Goal: Task Accomplishment & Management: Use online tool/utility

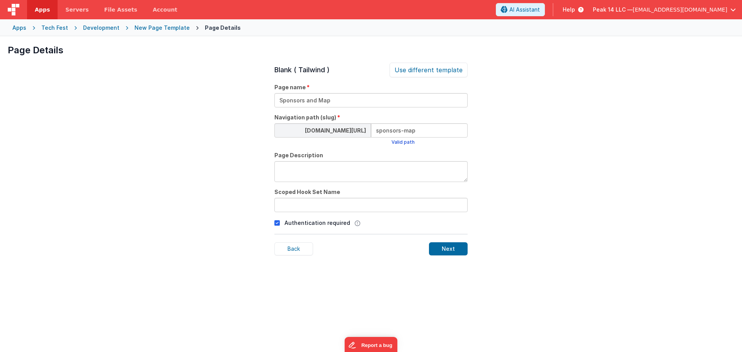
scroll to position [26, 0]
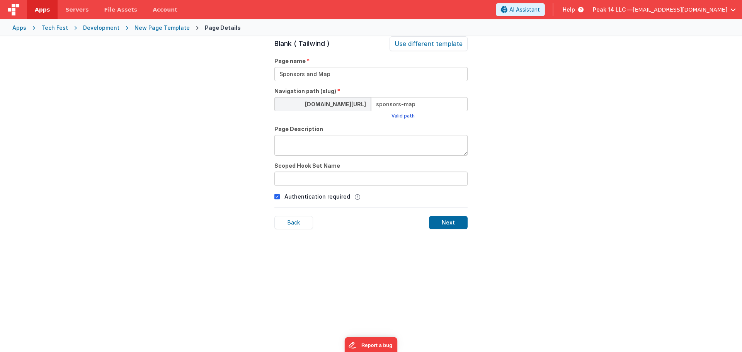
click at [300, 12] on header "Apps Servers File Assets Account Some FUTURE Slot AI Assistant Help Peak 14 LLC…" at bounding box center [371, 9] width 742 height 19
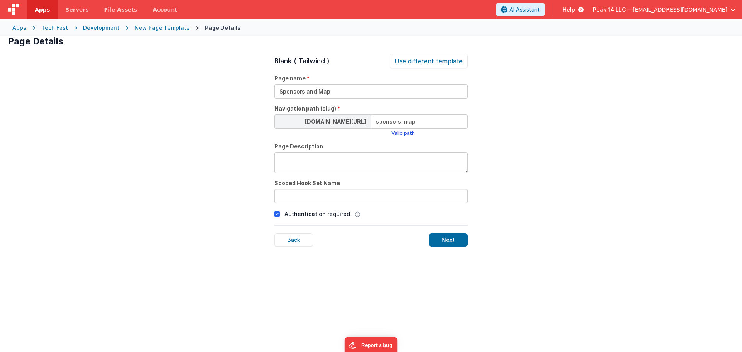
scroll to position [0, 0]
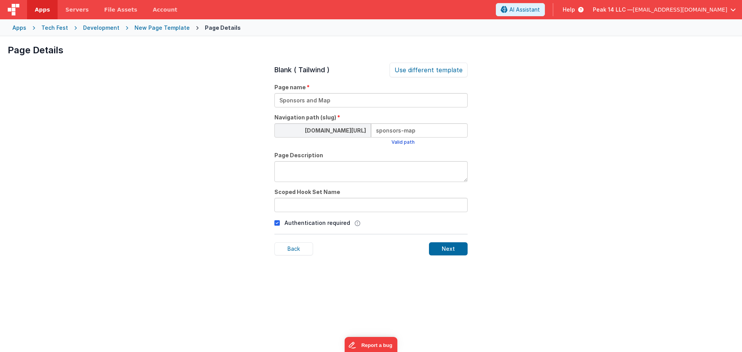
click at [165, 26] on div "New Page Template" at bounding box center [162, 28] width 55 height 8
click at [58, 27] on div "Tech Fest" at bounding box center [54, 28] width 27 height 8
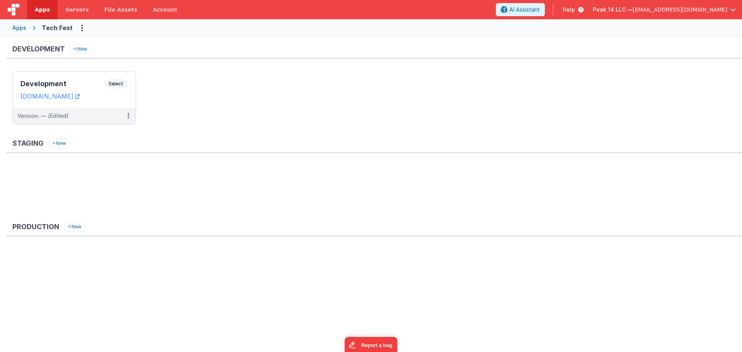
click at [17, 27] on div "Apps" at bounding box center [19, 28] width 14 height 8
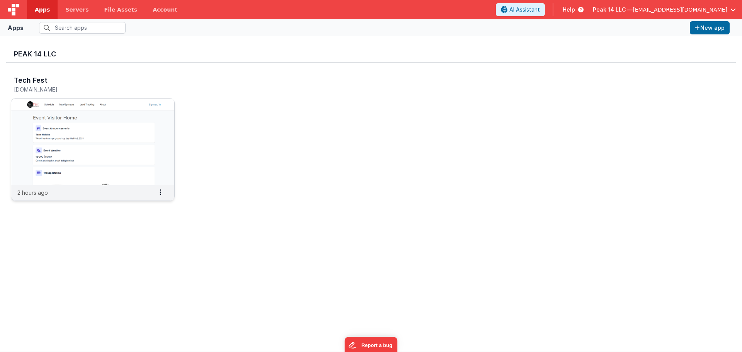
click at [59, 138] on img at bounding box center [92, 142] width 163 height 87
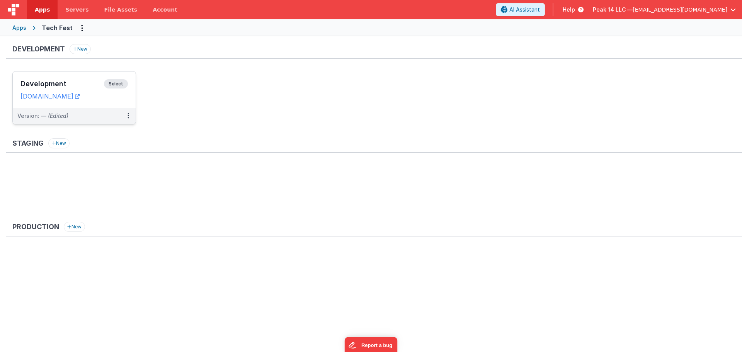
click at [61, 84] on h3 "Development" at bounding box center [62, 84] width 84 height 8
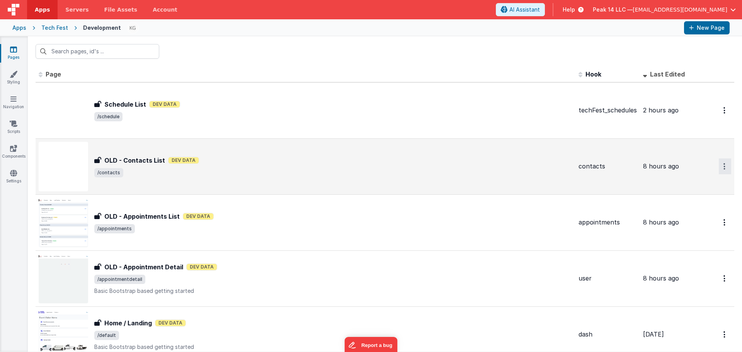
click at [719, 167] on button "Options" at bounding box center [725, 167] width 12 height 16
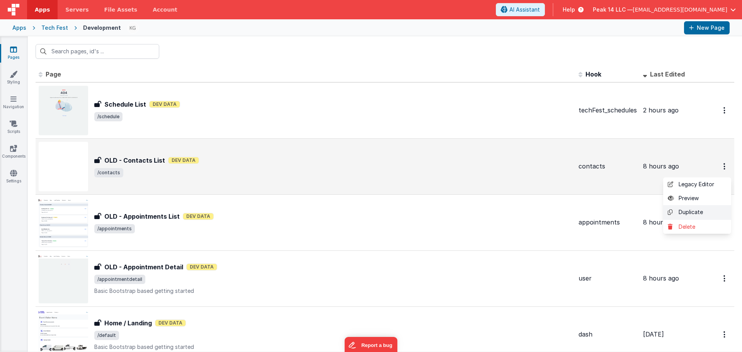
click at [676, 213] on link "Duplicate" at bounding box center [698, 212] width 68 height 15
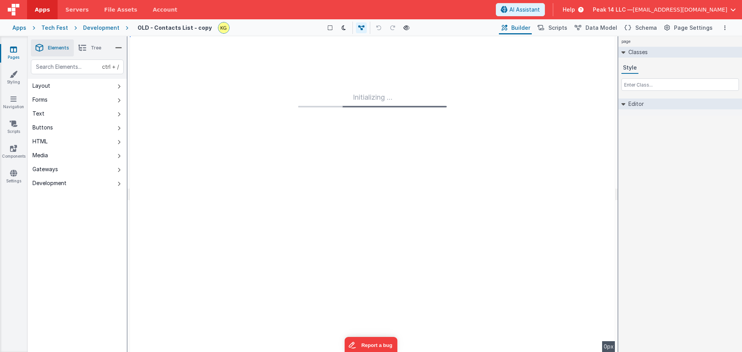
click at [179, 29] on h4 "OLD - Contacts List - copy" at bounding box center [175, 28] width 74 height 6
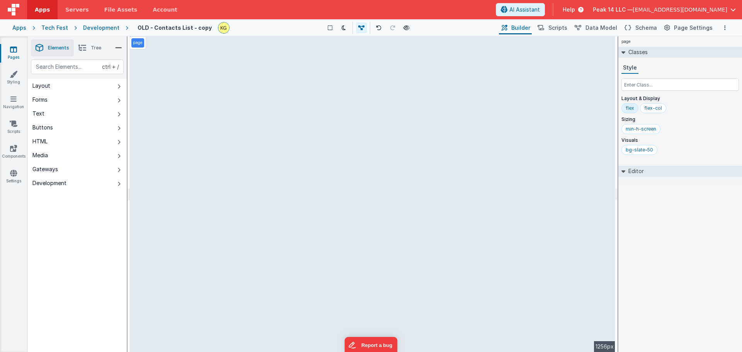
click at [171, 28] on h4 "OLD - Contacts List - copy" at bounding box center [175, 28] width 74 height 6
click at [171, 28] on input "OLD - Contacts List - copy" at bounding box center [176, 28] width 87 height 12
click at [169, 30] on input "OLD - Contacts List - copy" at bounding box center [176, 28] width 87 height 12
drag, startPoint x: 131, startPoint y: 27, endPoint x: 212, endPoint y: 29, distance: 80.5
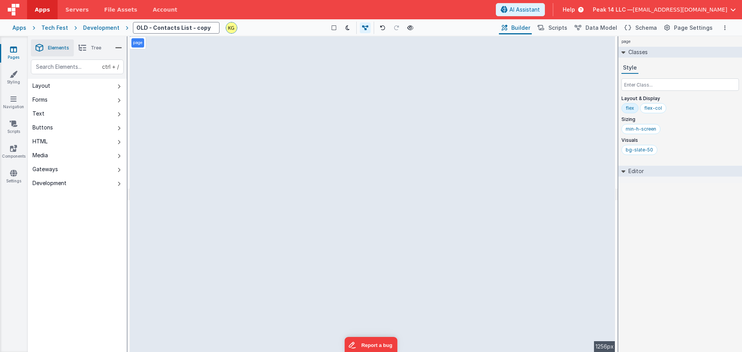
click at [212, 29] on input "OLD - Contacts List - copy" at bounding box center [176, 28] width 87 height 12
click at [104, 29] on div "Development" at bounding box center [101, 28] width 36 height 8
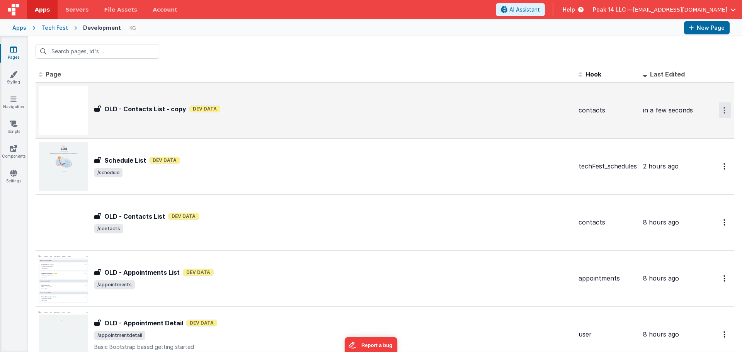
click at [724, 109] on icon "Options" at bounding box center [725, 110] width 2 height 7
click at [684, 169] on link "Delete" at bounding box center [698, 171] width 68 height 14
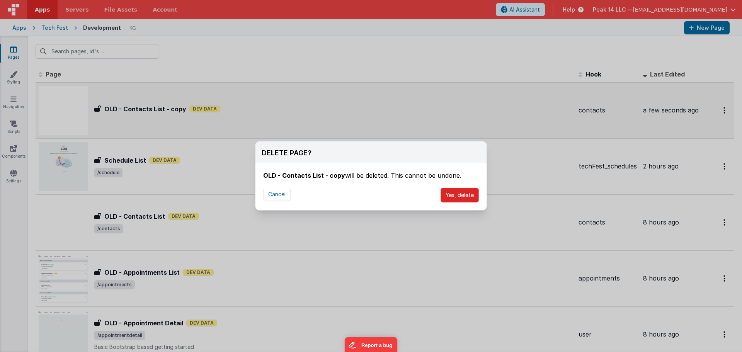
click at [456, 197] on button "Yes, delete" at bounding box center [460, 195] width 38 height 15
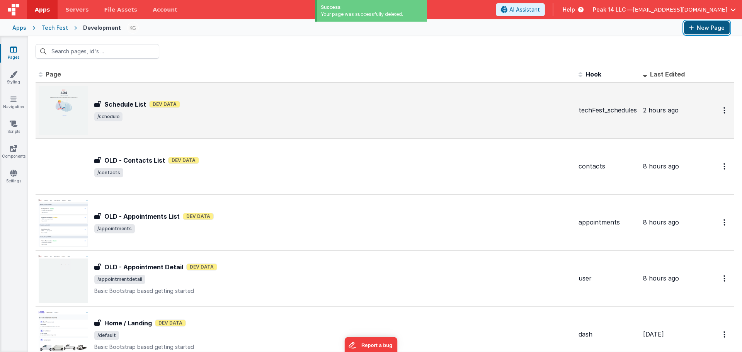
click at [701, 29] on button "New Page" at bounding box center [707, 27] width 46 height 13
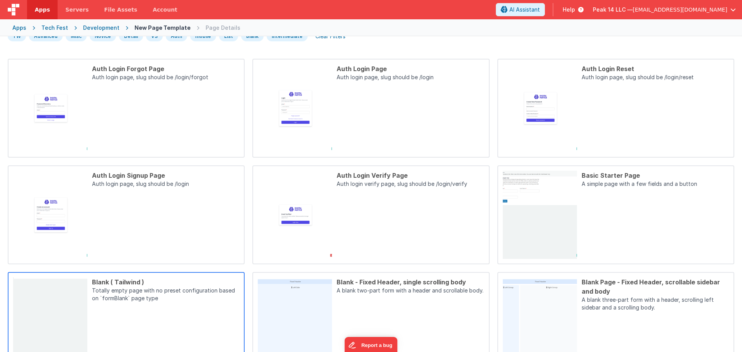
scroll to position [155, 0]
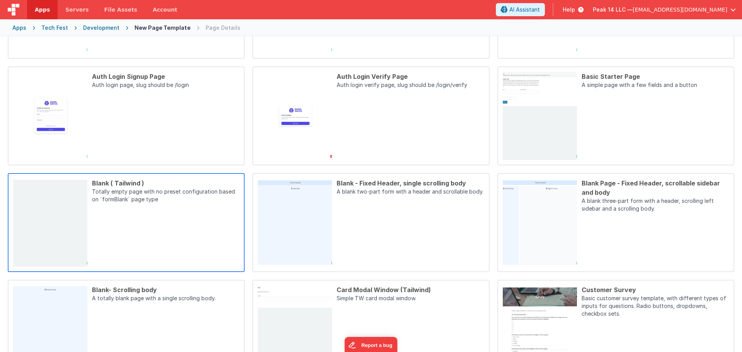
click at [170, 218] on div "Blank ( Tailwind ) Totally empty page with no preset configuration based on `fo…" at bounding box center [163, 223] width 152 height 88
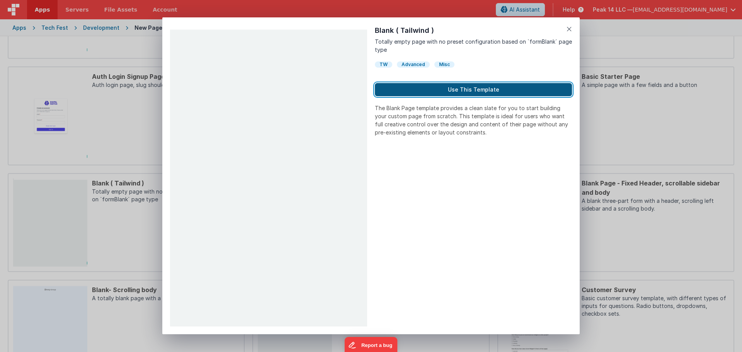
click at [445, 92] on button "Use This Template" at bounding box center [473, 89] width 197 height 13
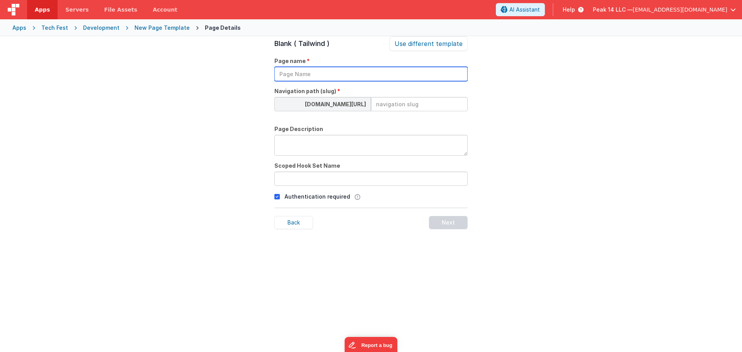
click at [318, 73] on input "text" at bounding box center [371, 74] width 193 height 14
type input "Sponsors/Map"
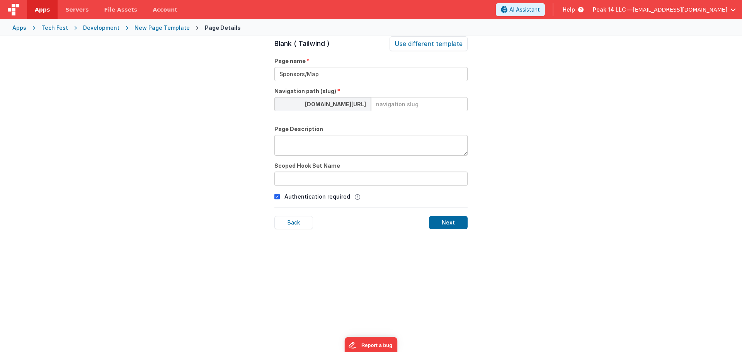
click at [399, 107] on input at bounding box center [419, 104] width 97 height 14
click at [402, 106] on input at bounding box center [419, 104] width 97 height 14
click at [362, 105] on div "[DOMAIN_NAME][URL] sponsors" at bounding box center [371, 104] width 193 height 14
type input "map"
click at [335, 73] on input "Sponsors/Map" at bounding box center [371, 74] width 193 height 14
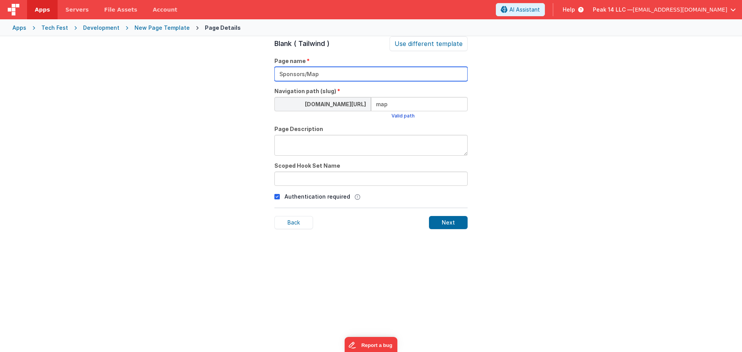
click at [336, 73] on input "Sponsors/Map" at bounding box center [371, 74] width 193 height 14
drag, startPoint x: 350, startPoint y: 73, endPoint x: 264, endPoint y: 73, distance: 85.5
click at [264, 73] on div "Page Details Preview Auth Login Forgot Page Auth login page, slug should be /lo…" at bounding box center [371, 212] width 742 height 352
type input "map"
drag, startPoint x: 298, startPoint y: 146, endPoint x: 322, endPoint y: 147, distance: 24.0
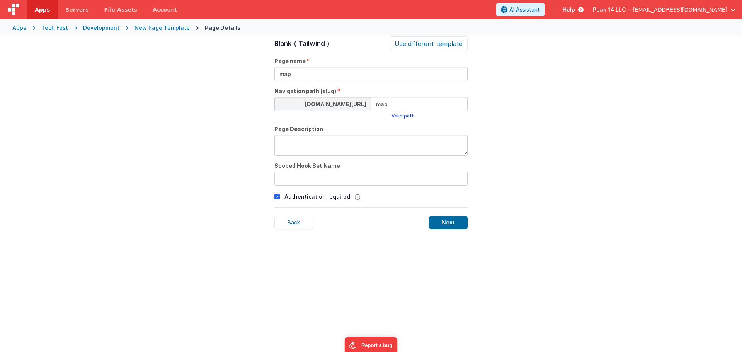
click at [299, 146] on textarea at bounding box center [371, 145] width 193 height 21
click at [344, 141] on textarea "Page with Sponsors and the locations" at bounding box center [371, 145] width 193 height 21
type textarea "Page with Sponsors and a MAP of the booth the locations"
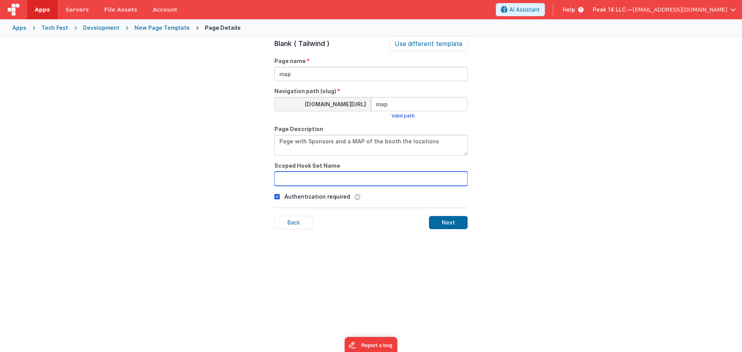
click at [336, 180] on input "text" at bounding box center [371, 179] width 193 height 14
type input "m"
type input "map"
click at [449, 225] on div "Next" at bounding box center [448, 222] width 39 height 13
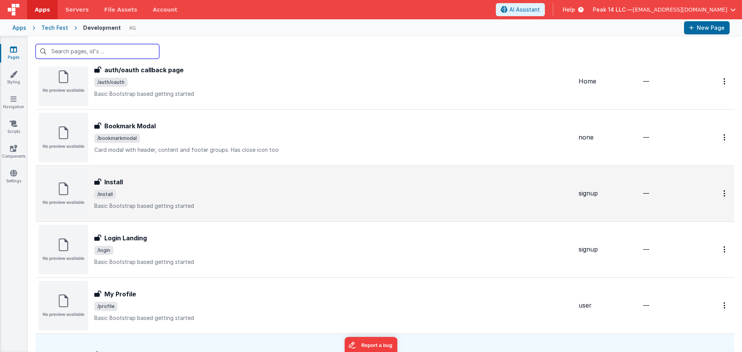
scroll to position [385, 0]
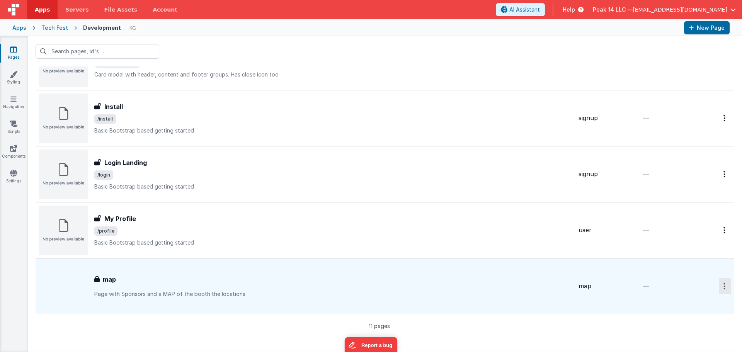
click at [720, 285] on button "Options" at bounding box center [725, 286] width 12 height 16
drag, startPoint x: 183, startPoint y: 290, endPoint x: 179, endPoint y: 290, distance: 4.3
click at [183, 290] on button at bounding box center [371, 176] width 742 height 352
click at [117, 286] on div "map map Page with Sponsors and a MAP of the booth the locations" at bounding box center [333, 286] width 478 height 23
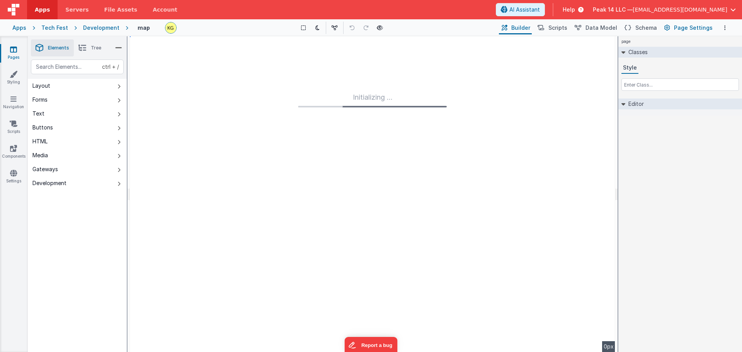
click at [708, 25] on span "Page Settings" at bounding box center [693, 28] width 39 height 8
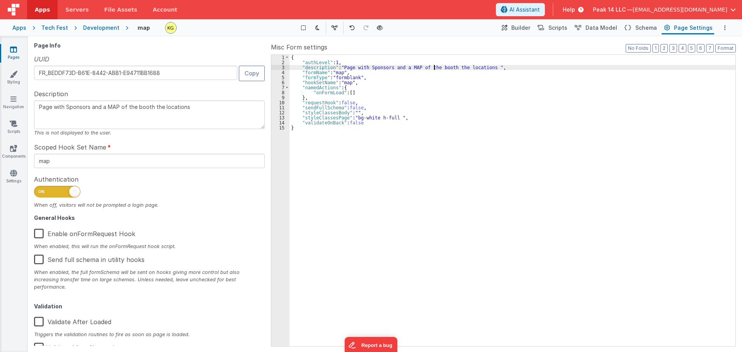
click at [433, 68] on div "{ "authLevel" : 1 , "description" : "Page with Sponsors and a MAP of the booth …" at bounding box center [513, 206] width 446 height 302
type textarea "Page with Sponsors and a MAP of thei booth the locations"
type textarea "Page with Sponsors and a MAP of their booth the locations"
type textarea "Page with Sponsors and a MAP of their booth locations"
click at [653, 27] on span "Schema" at bounding box center [647, 28] width 22 height 8
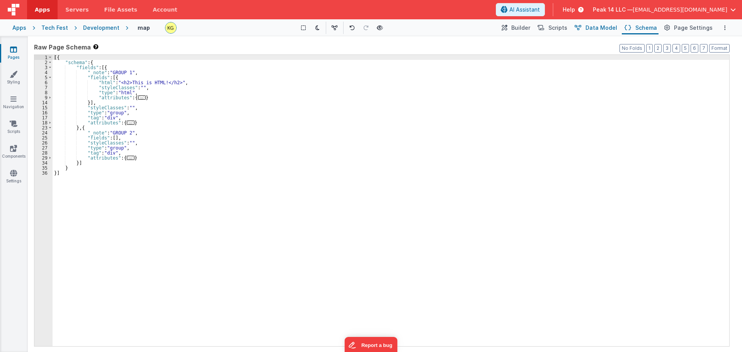
click at [604, 31] on span "Data Model" at bounding box center [602, 28] width 32 height 8
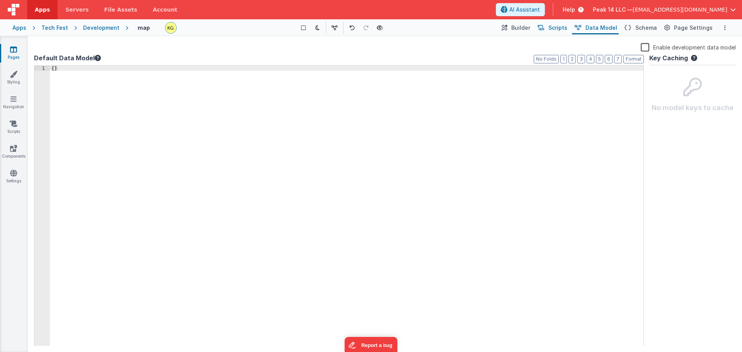
click at [567, 27] on span "Scripts" at bounding box center [558, 28] width 19 height 8
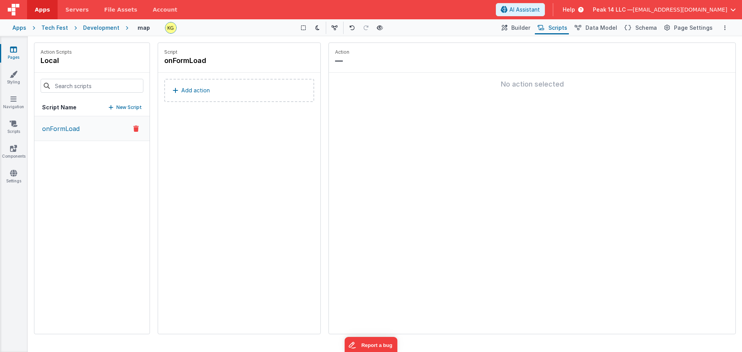
click at [70, 130] on p "onFormLoad" at bounding box center [59, 128] width 42 height 9
click at [522, 26] on span "Builder" at bounding box center [521, 28] width 19 height 8
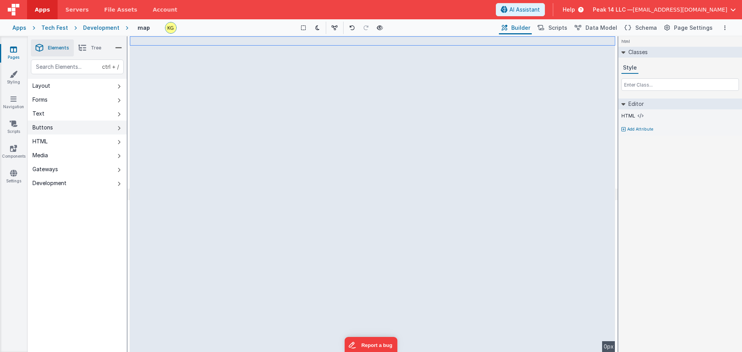
click at [81, 123] on button "Buttons" at bounding box center [77, 128] width 99 height 14
click at [90, 126] on button "Buttons" at bounding box center [77, 128] width 99 height 14
click at [381, 29] on icon at bounding box center [380, 27] width 6 height 5
click at [691, 26] on span "Page Settings" at bounding box center [693, 28] width 39 height 8
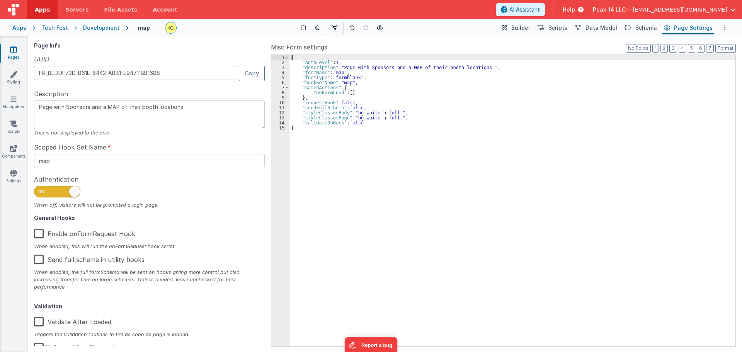
click at [64, 195] on span at bounding box center [57, 192] width 46 height 12
click at [40, 194] on input "checkbox" at bounding box center [37, 191] width 6 height 6
checkbox input "false"
click at [2, 53] on link "Pages" at bounding box center [14, 53] width 28 height 15
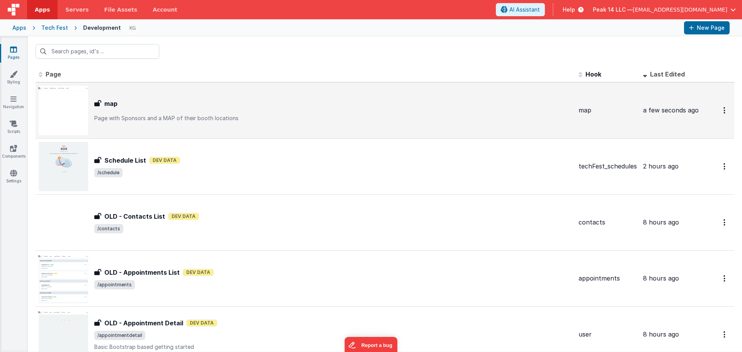
click at [129, 121] on p "Page with Sponsors and a MAP of their booth locations" at bounding box center [333, 118] width 478 height 8
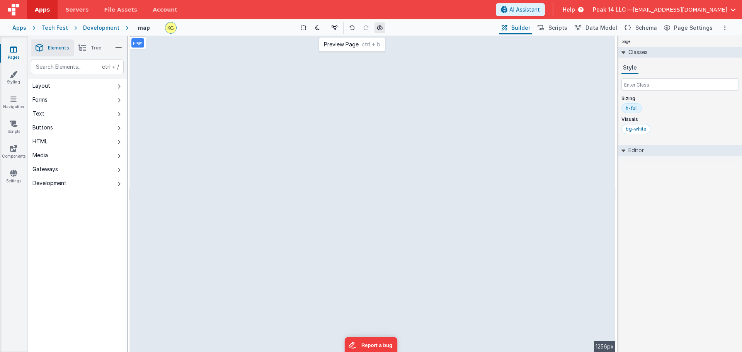
click at [382, 29] on icon at bounding box center [380, 27] width 6 height 5
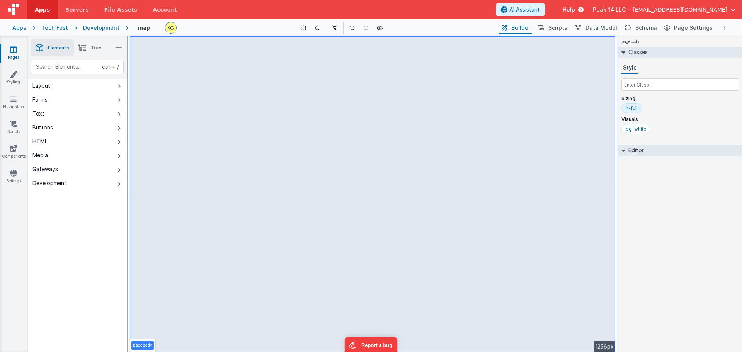
click at [101, 28] on div "Development" at bounding box center [101, 28] width 36 height 8
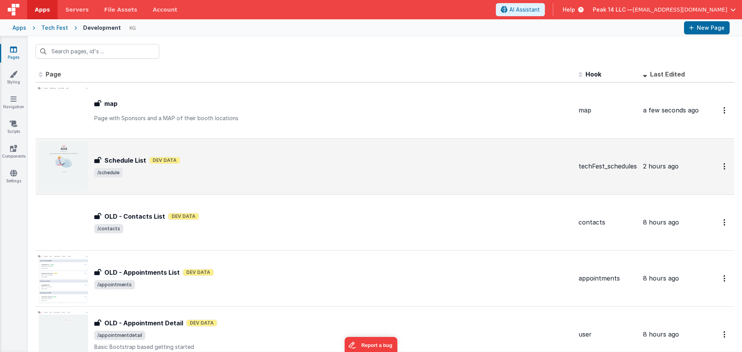
click at [135, 162] on h3 "Schedule List" at bounding box center [125, 160] width 42 height 9
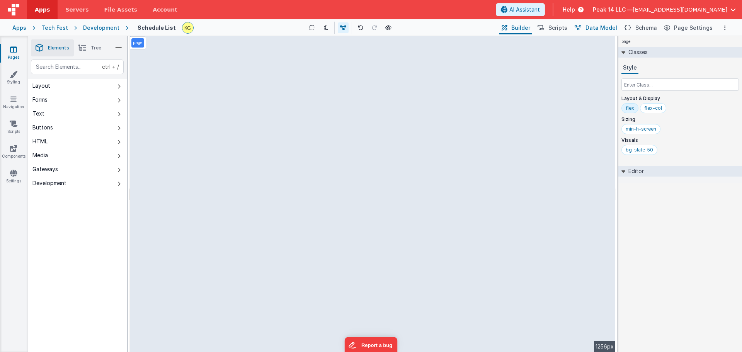
click at [596, 26] on span "Data Model" at bounding box center [602, 28] width 32 height 8
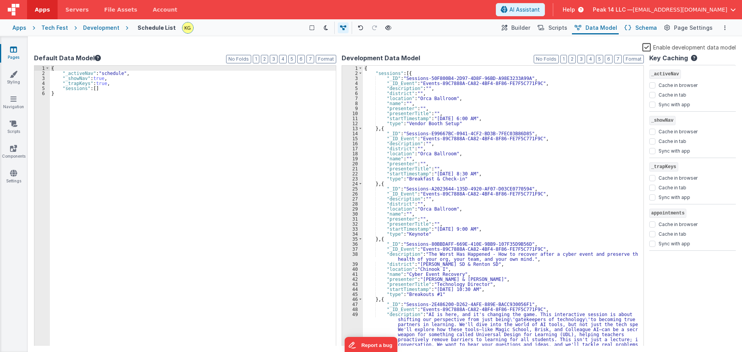
click at [648, 28] on span "Schema" at bounding box center [647, 28] width 22 height 8
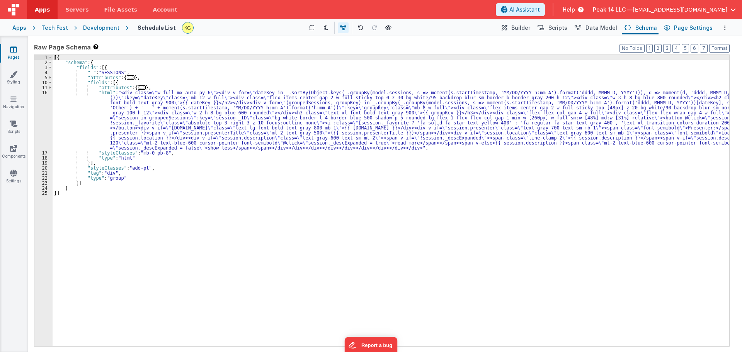
click at [681, 27] on span "Page Settings" at bounding box center [693, 28] width 39 height 8
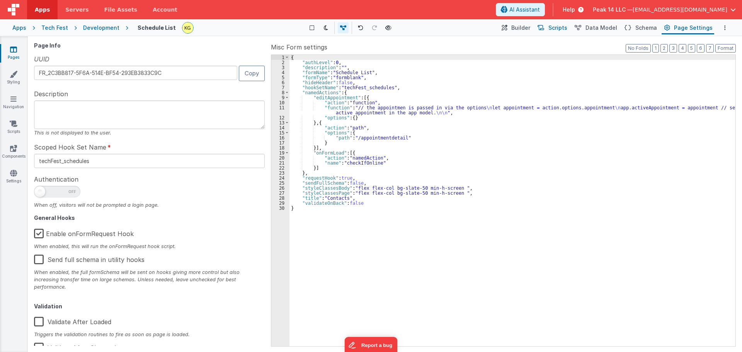
click at [560, 30] on span "Scripts" at bounding box center [558, 28] width 19 height 8
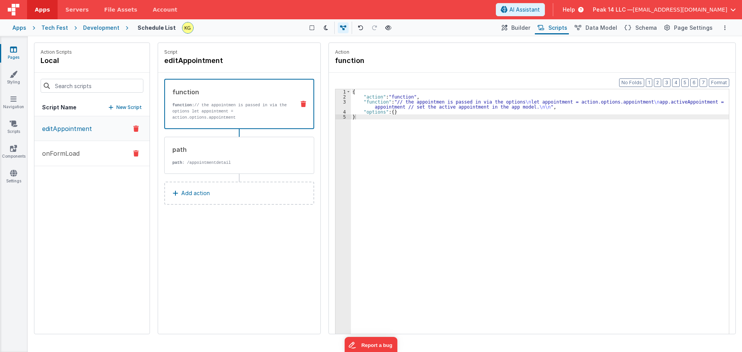
click at [85, 152] on button "onFormLoad" at bounding box center [91, 153] width 115 height 25
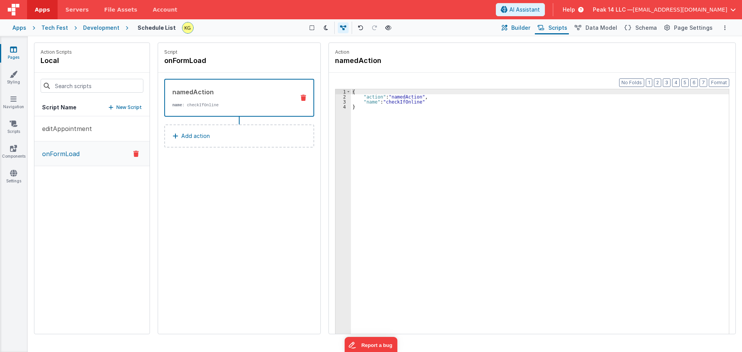
click at [530, 31] on span "Builder" at bounding box center [521, 28] width 19 height 8
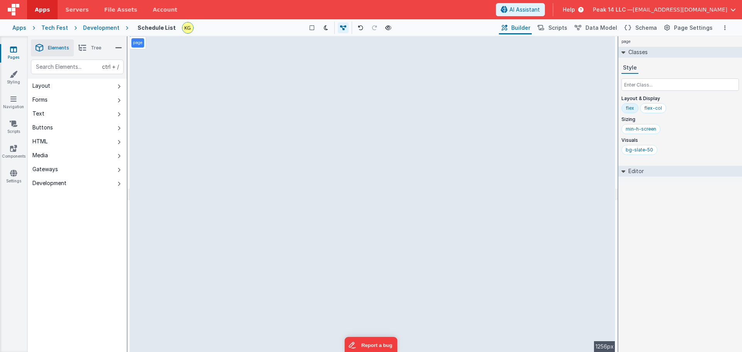
click at [8, 49] on link "Pages" at bounding box center [14, 53] width 28 height 15
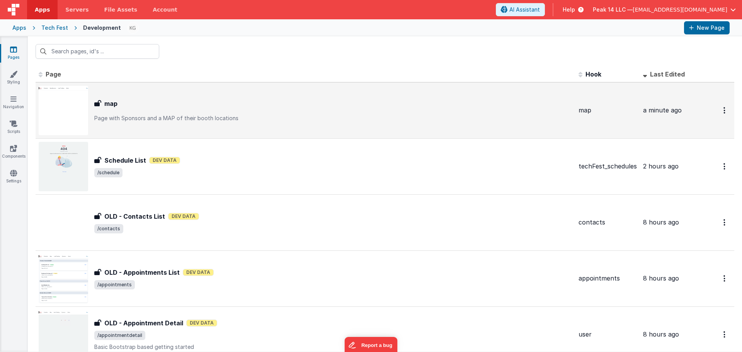
click at [147, 118] on p "Page with Sponsors and a MAP of their booth locations" at bounding box center [333, 118] width 478 height 8
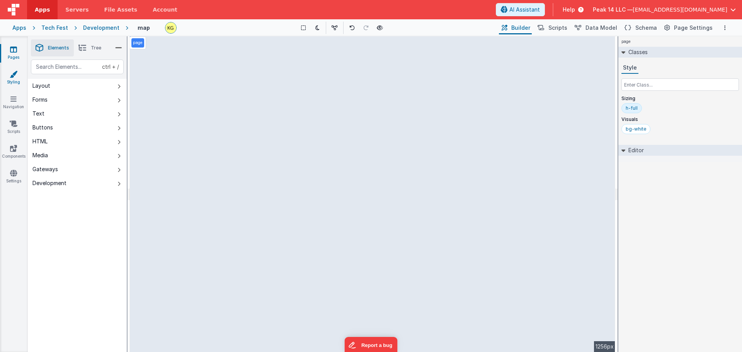
click at [13, 80] on link "Styling" at bounding box center [14, 77] width 28 height 15
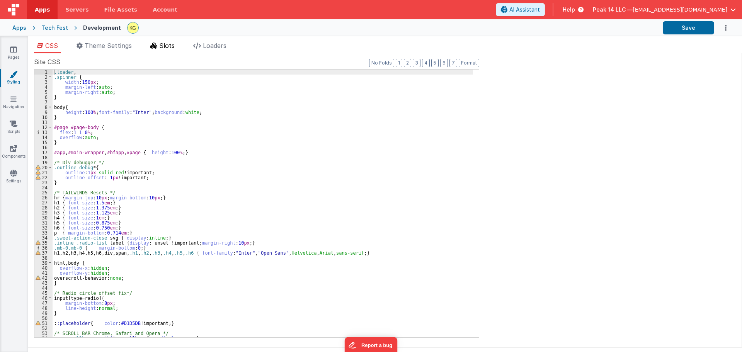
click at [163, 43] on span "Slots" at bounding box center [166, 46] width 15 height 8
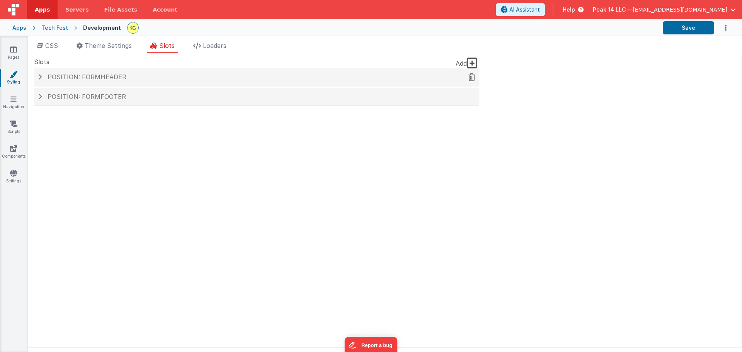
click at [42, 78] on h4 "Position: formHeader" at bounding box center [257, 77] width 438 height 7
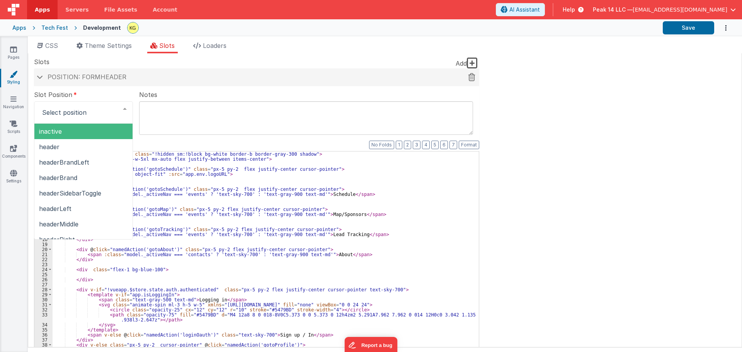
click at [92, 82] on div "Position: formHeader" at bounding box center [256, 77] width 445 height 18
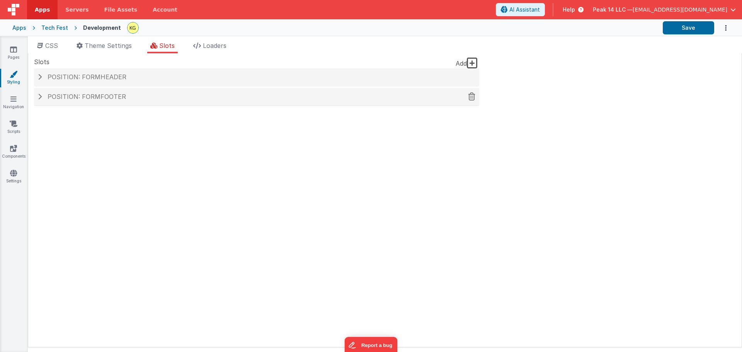
click at [80, 97] on span "Position: formFooter" at bounding box center [87, 97] width 79 height 8
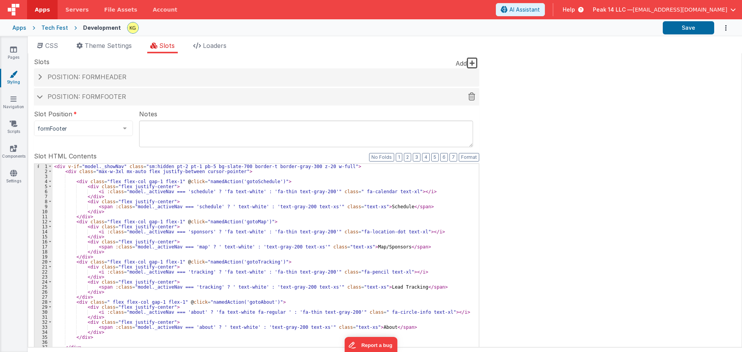
click at [82, 96] on span "Position: formFooter" at bounding box center [87, 97] width 79 height 8
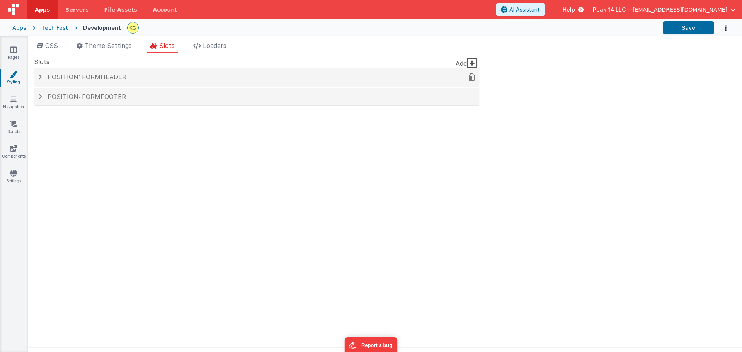
click at [98, 82] on div "Position: formHeader" at bounding box center [256, 77] width 445 height 18
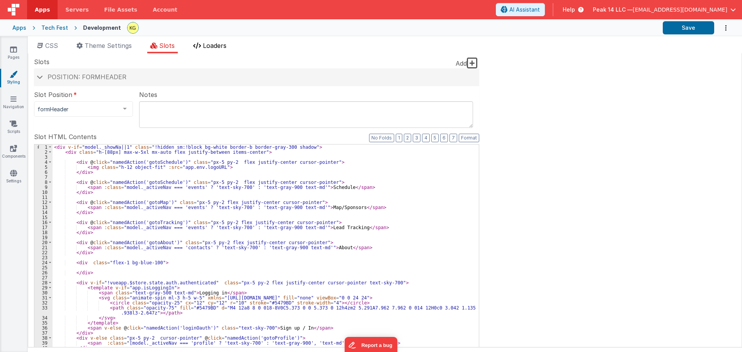
click at [202, 51] on li "Loaders" at bounding box center [209, 47] width 39 height 12
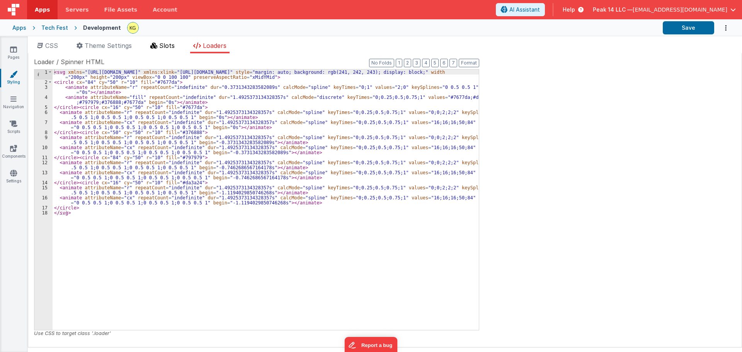
click at [172, 45] on span "Slots" at bounding box center [166, 46] width 15 height 8
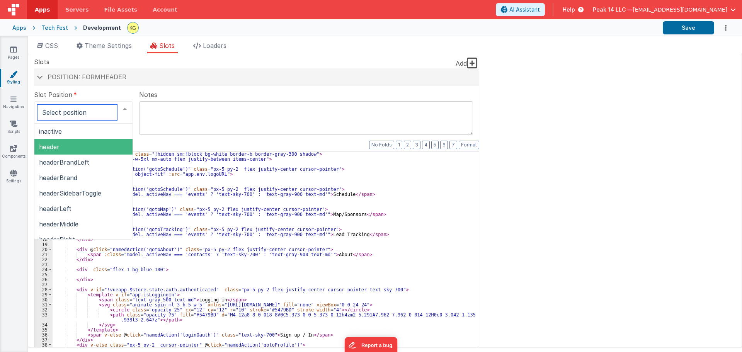
click at [87, 142] on span "header" at bounding box center [83, 146] width 98 height 15
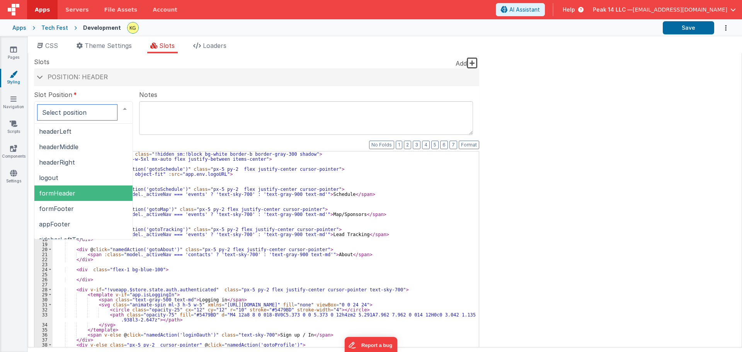
click at [94, 194] on span "formHeader" at bounding box center [83, 193] width 98 height 15
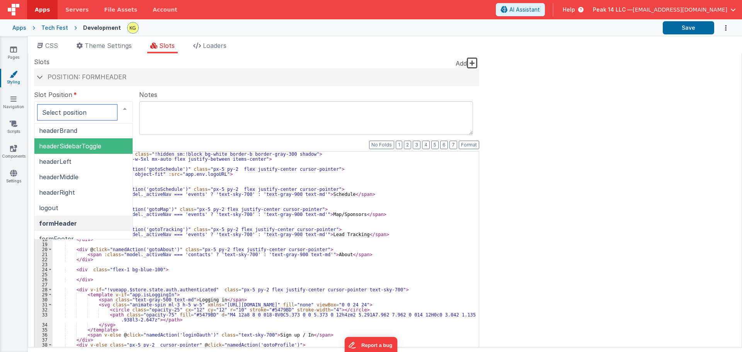
scroll to position [0, 0]
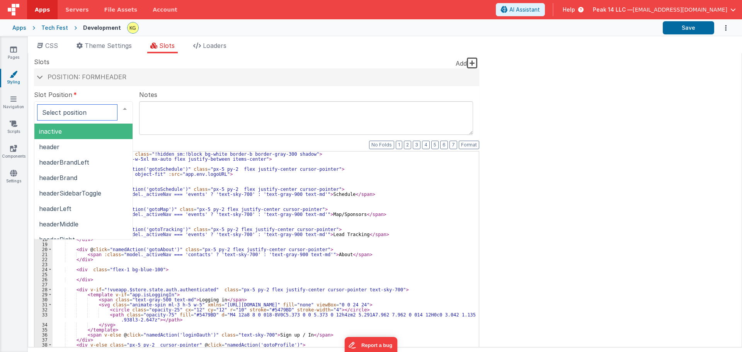
click at [97, 127] on span "inactive" at bounding box center [83, 131] width 98 height 15
click at [118, 109] on div at bounding box center [124, 109] width 15 height 15
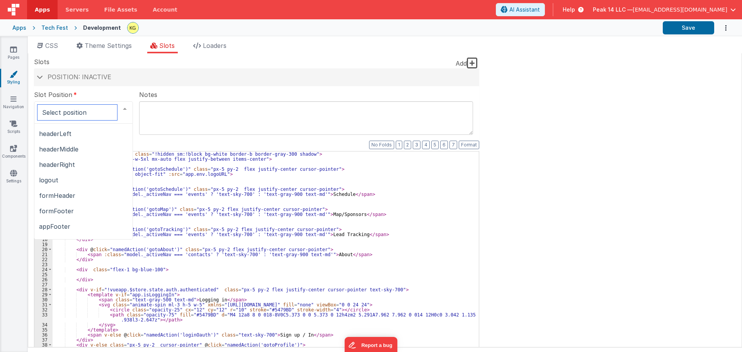
scroll to position [116, 0]
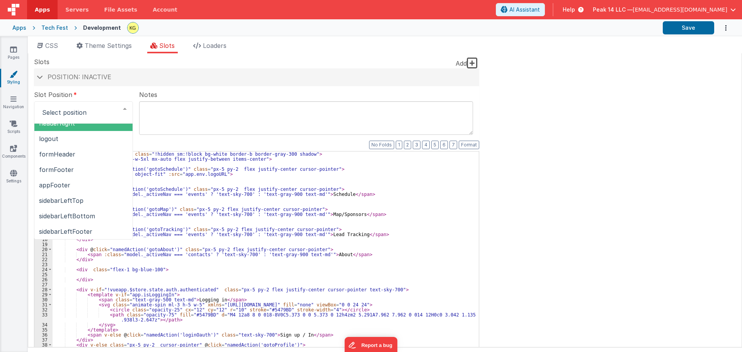
drag, startPoint x: 128, startPoint y: 97, endPoint x: 122, endPoint y: 96, distance: 6.3
click at [128, 96] on label "Slot Position" at bounding box center [83, 94] width 99 height 9
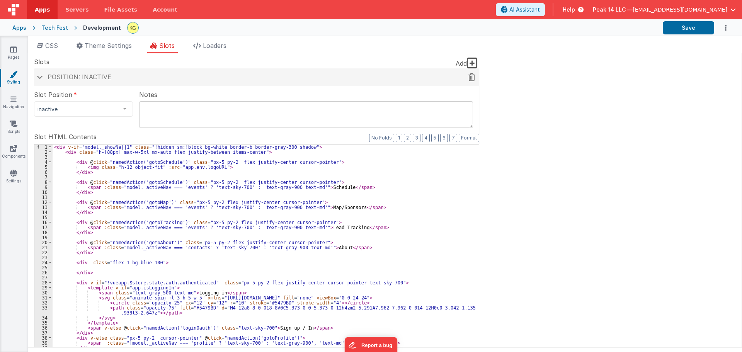
click at [41, 79] on span at bounding box center [40, 77] width 6 height 4
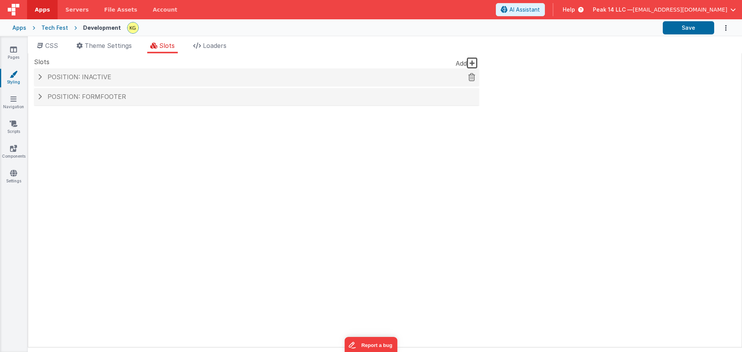
click at [67, 79] on span "Position: inactive" at bounding box center [80, 77] width 64 height 8
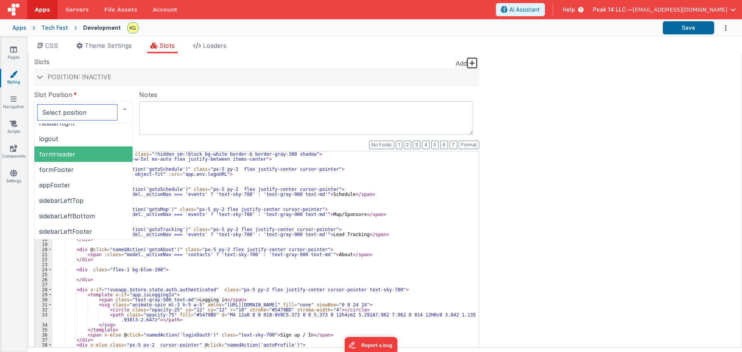
click at [97, 159] on span "formHeader" at bounding box center [83, 154] width 98 height 15
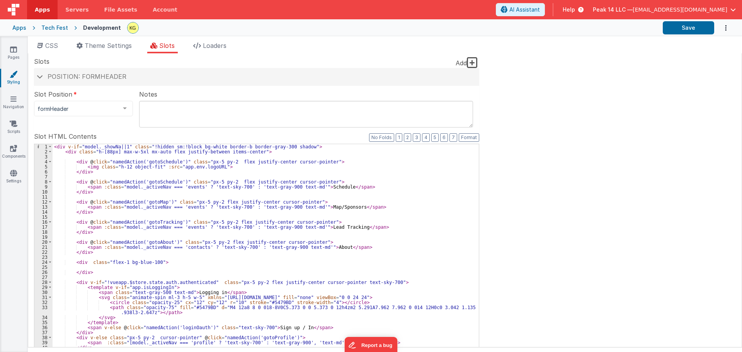
scroll to position [0, 0]
click at [14, 106] on link "Navigation" at bounding box center [14, 102] width 28 height 15
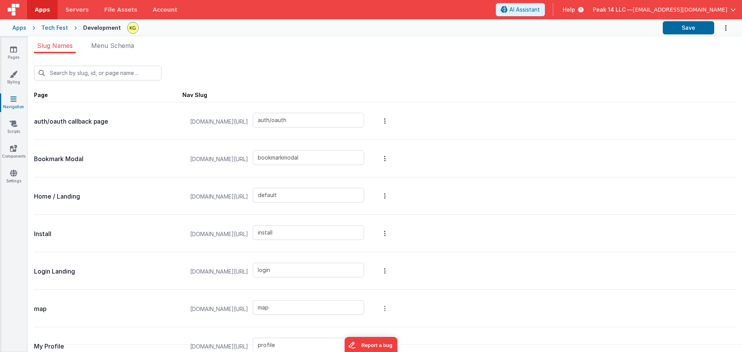
click at [386, 311] on icon "Options" at bounding box center [385, 309] width 2 height 6
click at [470, 306] on button at bounding box center [371, 176] width 742 height 352
click at [108, 55] on div "New Slug Page Nav Slug auth/oauth callback page [DOMAIN_NAME][URL] auth/oauth B…" at bounding box center [385, 205] width 715 height 304
click at [110, 51] on li "Menu Schema" at bounding box center [112, 47] width 49 height 12
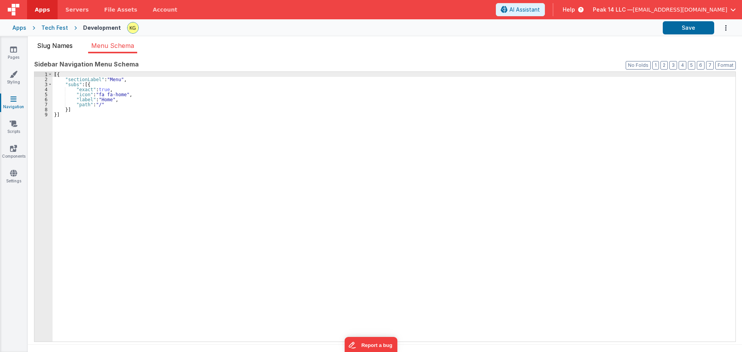
click at [70, 46] on span "Slug Names" at bounding box center [55, 46] width 36 height 8
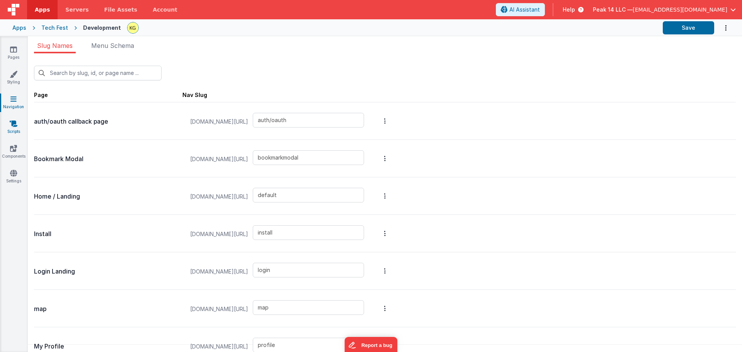
click at [14, 130] on link "Scripts" at bounding box center [14, 127] width 28 height 15
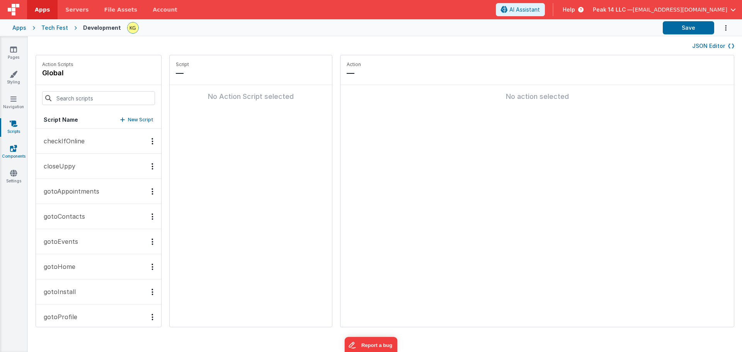
click at [17, 152] on icon at bounding box center [13, 149] width 7 height 8
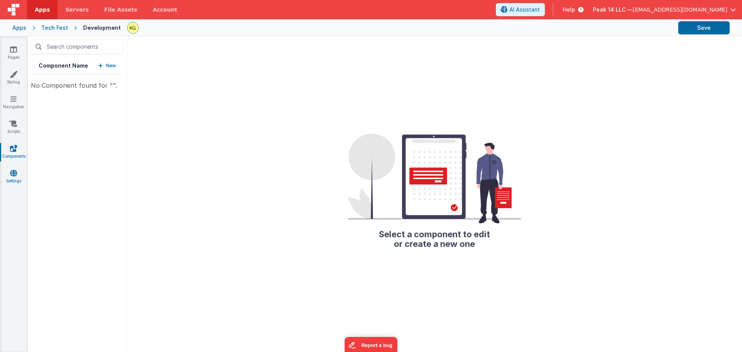
click at [15, 174] on icon at bounding box center [13, 173] width 7 height 8
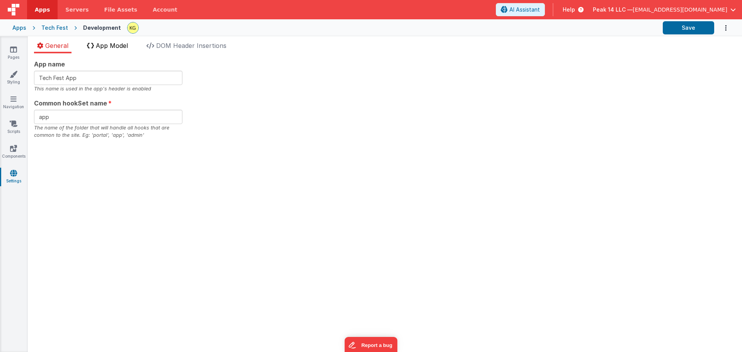
click at [107, 48] on span "App Model" at bounding box center [112, 46] width 32 height 8
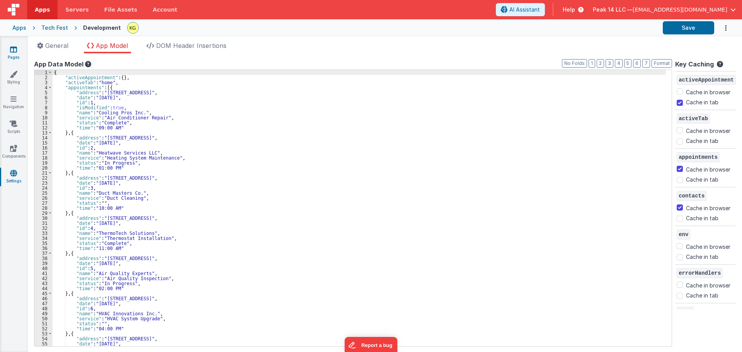
click at [15, 58] on link "Pages" at bounding box center [14, 53] width 28 height 15
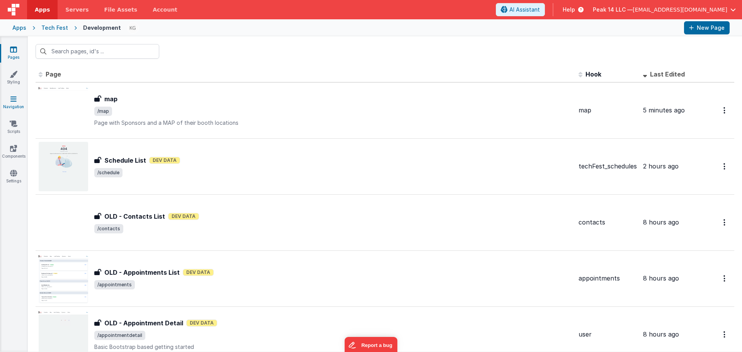
click at [19, 101] on link "Navigation" at bounding box center [14, 102] width 28 height 15
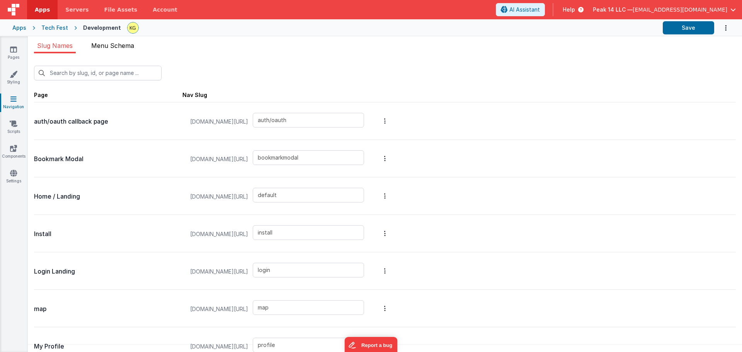
click at [98, 47] on span "Menu Schema" at bounding box center [112, 46] width 43 height 8
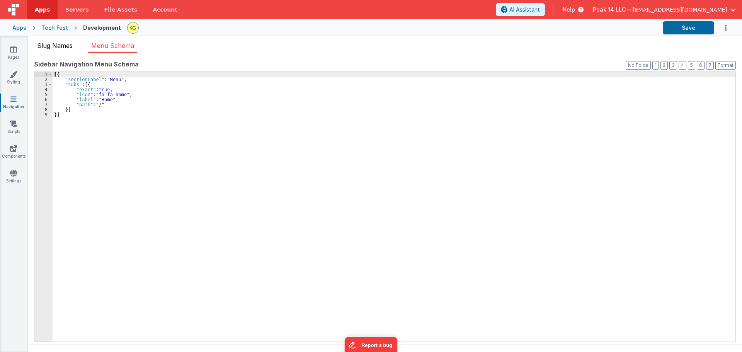
click at [65, 47] on span "Slug Names" at bounding box center [55, 46] width 36 height 8
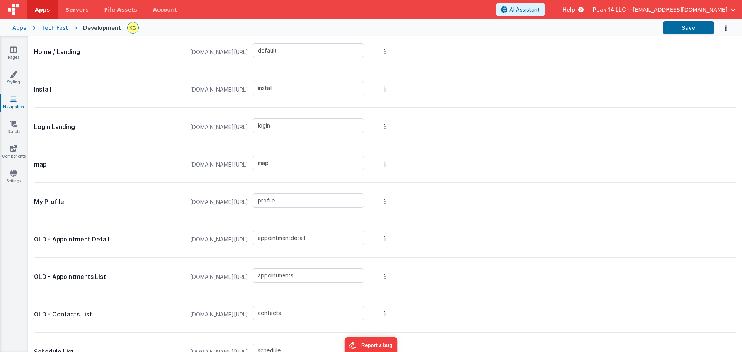
scroll to position [155, 0]
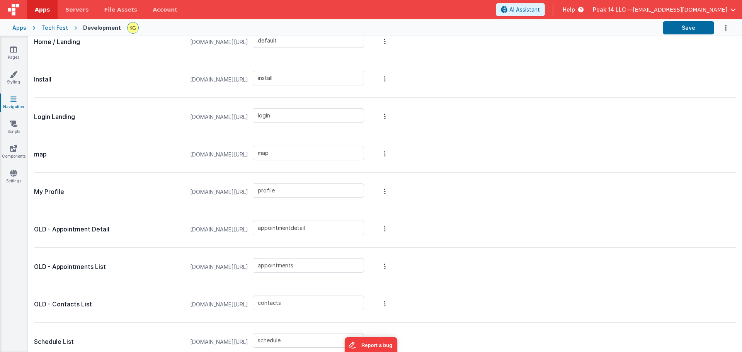
click at [46, 156] on p "map" at bounding box center [108, 154] width 148 height 11
click at [391, 153] on button "Options" at bounding box center [385, 153] width 11 height 31
click at [417, 153] on button at bounding box center [371, 176] width 742 height 352
click at [14, 57] on link "Pages" at bounding box center [14, 53] width 28 height 15
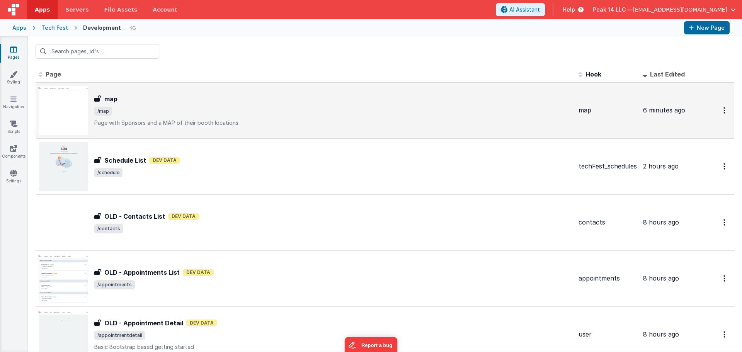
click at [75, 115] on img at bounding box center [63, 110] width 49 height 49
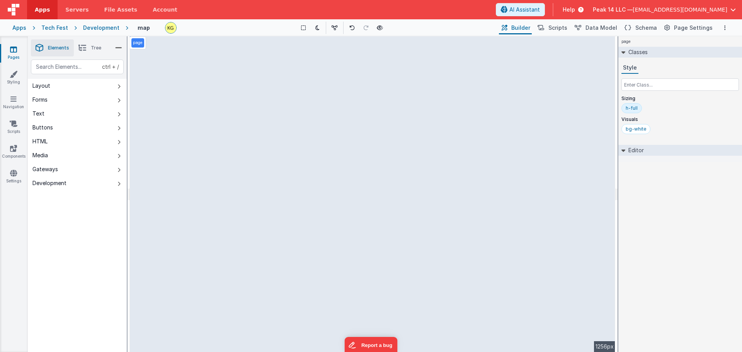
click at [99, 49] on span "Tree" at bounding box center [96, 48] width 10 height 6
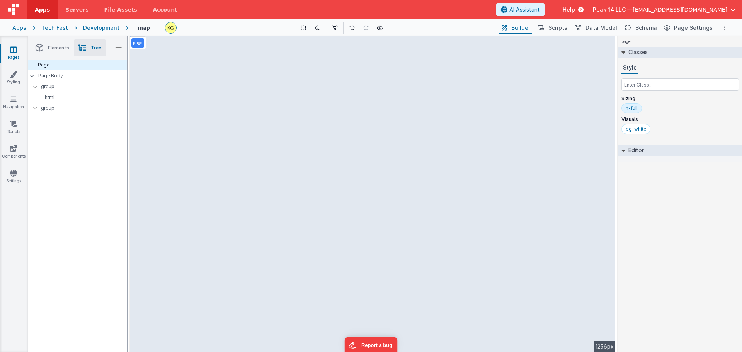
click at [61, 47] on span "Elements" at bounding box center [58, 48] width 21 height 6
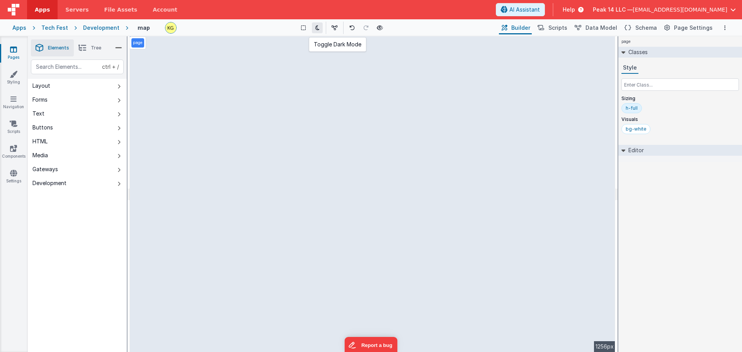
click at [323, 27] on button at bounding box center [317, 27] width 11 height 11
click at [320, 28] on icon at bounding box center [318, 27] width 4 height 5
click at [725, 28] on icon "Options" at bounding box center [726, 27] width 2 height 5
click at [679, 28] on button at bounding box center [371, 176] width 742 height 352
click at [679, 27] on span "Page Settings" at bounding box center [693, 28] width 39 height 8
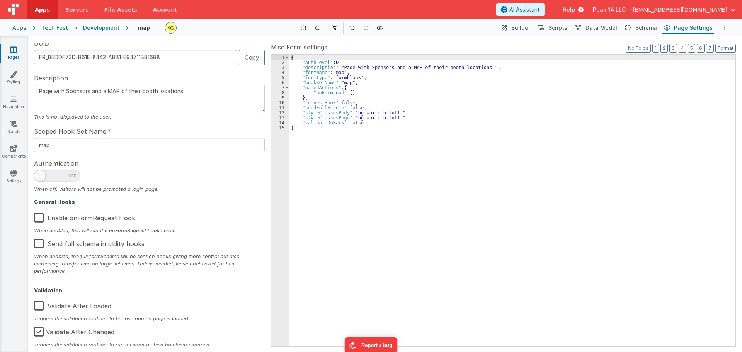
scroll to position [25, 0]
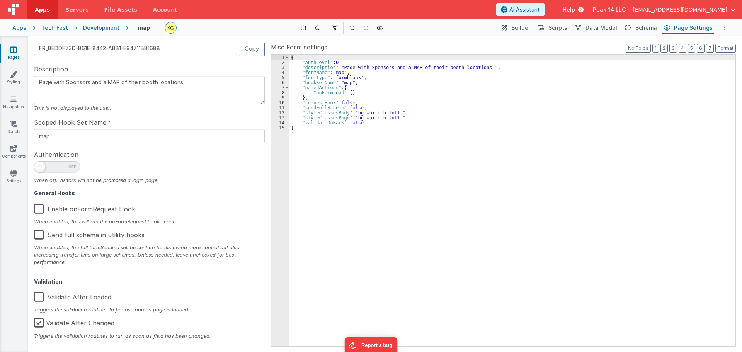
click at [107, 207] on label "Enable onFormRequest Hook" at bounding box center [84, 208] width 101 height 17
click at [0, 0] on input "Enable onFormRequest Hook" at bounding box center [0, 0] width 0 height 0
click at [113, 209] on label "Enable onFormRequest Hook" at bounding box center [84, 208] width 100 height 17
click at [0, 0] on input "Enable onFormRequest Hook" at bounding box center [0, 0] width 0 height 0
click at [121, 208] on label "Enable onFormRequest Hook" at bounding box center [84, 208] width 101 height 17
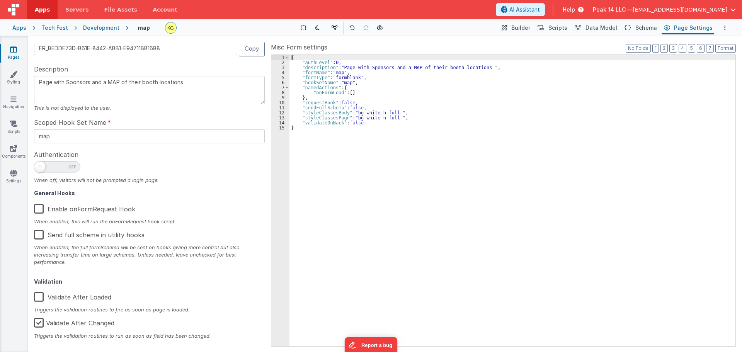
click at [0, 0] on input "Enable onFormRequest Hook" at bounding box center [0, 0] width 0 height 0
click at [121, 208] on label "Enable onFormRequest Hook" at bounding box center [84, 208] width 100 height 17
click at [0, 0] on input "Enable onFormRequest Hook" at bounding box center [0, 0] width 0 height 0
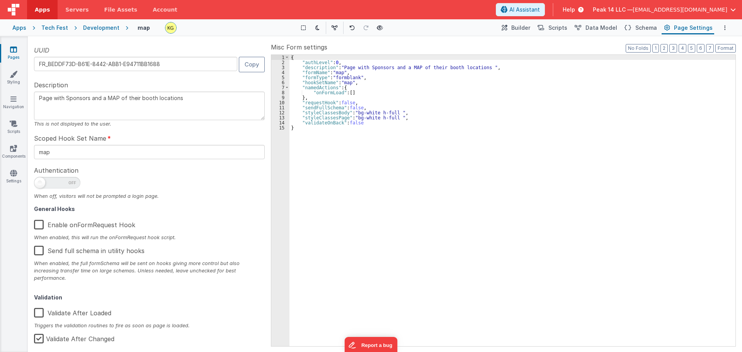
scroll to position [0, 0]
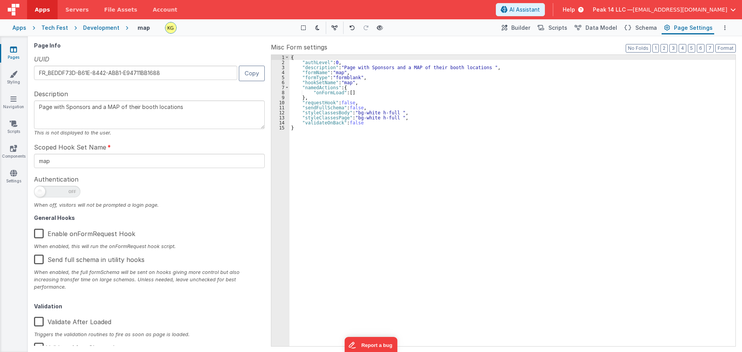
click at [94, 30] on div "Development" at bounding box center [101, 28] width 36 height 8
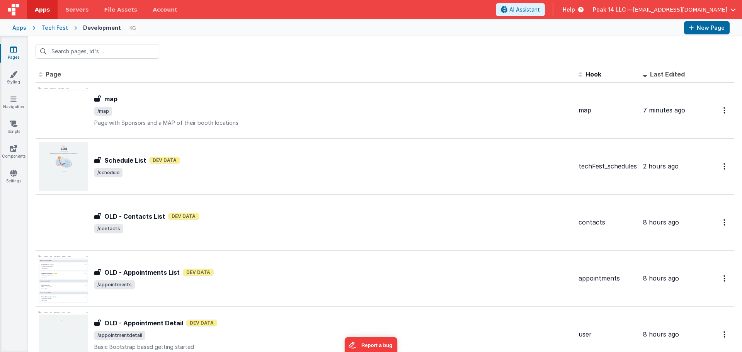
click at [59, 28] on div "Tech Fest" at bounding box center [54, 28] width 27 height 8
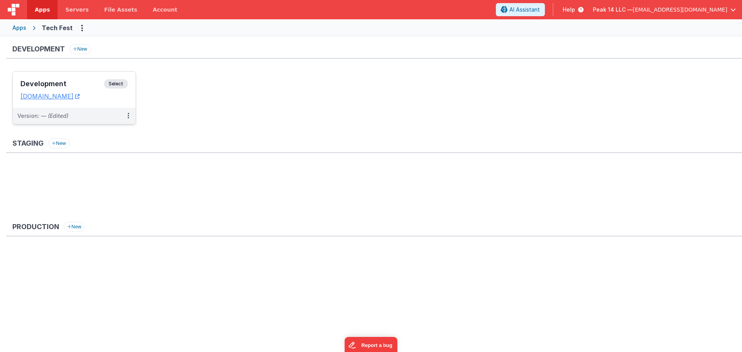
click at [66, 90] on div "Development Select" at bounding box center [74, 85] width 108 height 13
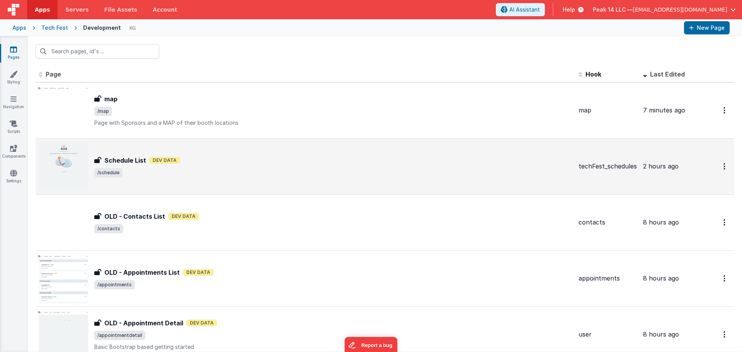
click at [67, 158] on img at bounding box center [63, 166] width 49 height 49
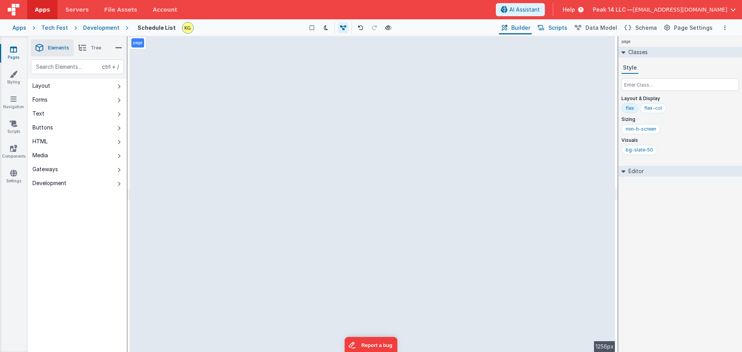
click at [566, 32] on button "Scripts" at bounding box center [552, 27] width 34 height 13
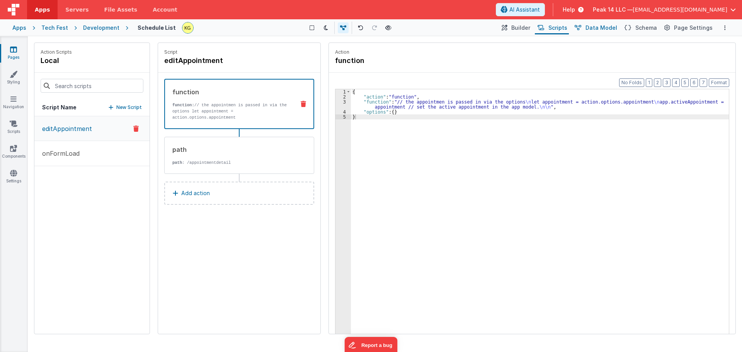
click at [587, 32] on button "Data Model" at bounding box center [595, 27] width 47 height 13
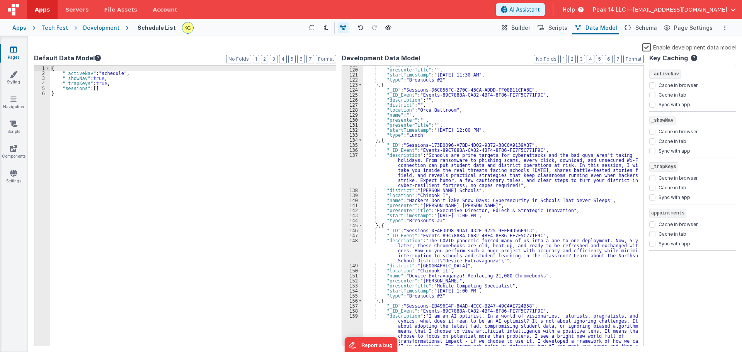
scroll to position [742, 0]
click at [646, 25] on span "Schema" at bounding box center [647, 28] width 22 height 8
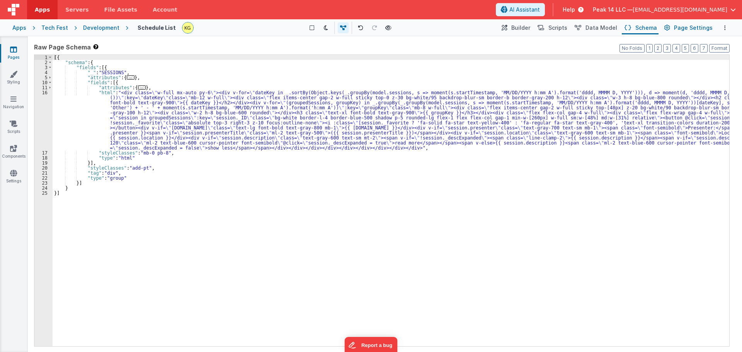
click at [677, 25] on span "Page Settings" at bounding box center [693, 28] width 39 height 8
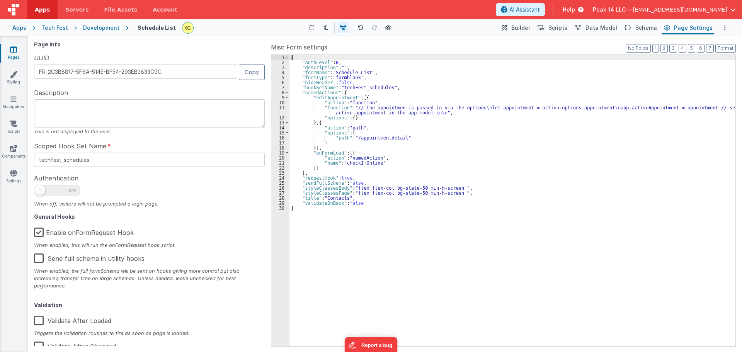
scroll to position [0, 0]
click at [14, 74] on icon at bounding box center [14, 74] width 8 height 8
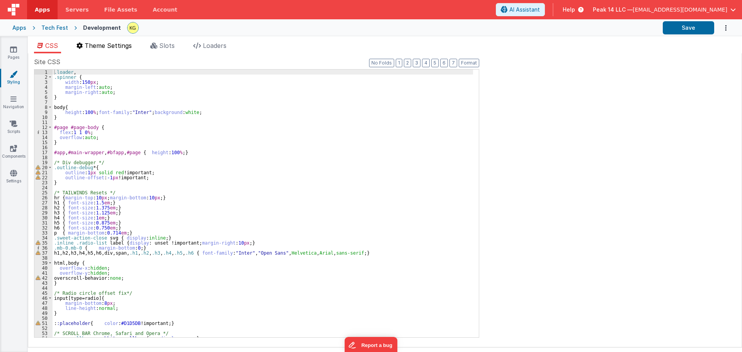
click at [97, 45] on span "Theme Settings" at bounding box center [108, 46] width 47 height 8
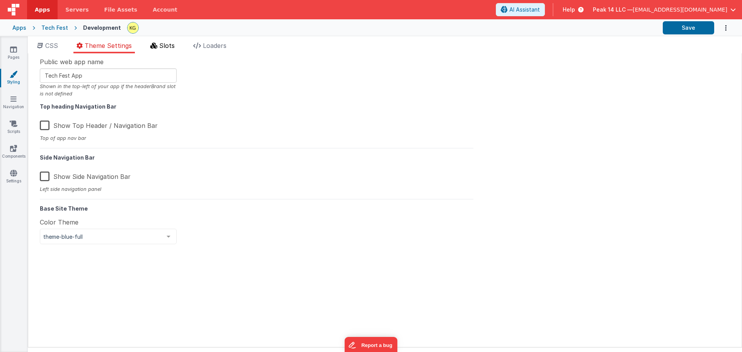
click at [161, 44] on span "Slots" at bounding box center [166, 46] width 15 height 8
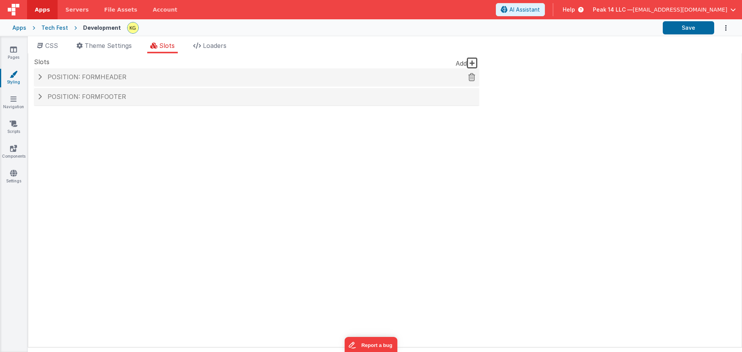
click at [42, 74] on h4 "Position: formHeader" at bounding box center [257, 77] width 438 height 7
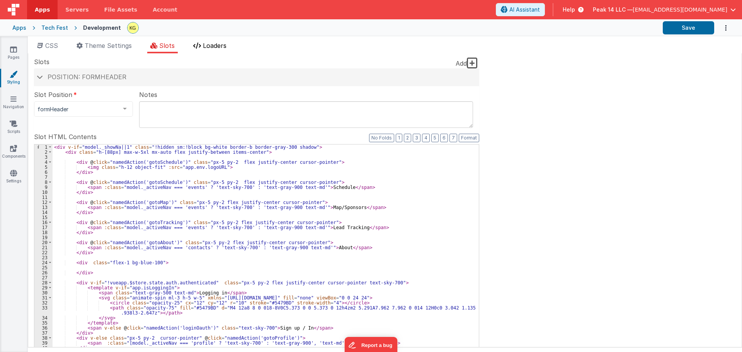
click at [198, 49] on li "Loaders" at bounding box center [209, 47] width 39 height 12
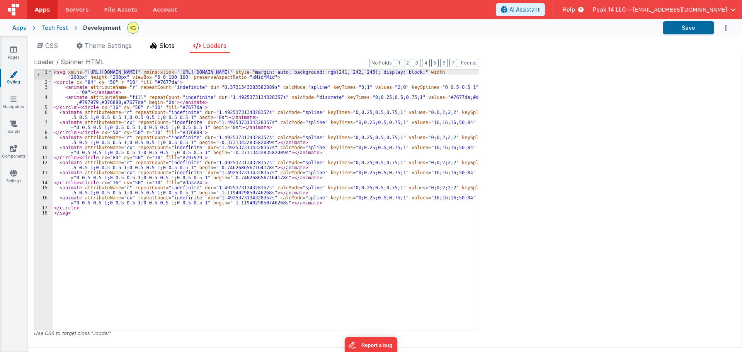
click at [164, 46] on span "Slots" at bounding box center [166, 46] width 15 height 8
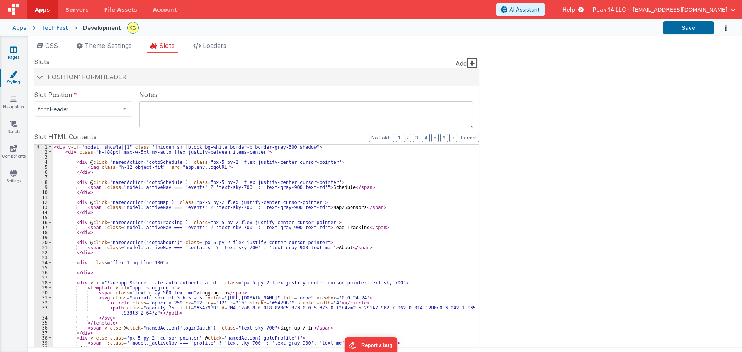
click at [14, 49] on icon at bounding box center [13, 50] width 7 height 8
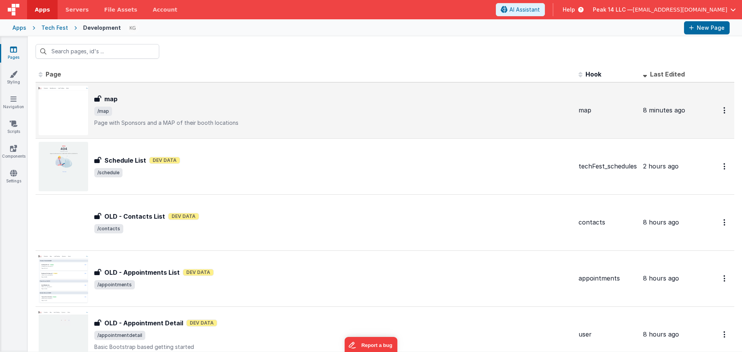
click at [69, 109] on img at bounding box center [63, 110] width 49 height 49
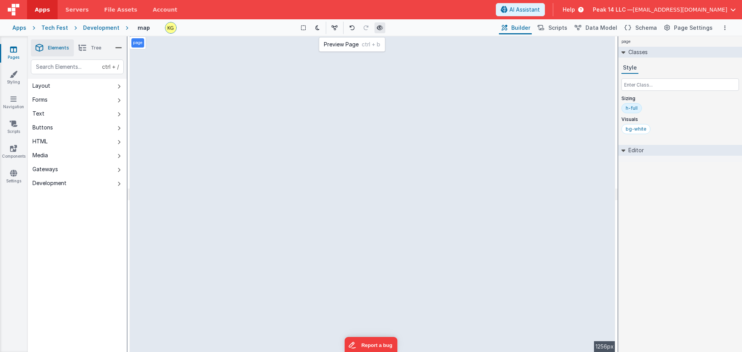
click at [380, 28] on icon at bounding box center [380, 27] width 6 height 5
click at [111, 169] on button "Gateways" at bounding box center [77, 169] width 99 height 14
click at [103, 159] on button "Media" at bounding box center [77, 155] width 99 height 14
click at [99, 142] on button "HTML" at bounding box center [77, 142] width 99 height 14
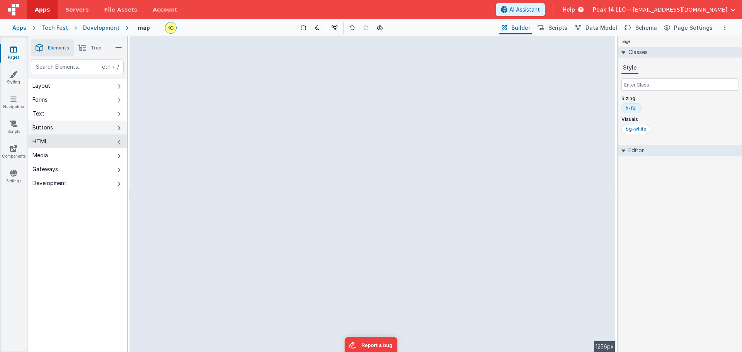
click at [96, 126] on button "Buttons" at bounding box center [77, 128] width 99 height 14
click at [89, 116] on button "Text" at bounding box center [77, 114] width 99 height 14
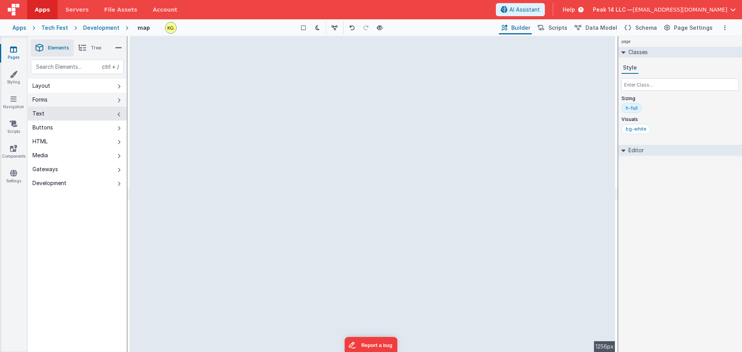
click at [88, 100] on button "Forms" at bounding box center [77, 100] width 99 height 14
click at [93, 84] on button "Layout" at bounding box center [77, 86] width 99 height 14
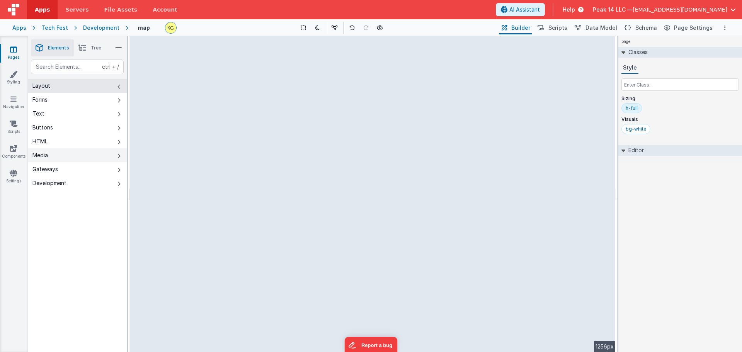
click at [85, 156] on button "Media" at bounding box center [77, 155] width 99 height 14
click at [20, 76] on link "Styling" at bounding box center [14, 77] width 28 height 15
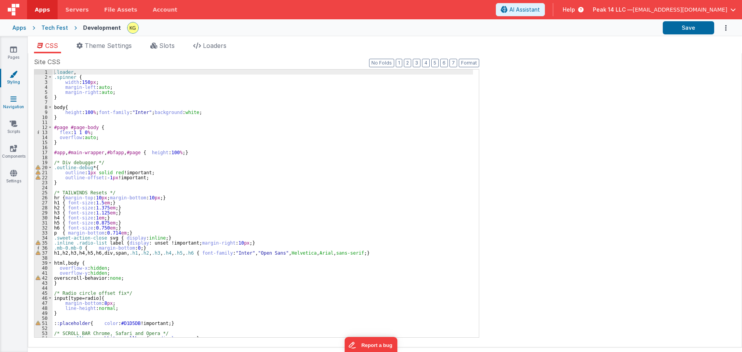
click at [13, 95] on icon at bounding box center [13, 99] width 6 height 8
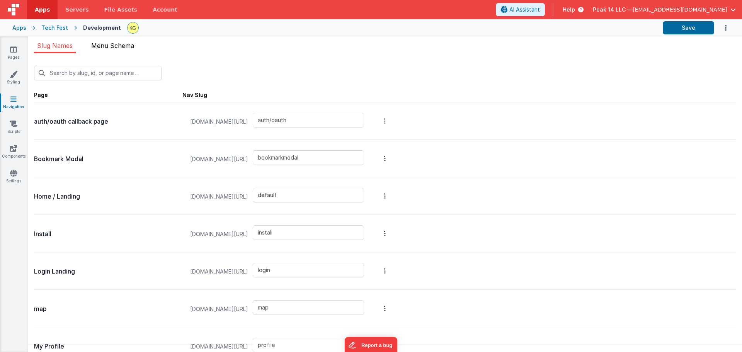
click at [113, 47] on span "Menu Schema" at bounding box center [112, 46] width 43 height 8
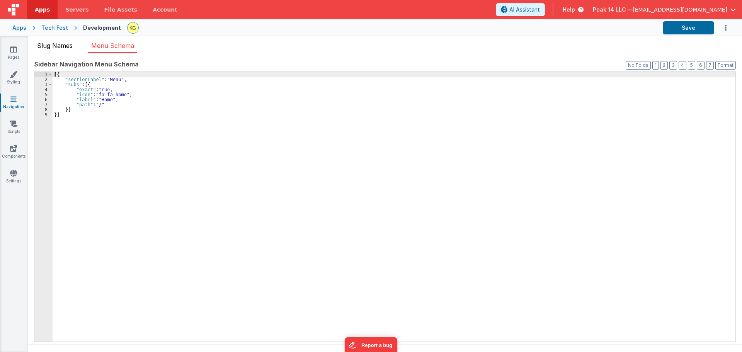
click at [70, 45] on span "Slug Names" at bounding box center [55, 46] width 36 height 8
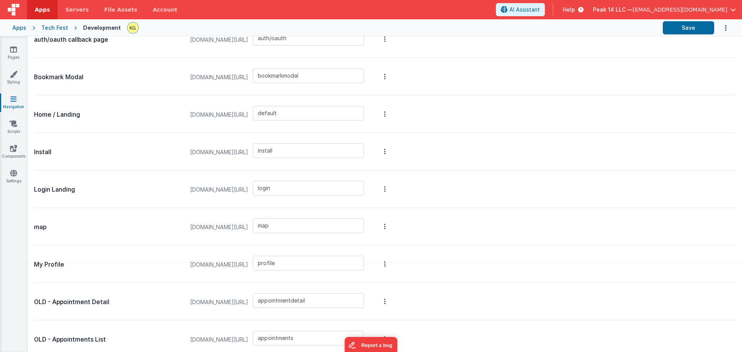
scroll to position [169, 0]
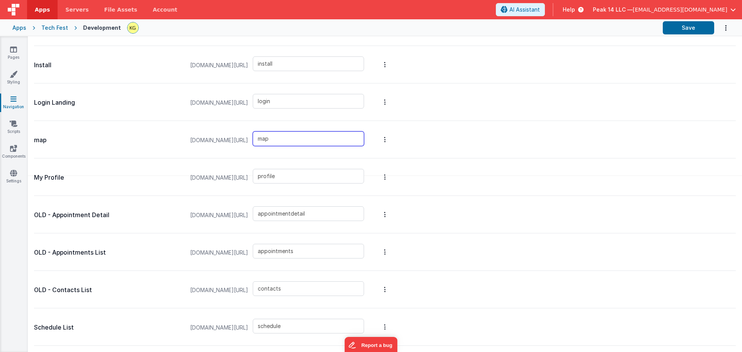
click at [312, 140] on input "map" at bounding box center [308, 138] width 111 height 15
click at [386, 142] on icon "Options" at bounding box center [385, 140] width 2 height 6
click at [166, 140] on button at bounding box center [371, 176] width 742 height 352
click at [13, 130] on link "Scripts" at bounding box center [14, 127] width 28 height 15
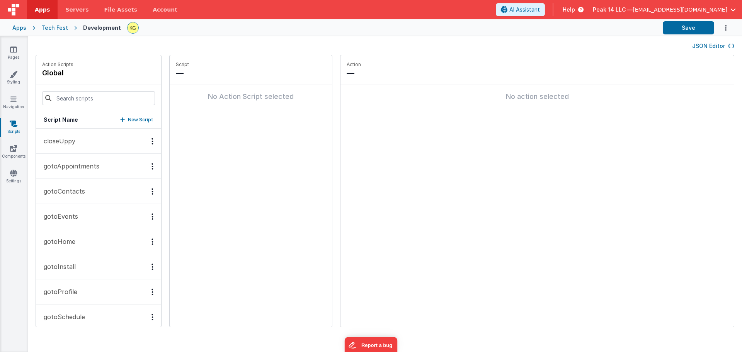
scroll to position [39, 0]
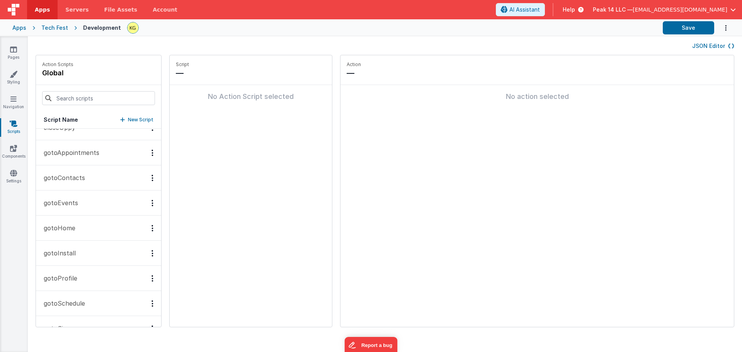
click at [73, 230] on p "gotoHome" at bounding box center [57, 228] width 36 height 9
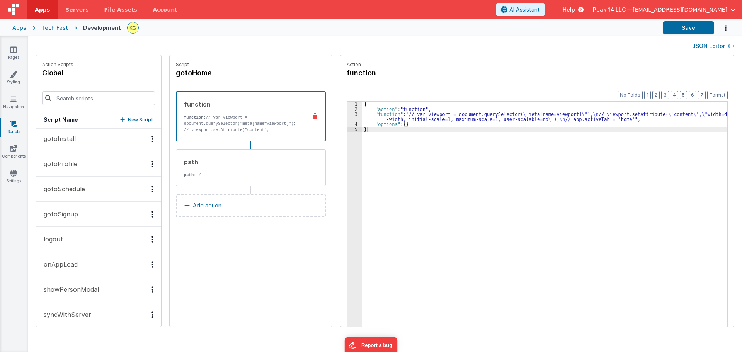
scroll to position [155, 0]
click at [103, 189] on button "gotoSchedule" at bounding box center [98, 187] width 125 height 25
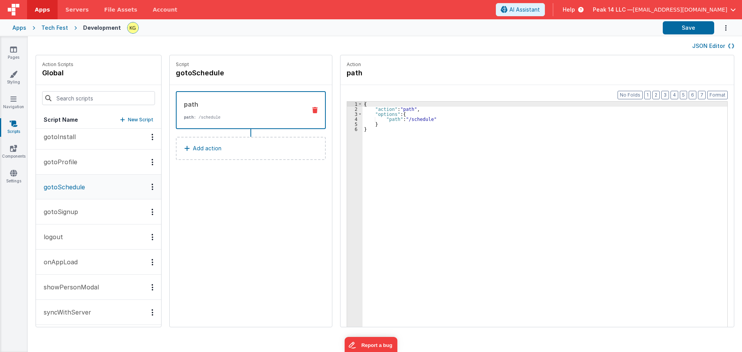
click at [128, 120] on p "New Script" at bounding box center [141, 120] width 26 height 8
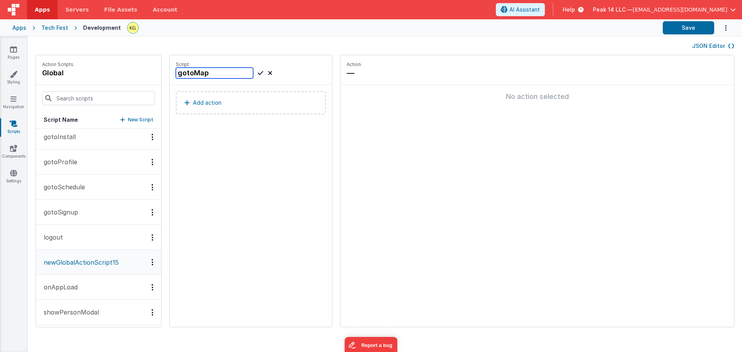
type input "gotoMap"
click at [258, 70] on icon at bounding box center [260, 72] width 5 height 9
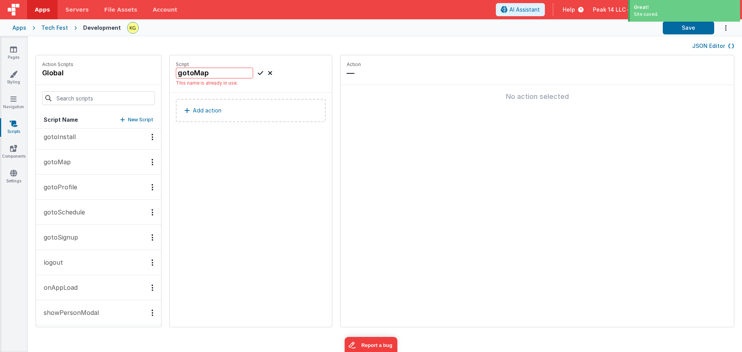
click at [97, 165] on button "gotoMap" at bounding box center [98, 162] width 125 height 25
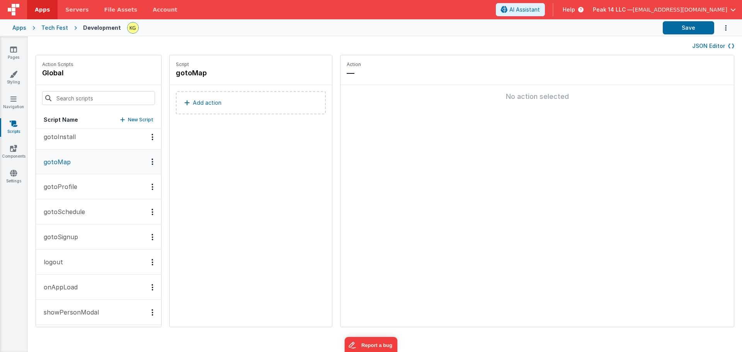
click at [193, 105] on p "Add action" at bounding box center [207, 102] width 29 height 9
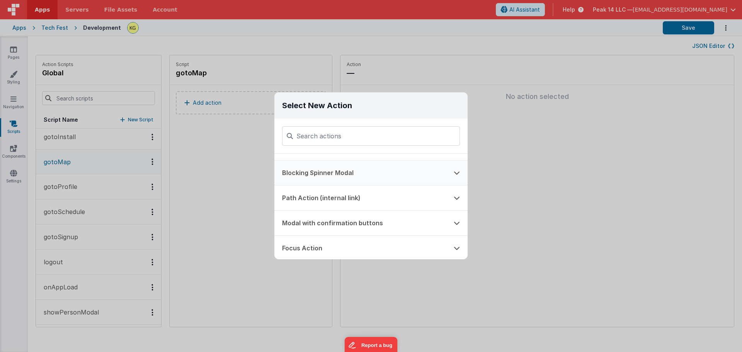
scroll to position [232, 0]
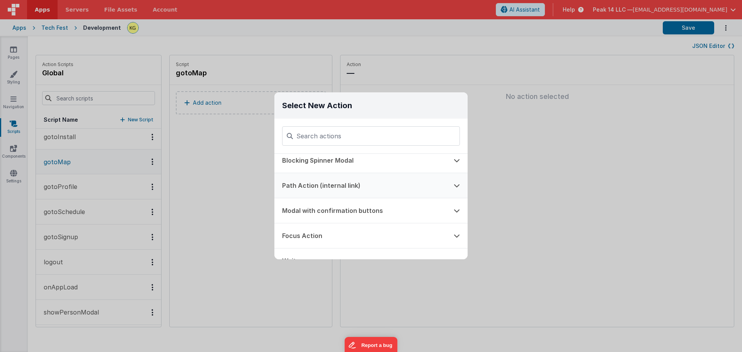
click at [418, 186] on button "Path Action (internal link)" at bounding box center [361, 185] width 172 height 25
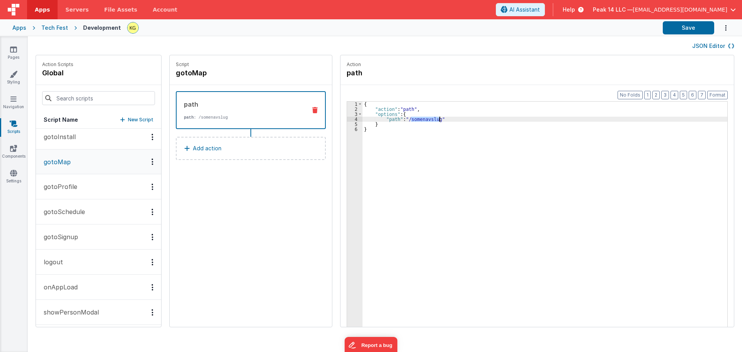
drag, startPoint x: 403, startPoint y: 120, endPoint x: 433, endPoint y: 120, distance: 29.4
click at [433, 120] on div "{ "action" : "path" , "options" : { "path" : "/somenavslug" } }" at bounding box center [549, 231] width 372 height 259
click at [442, 166] on div "{ "action" : "path" , "options" : { "path" : "/map" } }" at bounding box center [549, 231] width 372 height 259
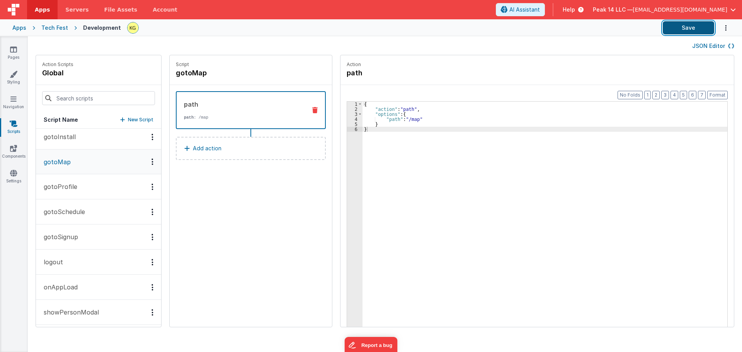
click at [674, 26] on button "Save" at bounding box center [688, 27] width 51 height 13
click at [89, 133] on button "gotoInstall" at bounding box center [98, 137] width 125 height 25
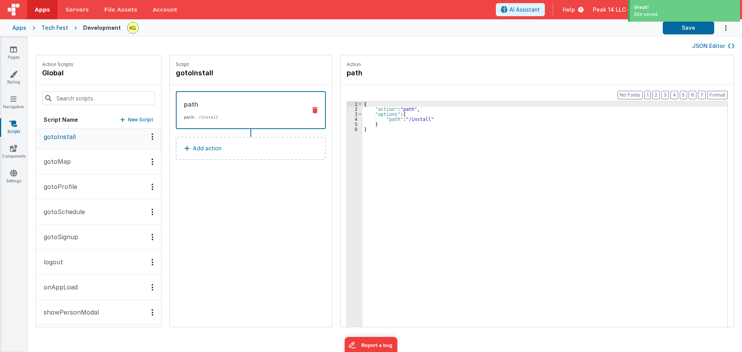
click at [85, 158] on button "gotoMap" at bounding box center [98, 161] width 125 height 25
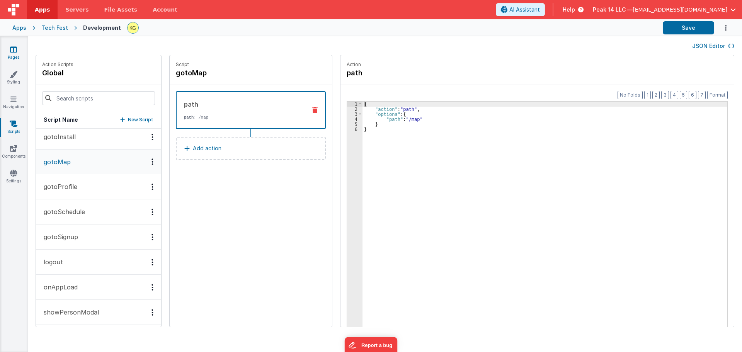
click at [17, 55] on link "Pages" at bounding box center [14, 53] width 28 height 15
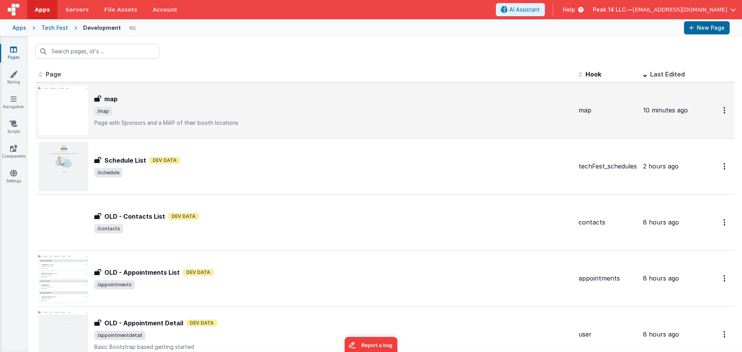
click at [127, 103] on div "map" at bounding box center [333, 98] width 478 height 9
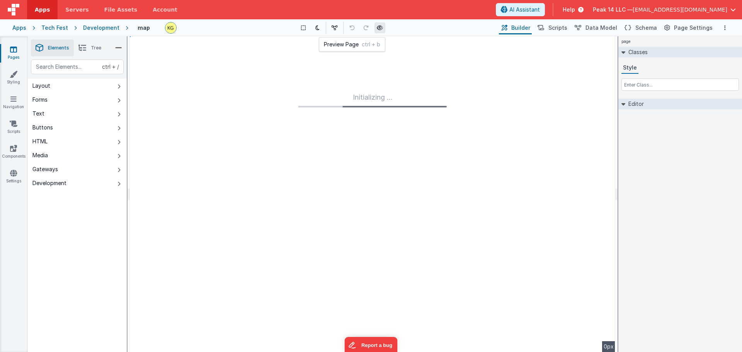
click at [383, 25] on icon at bounding box center [380, 27] width 6 height 5
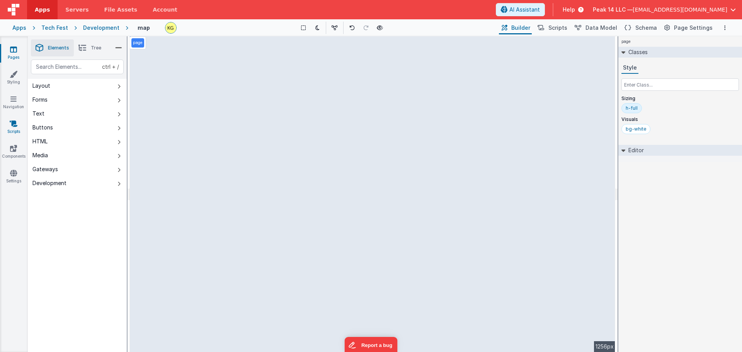
click at [16, 126] on icon at bounding box center [14, 124] width 8 height 8
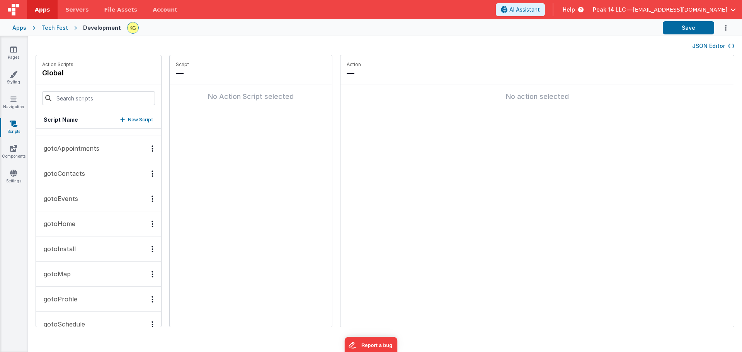
scroll to position [77, 0]
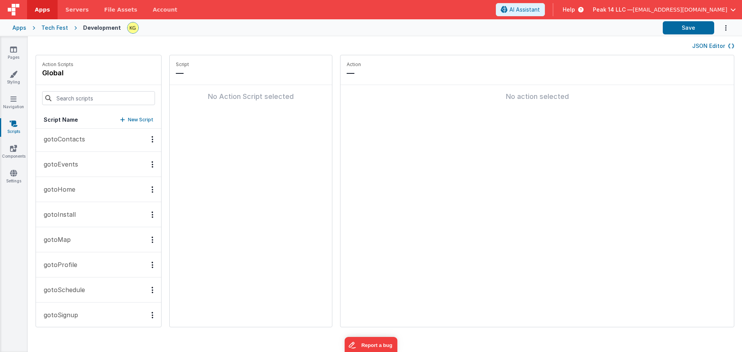
click at [68, 237] on p "gotoMap" at bounding box center [55, 239] width 32 height 9
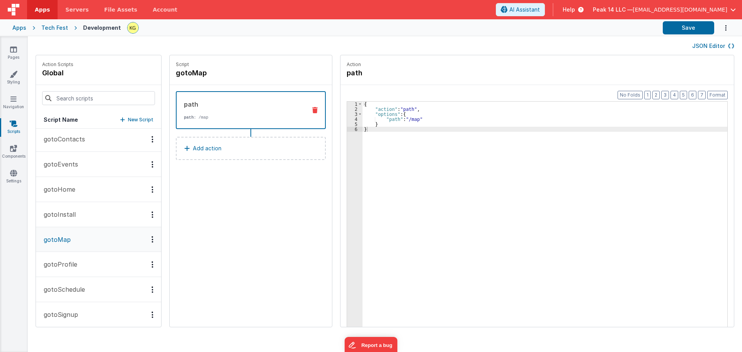
click at [79, 216] on button "gotoInstall" at bounding box center [98, 214] width 125 height 25
click at [80, 198] on button "gotoHome" at bounding box center [98, 189] width 125 height 25
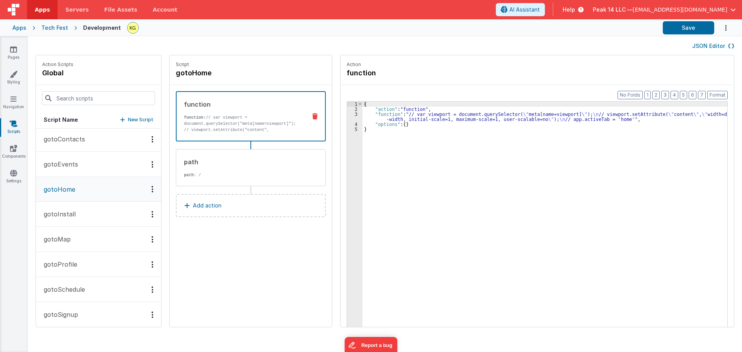
click at [72, 212] on p "gotoInstall" at bounding box center [57, 214] width 37 height 9
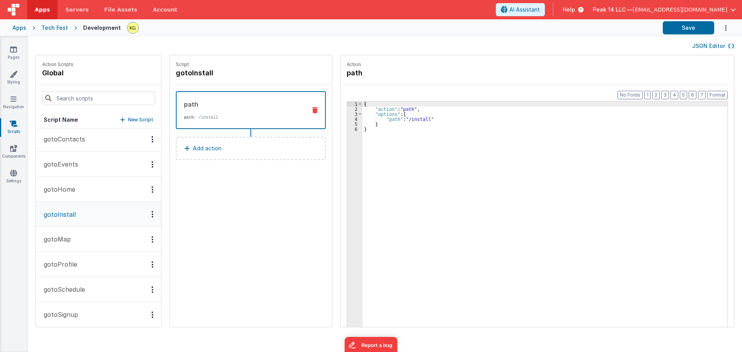
click at [79, 169] on button "gotoEvents" at bounding box center [98, 164] width 125 height 25
click at [88, 146] on button "gotoContacts" at bounding box center [98, 139] width 125 height 25
click at [86, 163] on button "gotoEvents" at bounding box center [98, 164] width 125 height 25
click at [78, 233] on button "gotoMap" at bounding box center [98, 239] width 125 height 25
click at [82, 264] on button "gotoProfile" at bounding box center [98, 264] width 125 height 25
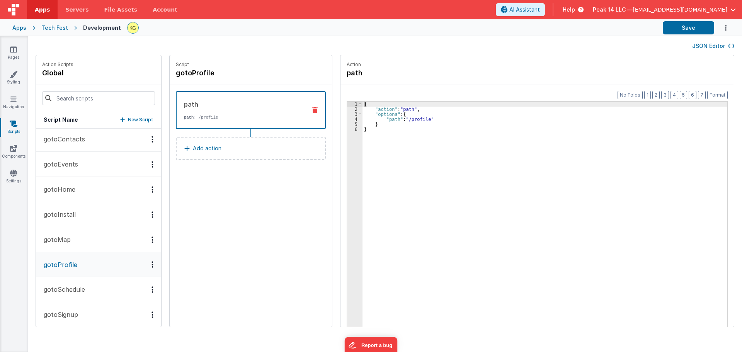
click at [88, 244] on button "gotoMap" at bounding box center [98, 239] width 125 height 25
click at [692, 31] on button "Save" at bounding box center [688, 27] width 51 height 13
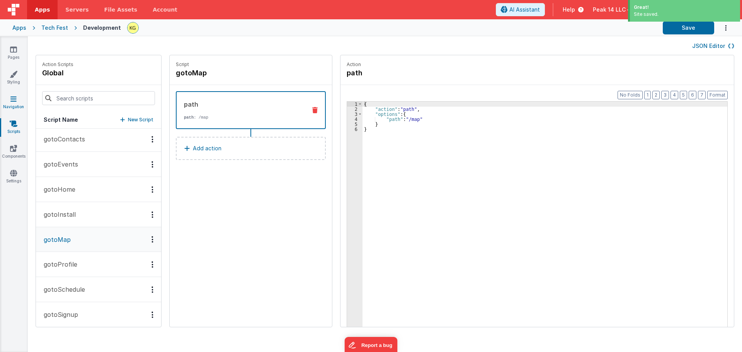
click at [19, 98] on link "Navigation" at bounding box center [14, 102] width 28 height 15
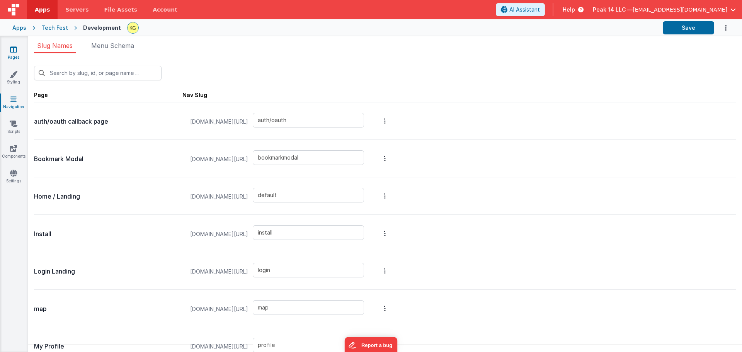
click at [15, 52] on icon at bounding box center [13, 50] width 7 height 8
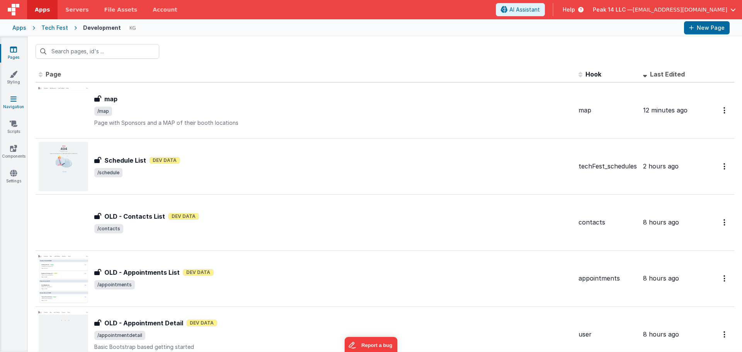
click at [7, 104] on link "Navigation" at bounding box center [14, 102] width 28 height 15
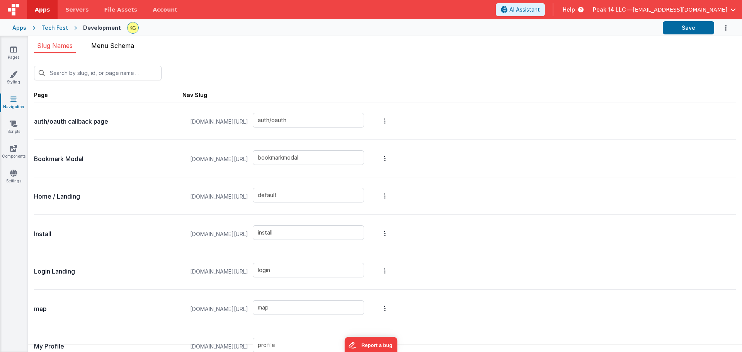
click at [110, 46] on span "Menu Schema" at bounding box center [112, 46] width 43 height 8
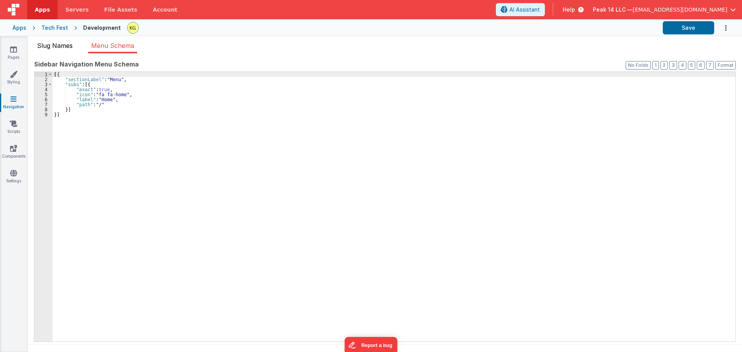
click at [64, 46] on span "Slug Names" at bounding box center [55, 46] width 36 height 8
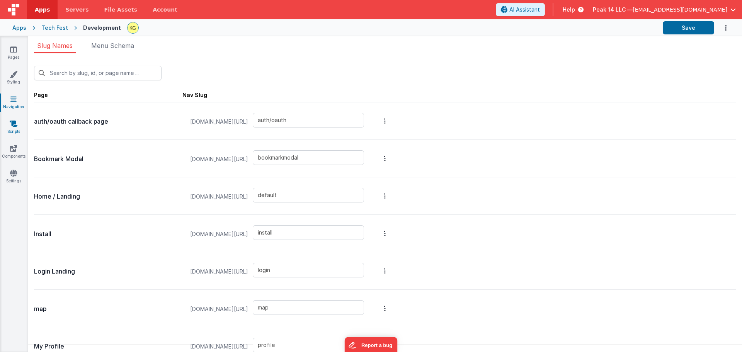
click at [19, 129] on link "Scripts" at bounding box center [14, 127] width 28 height 15
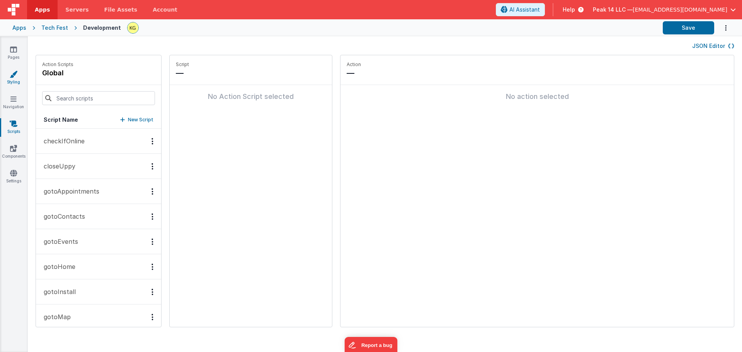
click at [21, 79] on link "Styling" at bounding box center [14, 77] width 28 height 15
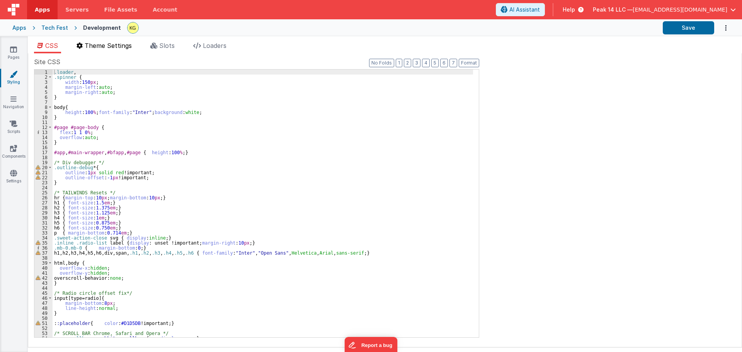
click at [99, 49] on li "Theme Settings" at bounding box center [103, 47] width 61 height 12
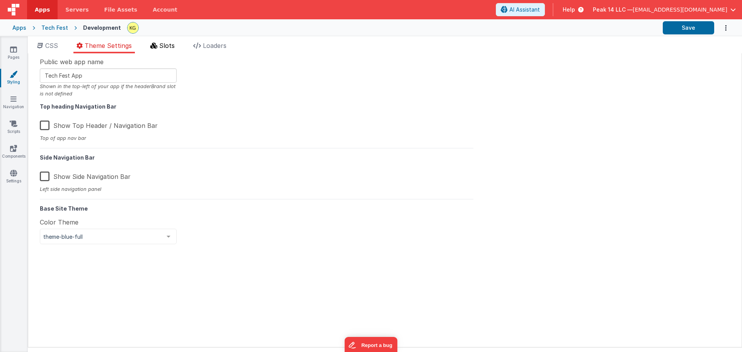
click at [151, 47] on li "Slots" at bounding box center [162, 47] width 31 height 12
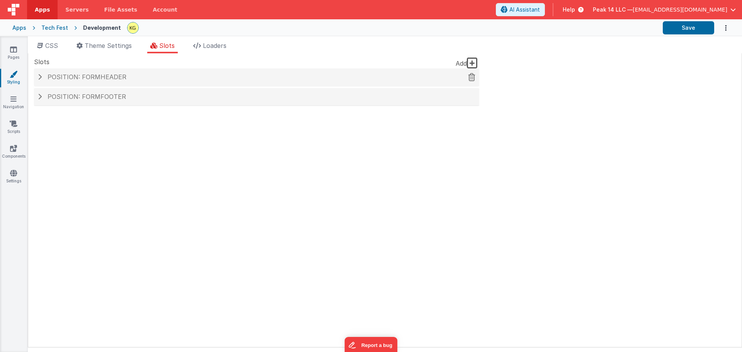
click at [42, 76] on h4 "Position: formHeader" at bounding box center [257, 77] width 438 height 7
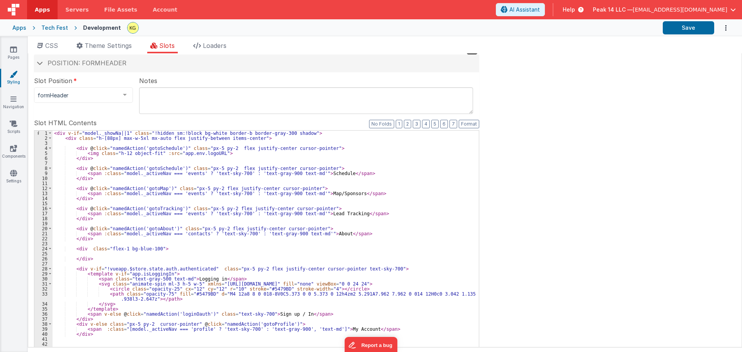
scroll to position [4, 0]
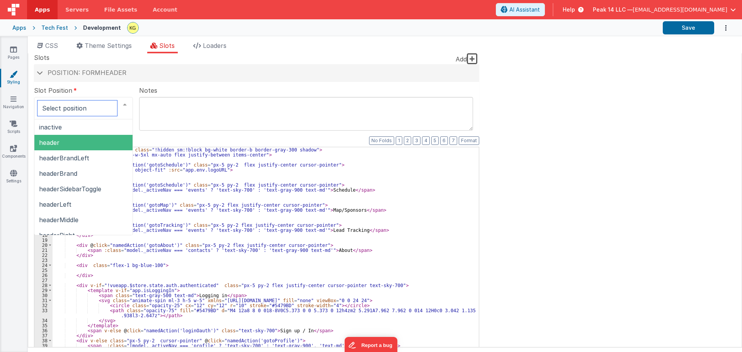
click at [89, 141] on span "header" at bounding box center [83, 142] width 98 height 15
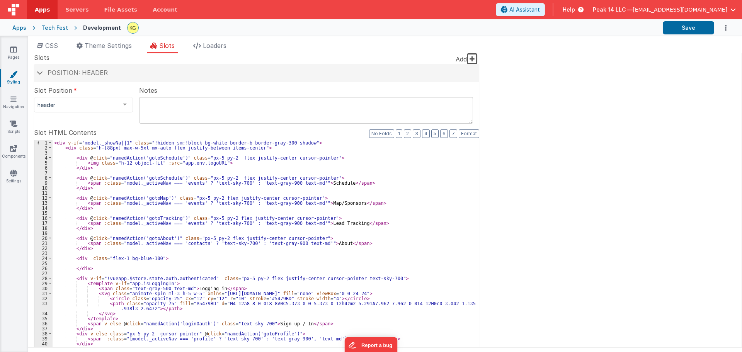
click at [199, 107] on textarea at bounding box center [306, 110] width 334 height 27
click at [114, 119] on fieldset "Slot Position header inactive header headerBrandLeft headerBrand headerSidebarT…" at bounding box center [256, 242] width 445 height 312
click at [127, 75] on h4 "Position: header" at bounding box center [257, 73] width 438 height 7
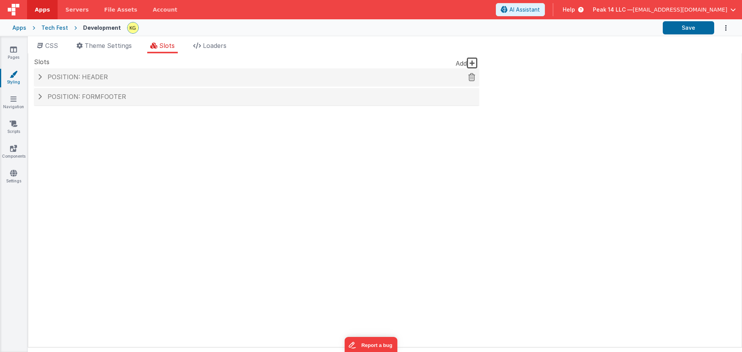
scroll to position [0, 0]
click at [100, 98] on span "Position: formFooter" at bounding box center [87, 97] width 79 height 8
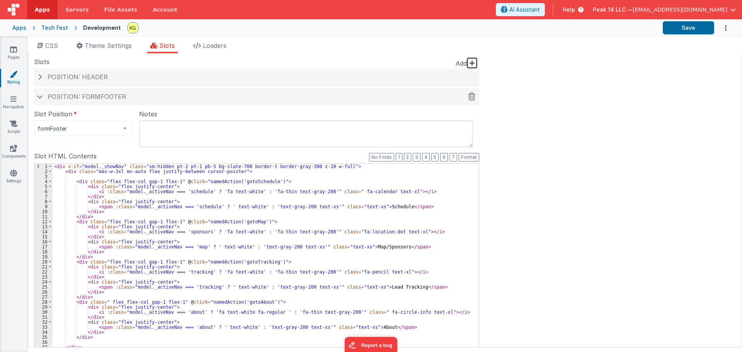
click at [106, 95] on span "Position: formFooter" at bounding box center [87, 97] width 79 height 8
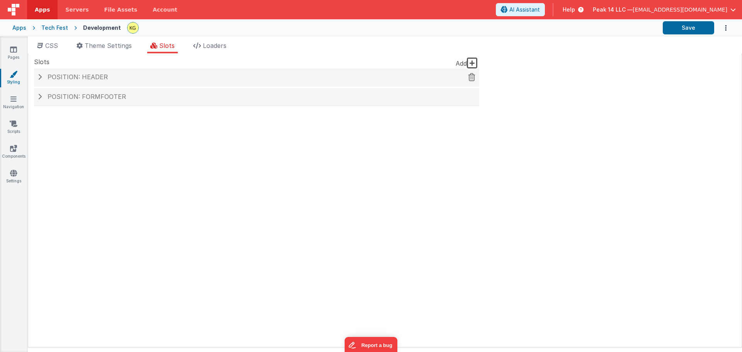
click at [106, 79] on h4 "Position: header" at bounding box center [257, 77] width 438 height 7
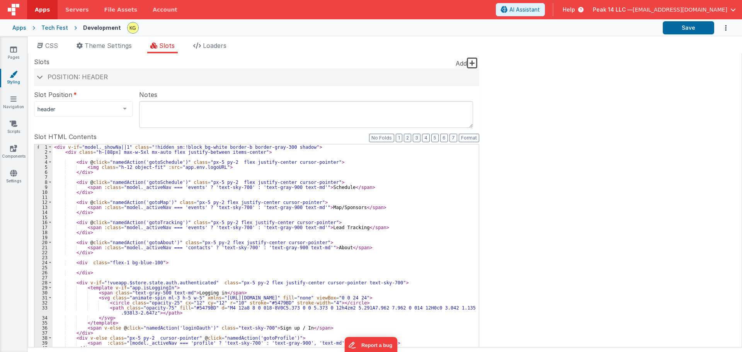
click at [154, 201] on div "< div v-if = "model._showNa||1" class = "!hidden sm:!block bg-white border-b bo…" at bounding box center [266, 275] width 427 height 261
drag, startPoint x: 143, startPoint y: 204, endPoint x: 161, endPoint y: 204, distance: 18.2
click at [161, 204] on div "< div v-if = "model._showNa||1" class = "!hidden sm:!block bg-white border-b bo…" at bounding box center [266, 275] width 427 height 261
click at [123, 203] on div "< div v-if = "model._showNa||1" class = "!hidden sm:!block bg-white border-b bo…" at bounding box center [266, 275] width 427 height 261
click at [7, 128] on link "Scripts" at bounding box center [14, 127] width 28 height 15
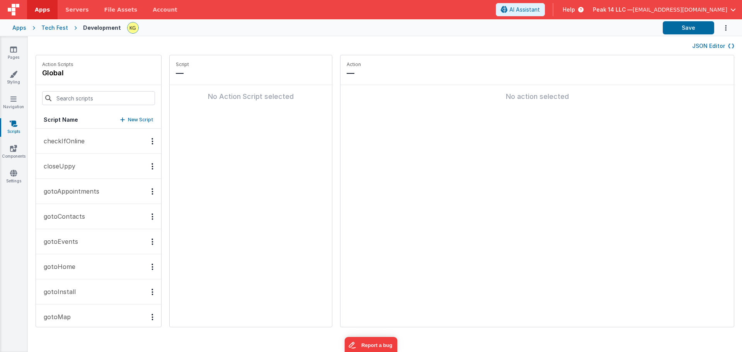
click at [77, 221] on p "gotoContacts" at bounding box center [62, 216] width 46 height 9
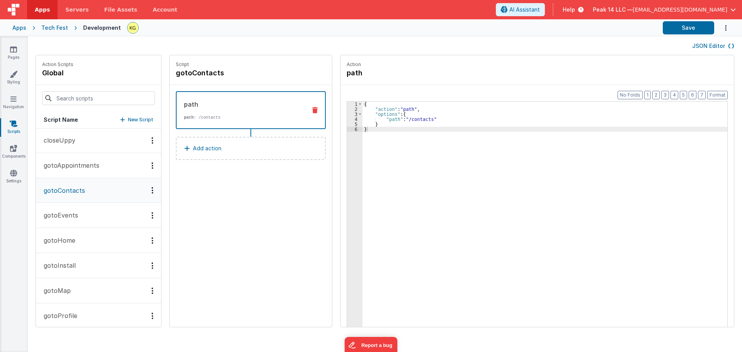
scroll to position [39, 0]
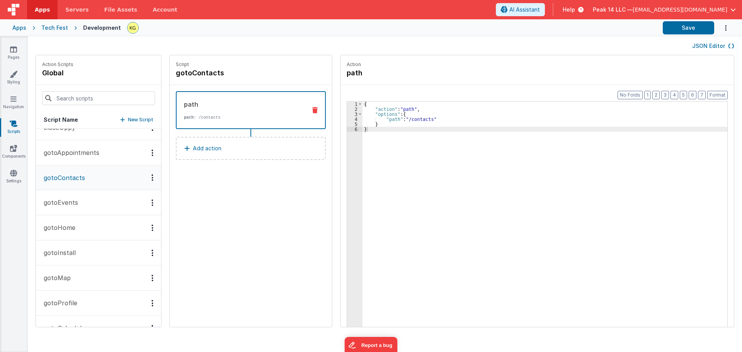
click at [76, 278] on button "gotoMap" at bounding box center [98, 278] width 125 height 25
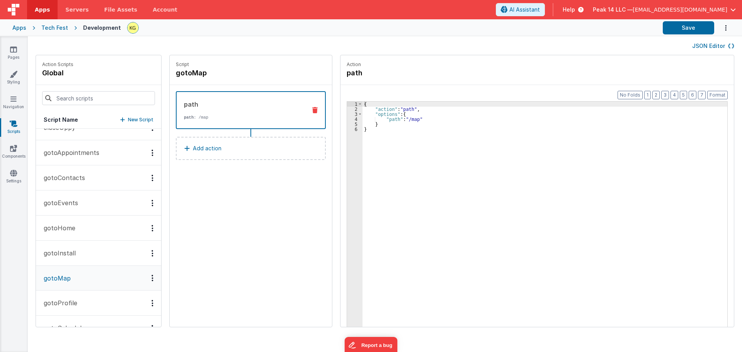
click at [152, 278] on icon "Options" at bounding box center [153, 278] width 2 height 0
click at [144, 277] on div at bounding box center [371, 176] width 742 height 352
click at [16, 105] on link "Navigation" at bounding box center [14, 102] width 28 height 15
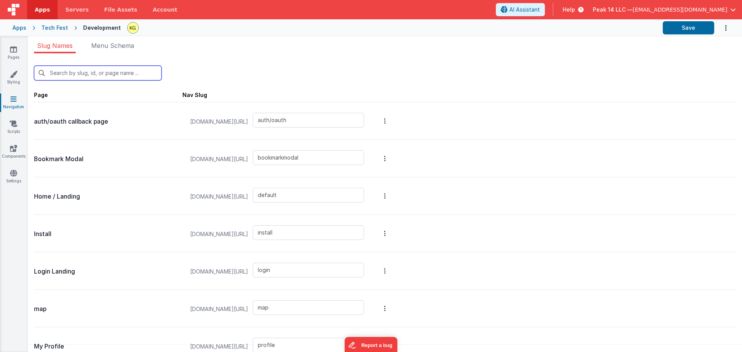
click at [101, 71] on input "text" at bounding box center [98, 73] width 128 height 15
click at [106, 44] on span "Menu Schema" at bounding box center [112, 46] width 43 height 8
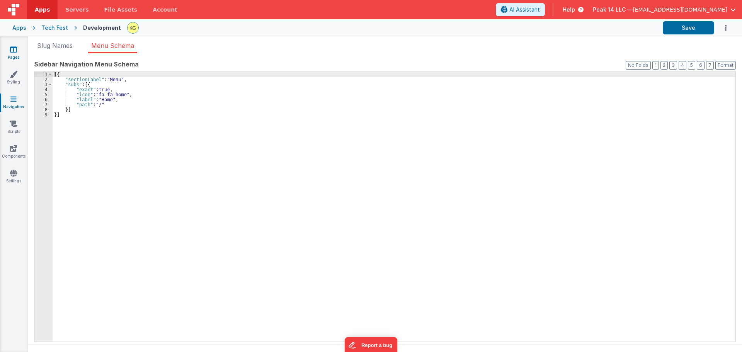
click at [19, 50] on link "Pages" at bounding box center [14, 53] width 28 height 15
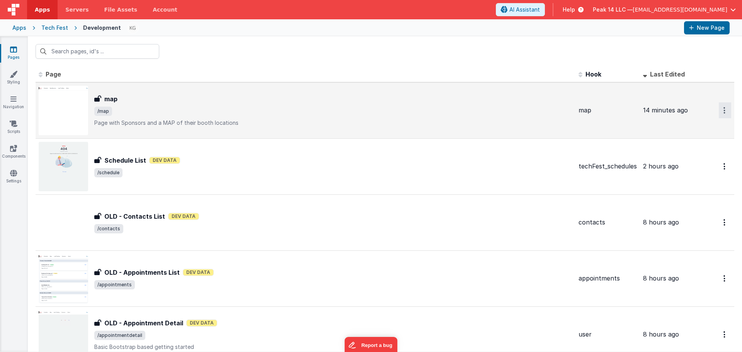
click at [719, 108] on button "Options" at bounding box center [725, 110] width 12 height 16
drag, startPoint x: 217, startPoint y: 121, endPoint x: 199, endPoint y: 114, distance: 18.9
click at [213, 119] on button at bounding box center [371, 176] width 742 height 352
click at [120, 99] on div "map" at bounding box center [333, 98] width 478 height 9
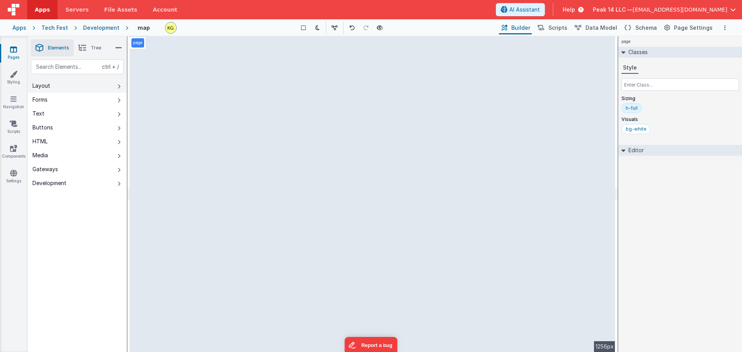
click at [70, 90] on button "Layout" at bounding box center [77, 86] width 99 height 14
click at [69, 101] on button "Forms" at bounding box center [77, 100] width 99 height 14
click at [73, 88] on button "Layout" at bounding box center [77, 86] width 99 height 14
click at [77, 103] on button "Forms" at bounding box center [77, 100] width 99 height 14
click at [79, 115] on button "Text" at bounding box center [77, 114] width 99 height 14
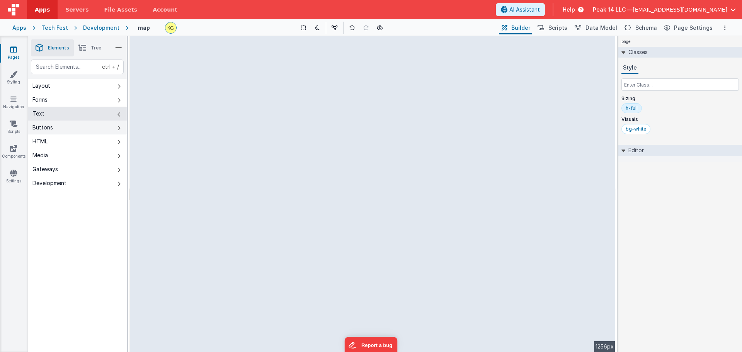
click at [80, 126] on button "Buttons" at bounding box center [77, 128] width 99 height 14
click at [80, 141] on button "HTML" at bounding box center [77, 142] width 99 height 14
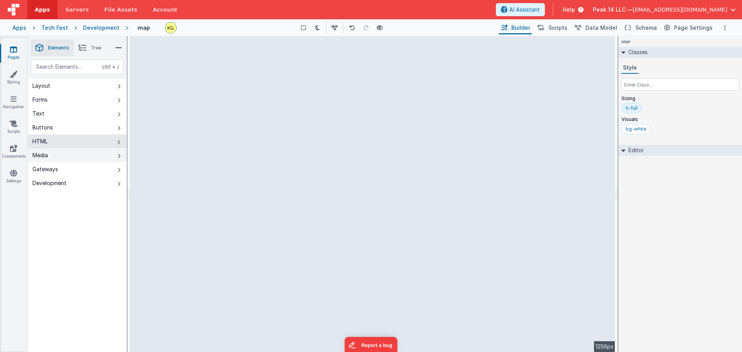
click at [78, 152] on button "Media" at bounding box center [77, 155] width 99 height 14
click at [78, 167] on button "Gateways" at bounding box center [77, 169] width 99 height 14
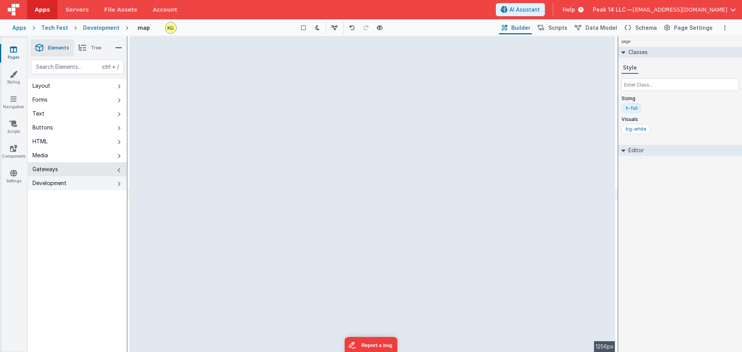
click at [76, 185] on button "Development" at bounding box center [77, 183] width 99 height 14
click at [626, 52] on h2 "Classes" at bounding box center [637, 52] width 22 height 11
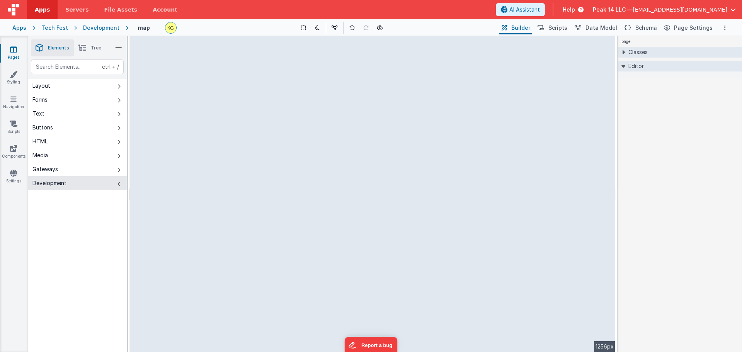
click at [625, 51] on icon at bounding box center [624, 52] width 6 height 4
click at [625, 154] on div "Editor" at bounding box center [681, 150] width 124 height 11
click at [625, 152] on icon at bounding box center [624, 150] width 6 height 4
click at [544, 31] on icon at bounding box center [541, 28] width 7 height 8
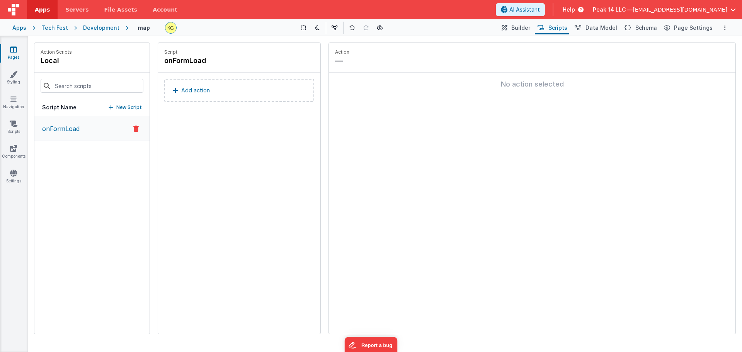
click at [176, 92] on icon at bounding box center [175, 90] width 5 height 6
click at [222, 216] on div "Select New Action Function - Runs JavaScript Clipboard - copy model field runUt…" at bounding box center [371, 176] width 742 height 352
click at [380, 30] on icon at bounding box center [380, 27] width 6 height 5
click at [531, 30] on span "Builder" at bounding box center [521, 28] width 19 height 8
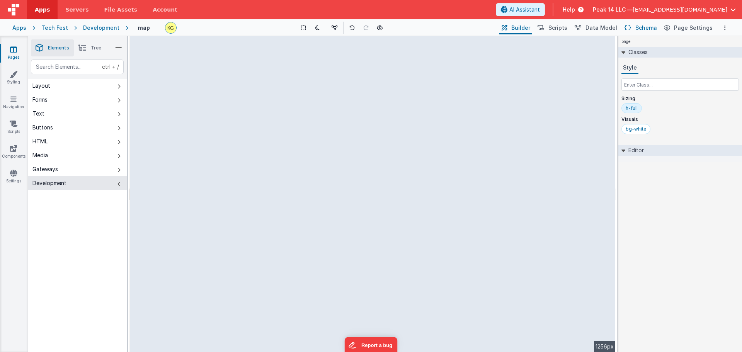
click at [638, 28] on button "Schema" at bounding box center [640, 27] width 37 height 13
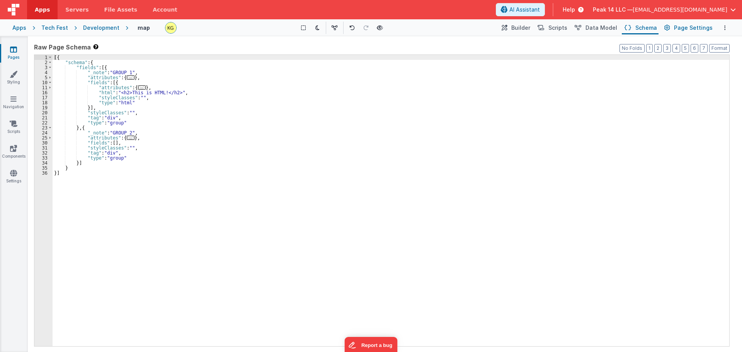
click at [675, 32] on button "Page Settings" at bounding box center [688, 27] width 53 height 13
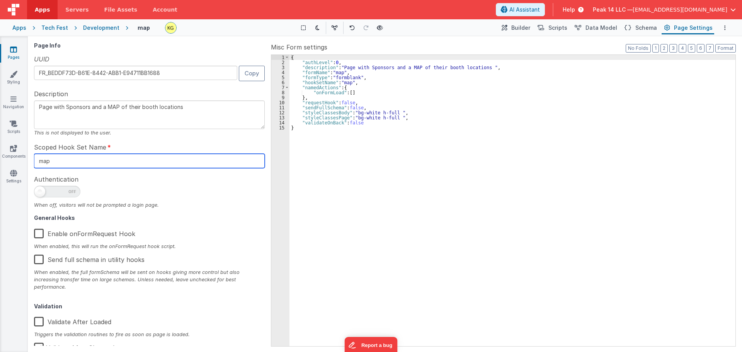
click at [62, 162] on input "map" at bounding box center [149, 161] width 231 height 14
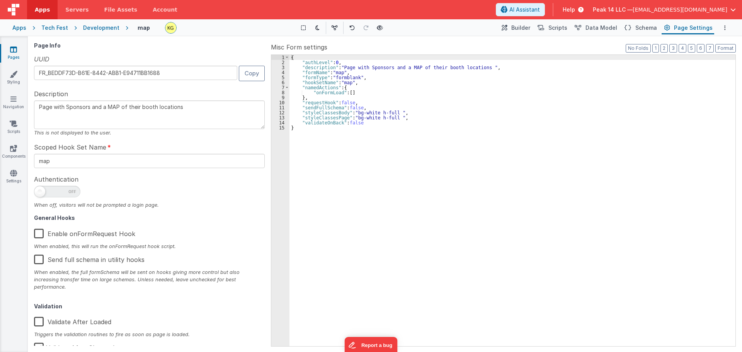
click at [107, 146] on label "Scoped Hook Set Name" at bounding box center [72, 147] width 77 height 9
click at [20, 56] on link "Pages" at bounding box center [14, 53] width 28 height 15
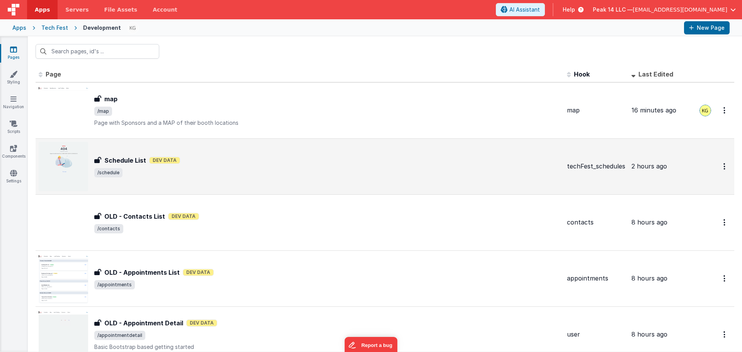
click at [124, 164] on h3 "Schedule List" at bounding box center [125, 160] width 42 height 9
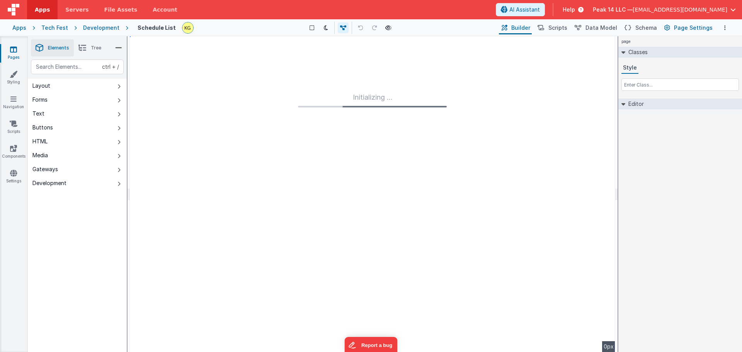
click at [687, 28] on span "Page Settings" at bounding box center [693, 28] width 39 height 8
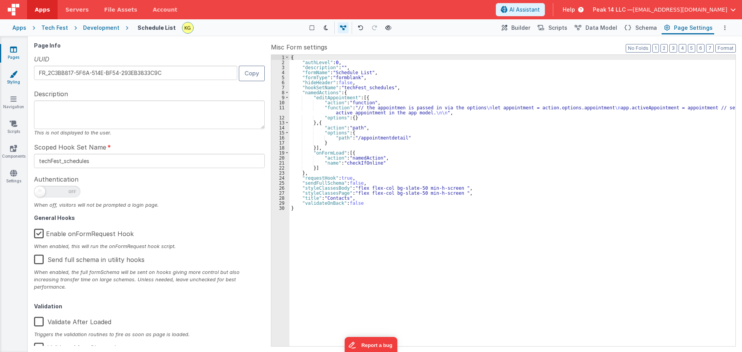
click at [21, 79] on link "Styling" at bounding box center [14, 77] width 28 height 15
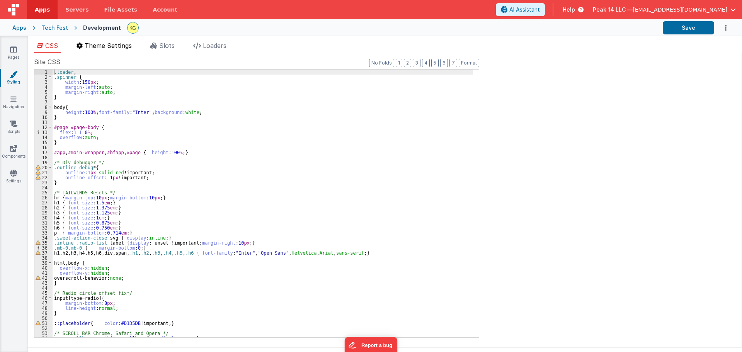
click at [109, 49] on span "Theme Settings" at bounding box center [108, 46] width 47 height 8
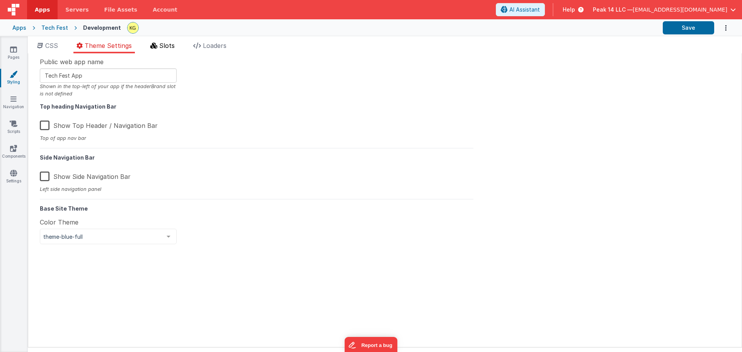
click at [154, 50] on li "Slots" at bounding box center [162, 47] width 31 height 12
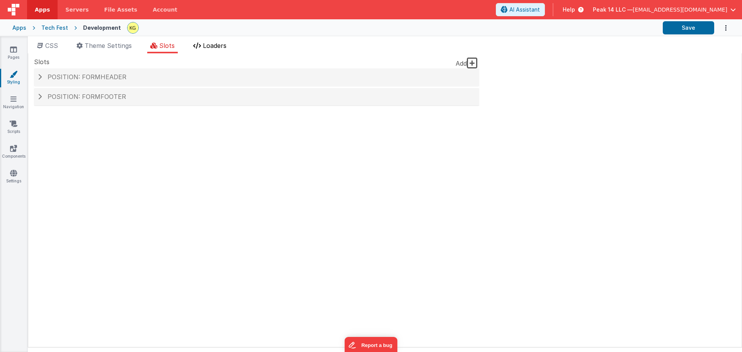
click at [212, 49] on li "Loaders" at bounding box center [209, 47] width 39 height 12
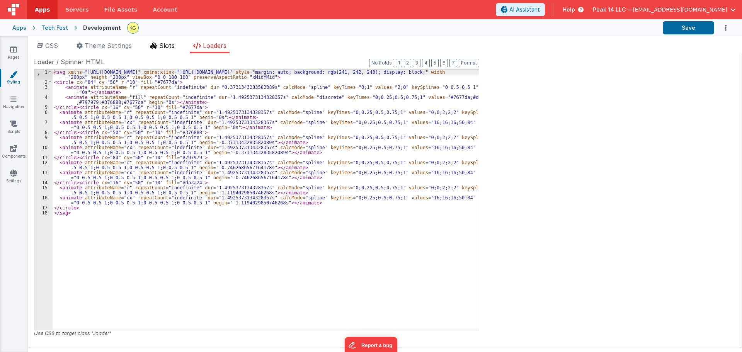
click at [162, 46] on span "Slots" at bounding box center [166, 46] width 15 height 8
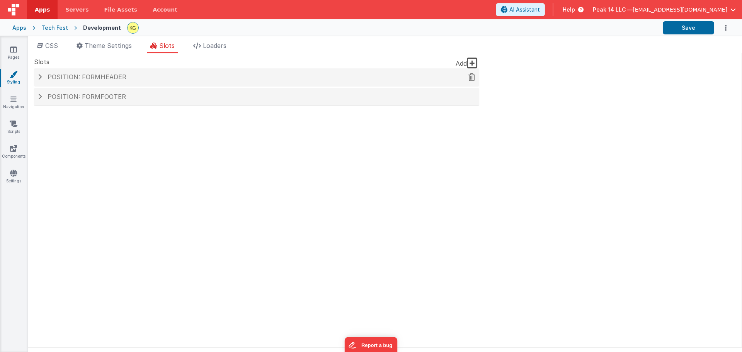
click at [47, 80] on div "Position: formHeader" at bounding box center [256, 77] width 445 height 18
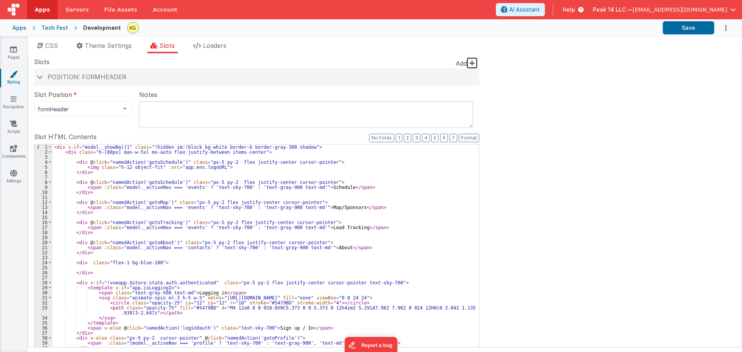
click at [156, 203] on div "< div v-if = "model._showNa||1" class = "!hidden sm:!block bg-white border-b bo…" at bounding box center [266, 275] width 427 height 261
click at [521, 70] on div "Site CSS Format 7 6 5 4 3 2 1 No Folds 1 2 3 4 5 6 7 8 9 10 11 12 13 14 15 16 1…" at bounding box center [385, 200] width 715 height 294
click at [710, 10] on span "[EMAIL_ADDRESS][DOMAIN_NAME]" at bounding box center [680, 10] width 95 height 8
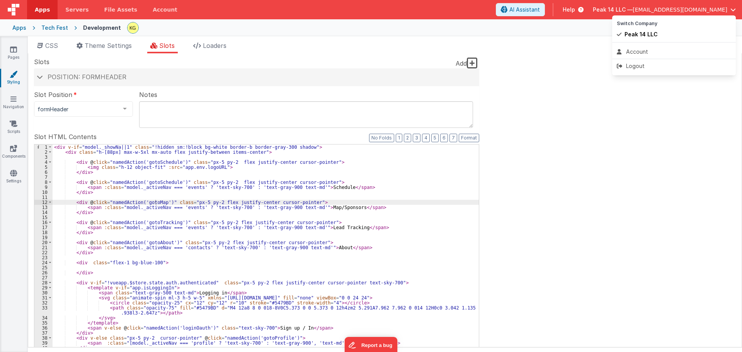
drag, startPoint x: 576, startPoint y: 73, endPoint x: 625, endPoint y: 71, distance: 48.4
click at [577, 73] on button at bounding box center [371, 176] width 742 height 352
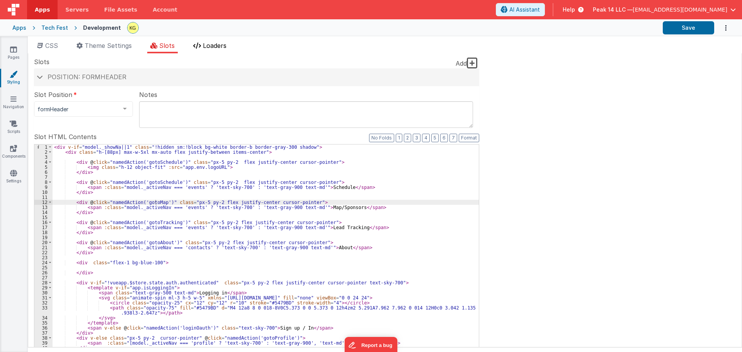
click at [218, 49] on span "Loaders" at bounding box center [215, 46] width 24 height 8
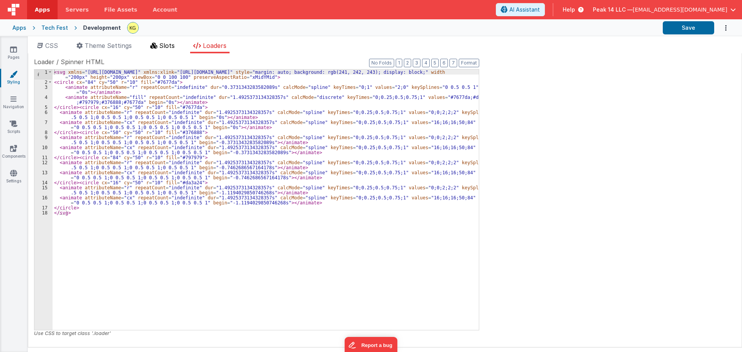
click at [168, 47] on span "Slots" at bounding box center [166, 46] width 15 height 8
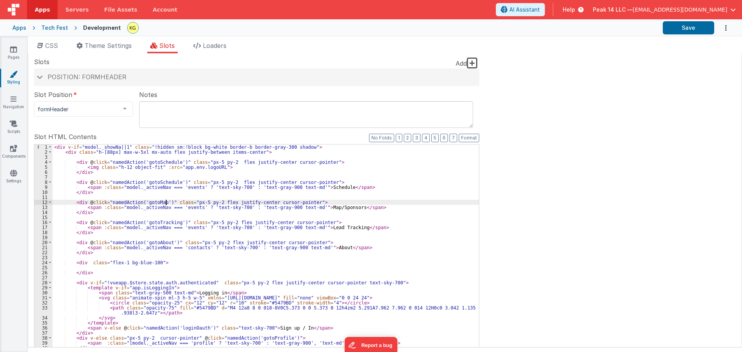
click at [166, 204] on div "< div v-if = "model._showNa||1" class = "!hidden sm:!block bg-white border-b bo…" at bounding box center [266, 275] width 427 height 261
click at [157, 203] on div "< div v-if = "model._showNa||1" class = "!hidden sm:!block bg-white border-b bo…" at bounding box center [266, 275] width 427 height 261
click at [15, 101] on icon at bounding box center [13, 99] width 6 height 8
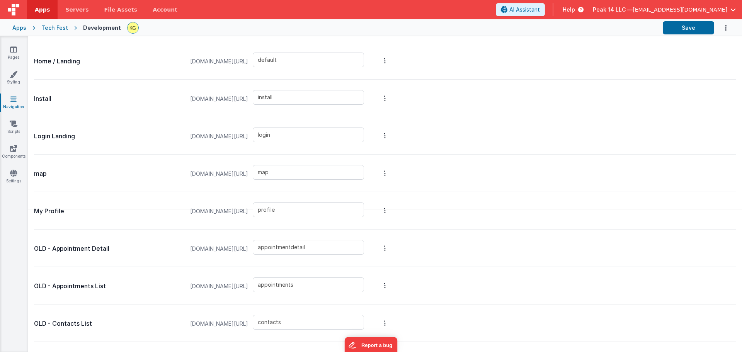
scroll to position [155, 0]
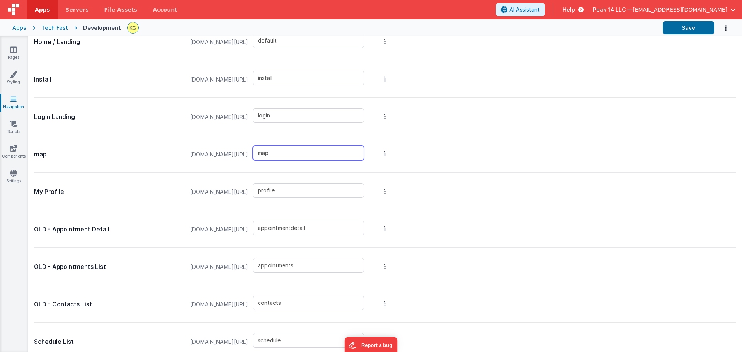
click at [306, 154] on input "map" at bounding box center [308, 153] width 111 height 15
click at [391, 155] on button "Options" at bounding box center [385, 153] width 11 height 31
click at [123, 161] on button at bounding box center [371, 176] width 742 height 352
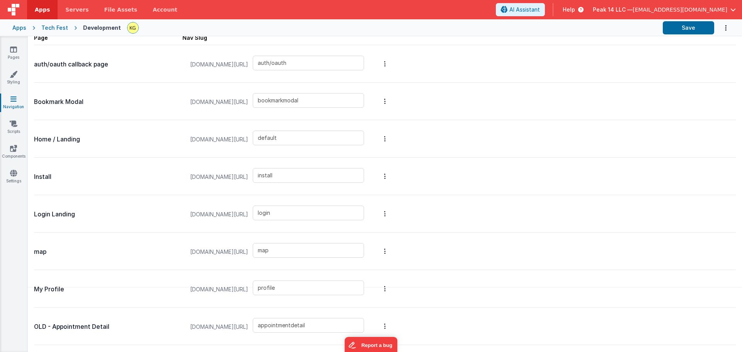
scroll to position [0, 0]
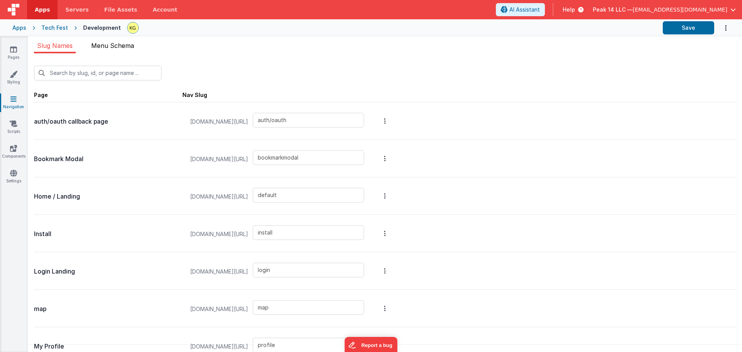
click at [102, 50] on li "Menu Schema" at bounding box center [112, 47] width 49 height 12
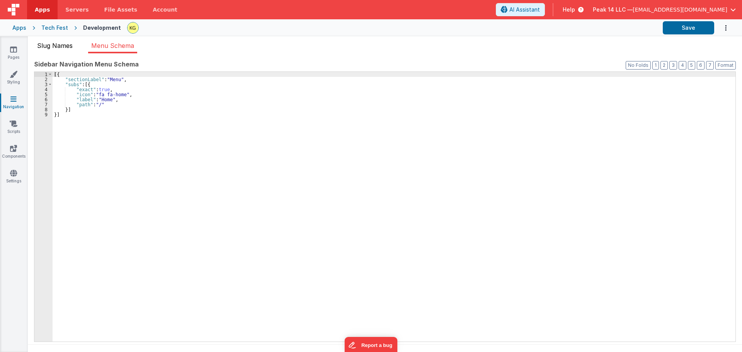
click at [57, 48] on span "Slug Names" at bounding box center [55, 46] width 36 height 8
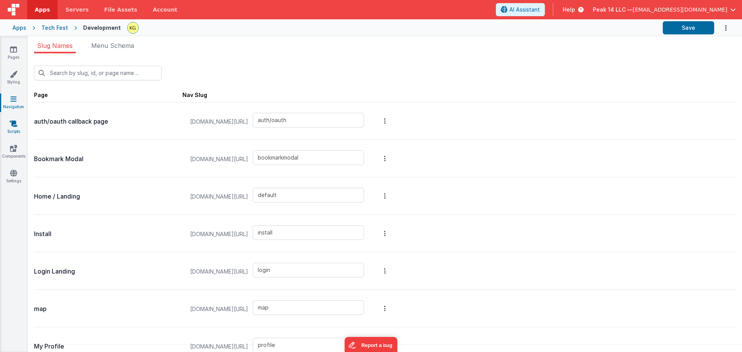
click at [19, 123] on link "Scripts" at bounding box center [14, 127] width 28 height 15
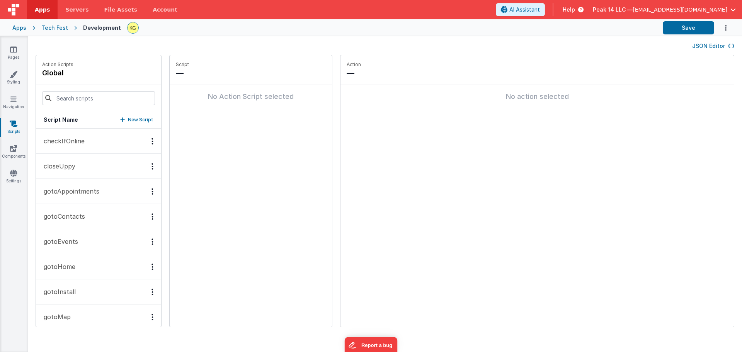
click at [62, 73] on h4 "global" at bounding box center [57, 73] width 31 height 11
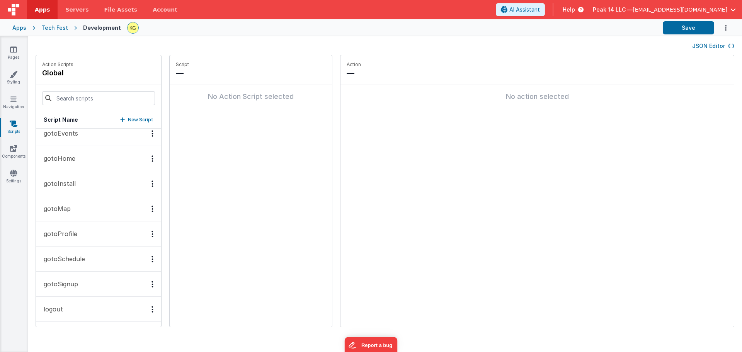
scroll to position [108, 0]
click at [87, 208] on button "gotoMap" at bounding box center [98, 209] width 125 height 25
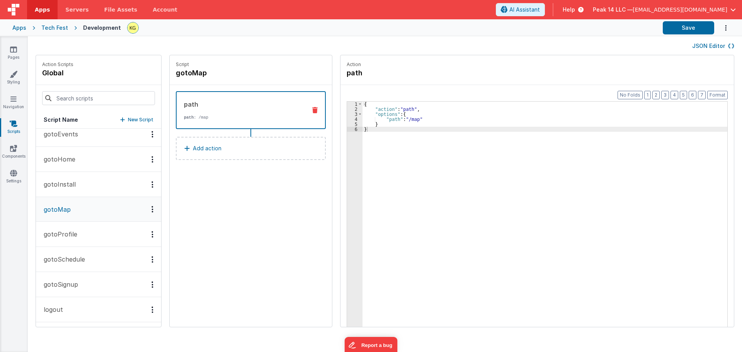
click at [211, 105] on div "path" at bounding box center [242, 104] width 116 height 9
click at [103, 181] on button "gotoInstall" at bounding box center [98, 184] width 125 height 25
click at [90, 212] on button "gotoMap" at bounding box center [98, 209] width 125 height 25
click at [16, 153] on link "Components" at bounding box center [14, 152] width 28 height 15
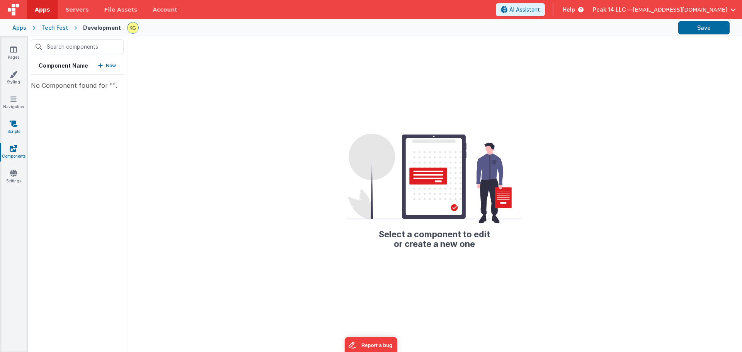
click at [14, 123] on icon at bounding box center [14, 124] width 8 height 8
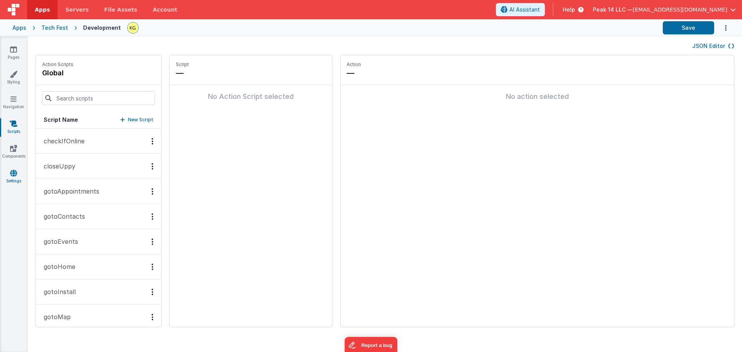
click at [16, 178] on link "Settings" at bounding box center [14, 176] width 28 height 15
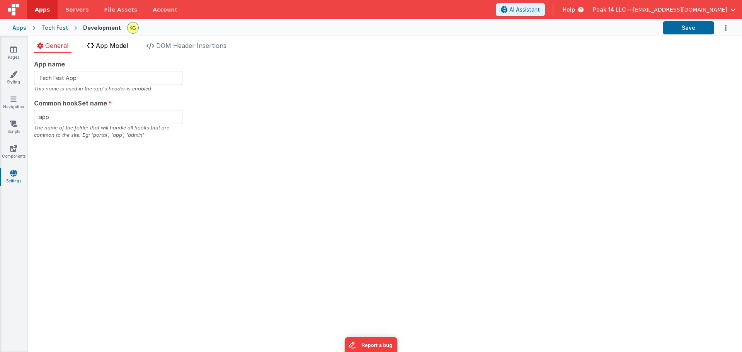
click at [116, 48] on span "App Model" at bounding box center [112, 46] width 32 height 8
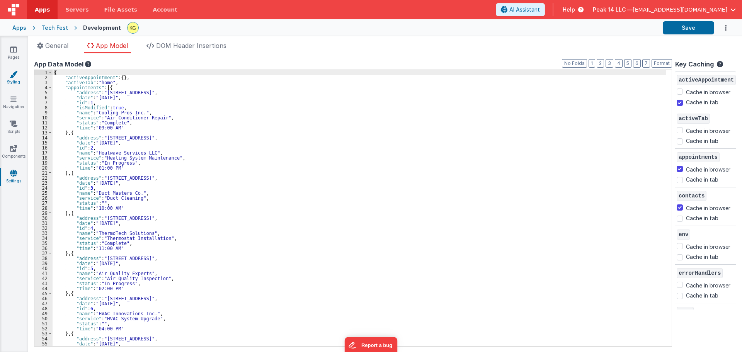
click at [12, 82] on link "Styling" at bounding box center [14, 77] width 28 height 15
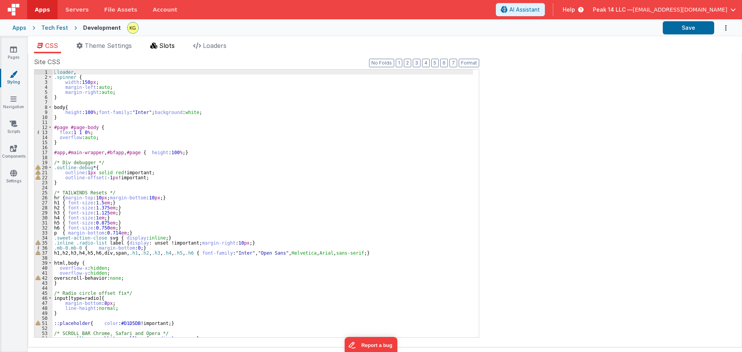
click at [164, 47] on span "Slots" at bounding box center [166, 46] width 15 height 8
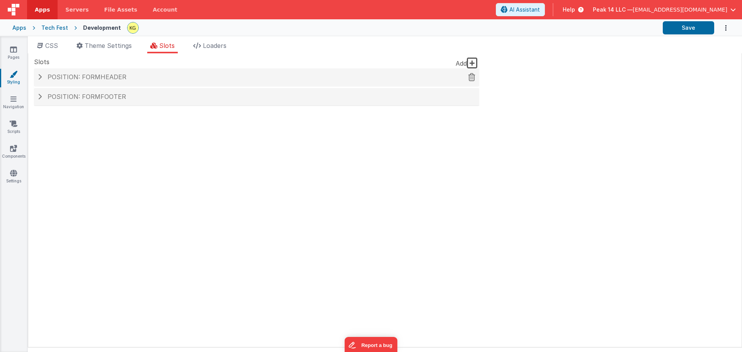
click at [111, 73] on span "Position: formHeader" at bounding box center [87, 77] width 79 height 8
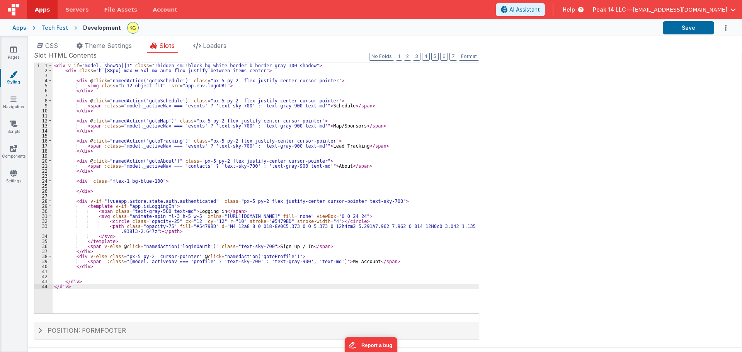
scroll to position [43, 0]
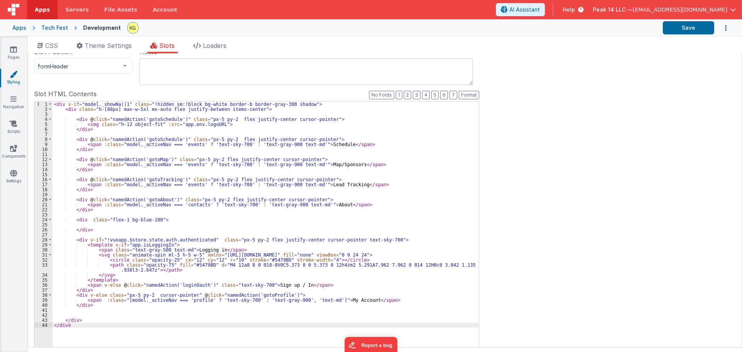
click at [152, 160] on div "< div v-if = "model._showNa||1" class = "!hidden sm:!block bg-white border-b bo…" at bounding box center [266, 232] width 427 height 261
click at [18, 103] on link "Navigation" at bounding box center [14, 102] width 28 height 15
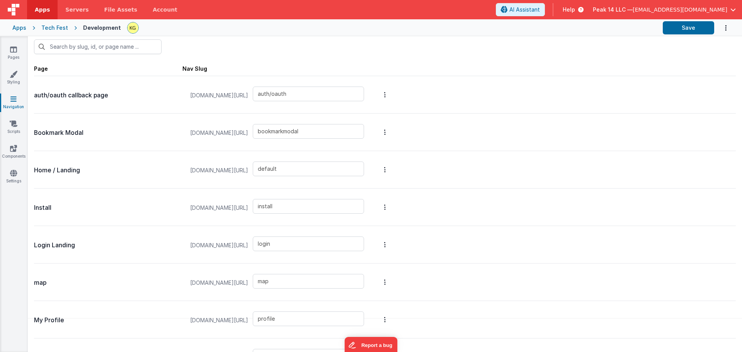
scroll to position [39, 0]
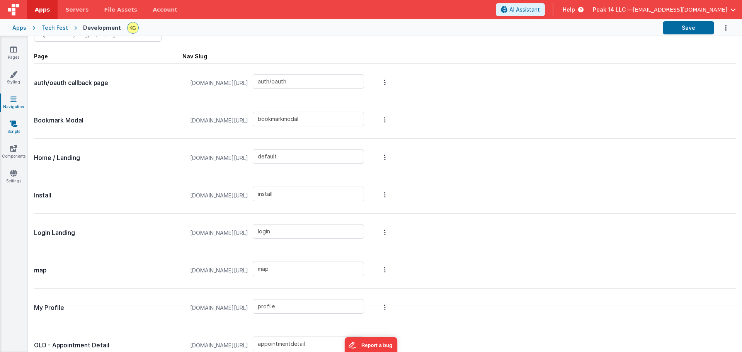
click at [18, 129] on link "Scripts" at bounding box center [14, 127] width 28 height 15
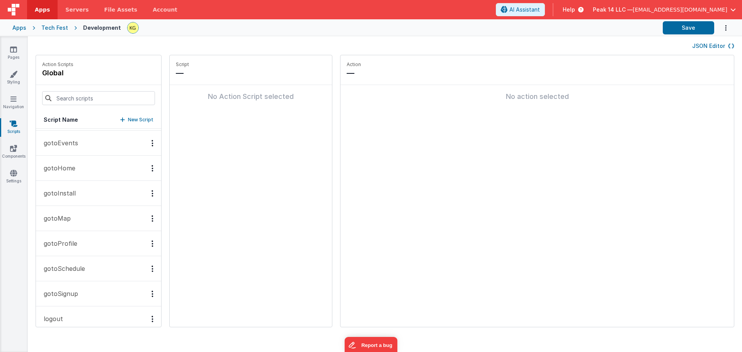
scroll to position [116, 0]
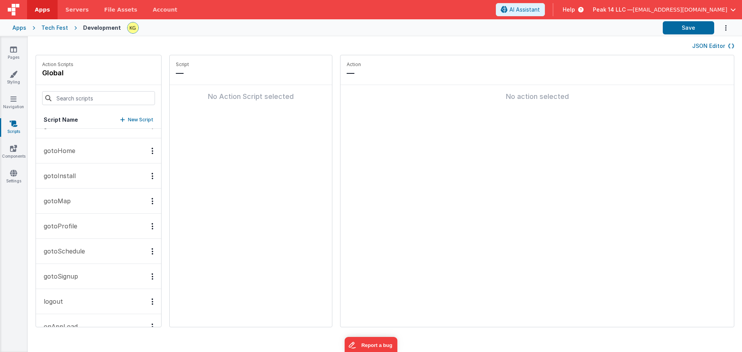
click at [71, 199] on button "gotoMap" at bounding box center [98, 201] width 125 height 25
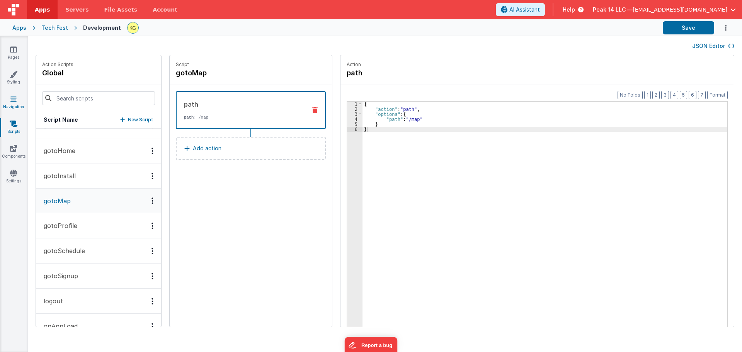
click at [10, 106] on link "Navigation" at bounding box center [14, 102] width 28 height 15
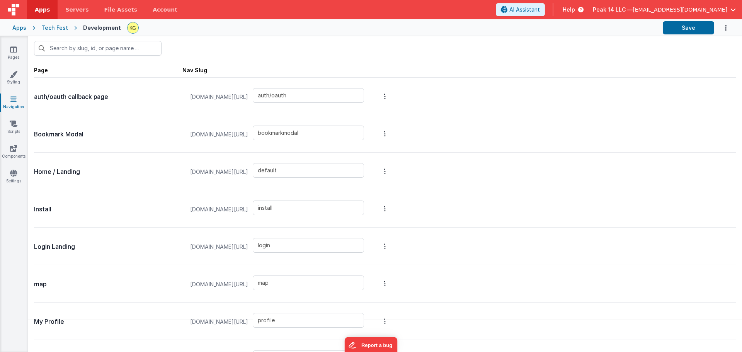
scroll to position [39, 0]
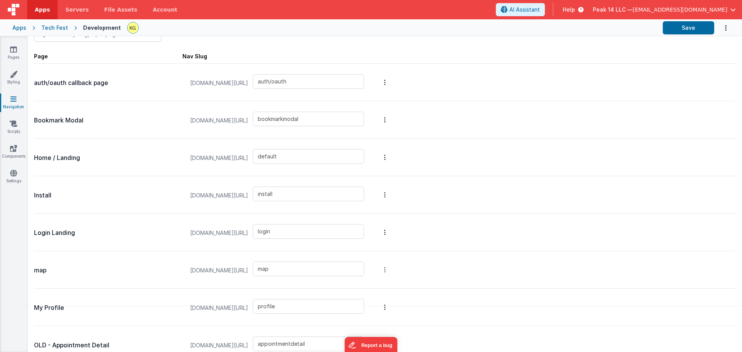
click at [391, 270] on button "Options" at bounding box center [385, 269] width 11 height 31
click at [372, 215] on link "Edit Page" at bounding box center [344, 214] width 67 height 14
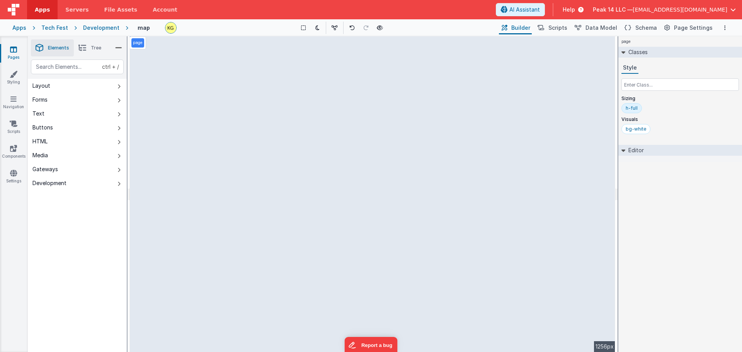
click at [626, 52] on h2 "Classes" at bounding box center [637, 52] width 22 height 11
click at [626, 51] on icon at bounding box center [624, 52] width 6 height 4
click at [560, 32] on button "Scripts" at bounding box center [552, 27] width 34 height 13
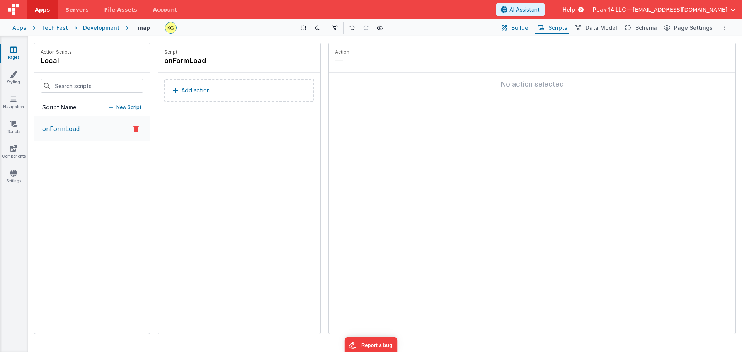
click at [529, 30] on span "Builder" at bounding box center [521, 28] width 19 height 8
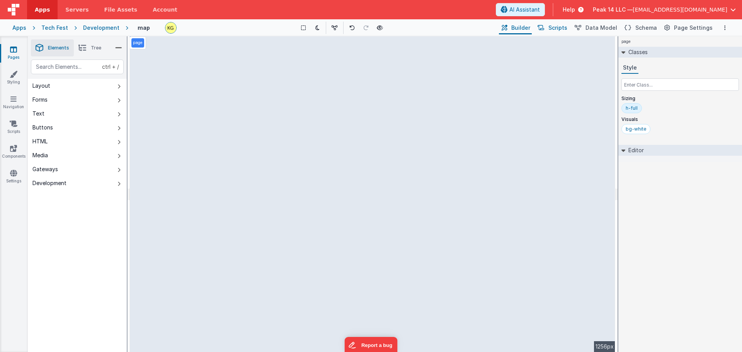
click at [563, 28] on span "Scripts" at bounding box center [558, 28] width 19 height 8
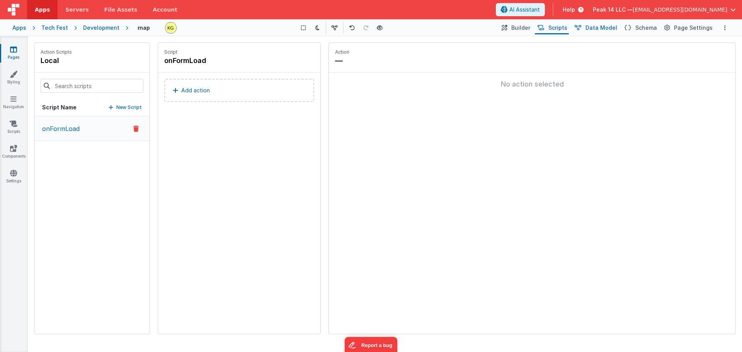
click at [600, 29] on span "Data Model" at bounding box center [602, 28] width 32 height 8
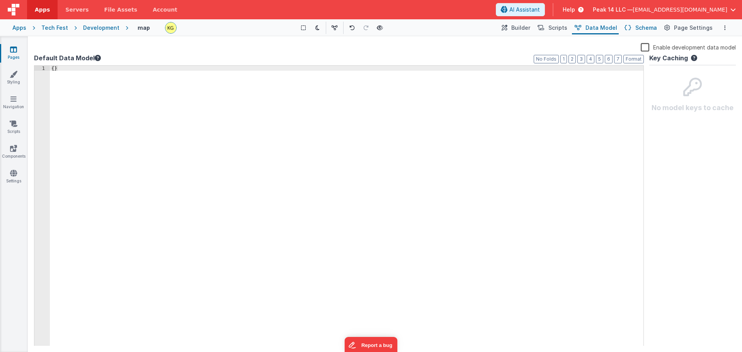
click at [645, 29] on span "Schema" at bounding box center [647, 28] width 22 height 8
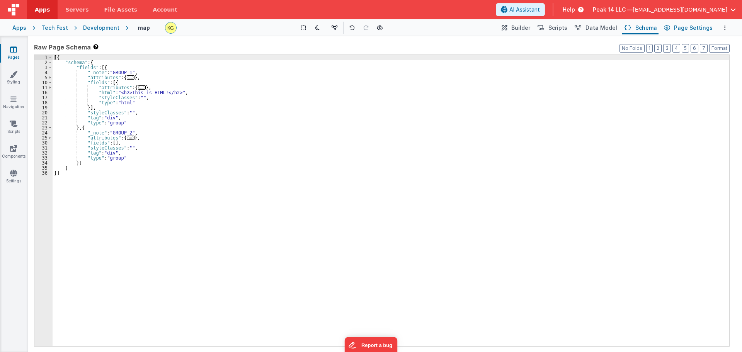
click at [684, 30] on span "Page Settings" at bounding box center [693, 28] width 39 height 8
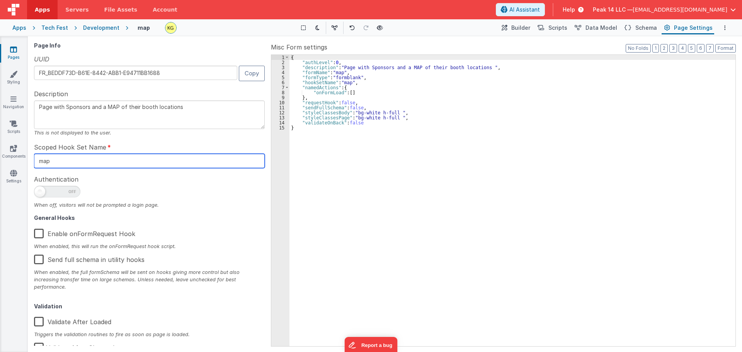
drag, startPoint x: 94, startPoint y: 161, endPoint x: 26, endPoint y: 162, distance: 67.3
click at [26, 162] on section "Pages Styling Navigation Scripts Components Settings Saved Duplicating Page Bui…" at bounding box center [371, 194] width 742 height 316
click at [99, 162] on input "map" at bounding box center [149, 161] width 231 height 14
type input "T"
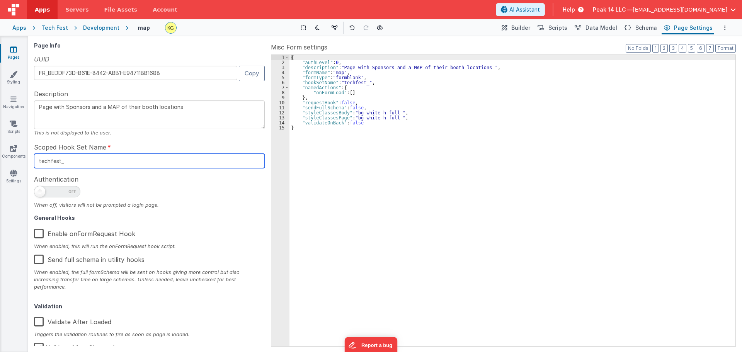
click at [91, 158] on input "techfest_" at bounding box center [149, 161] width 231 height 14
type input "techfest"
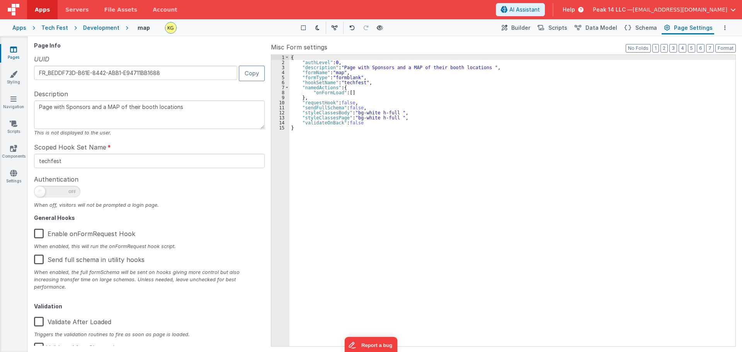
click at [106, 236] on label "Enable onFormRequest Hook" at bounding box center [84, 232] width 101 height 17
click at [0, 0] on input "Enable onFormRequest Hook" at bounding box center [0, 0] width 0 height 0
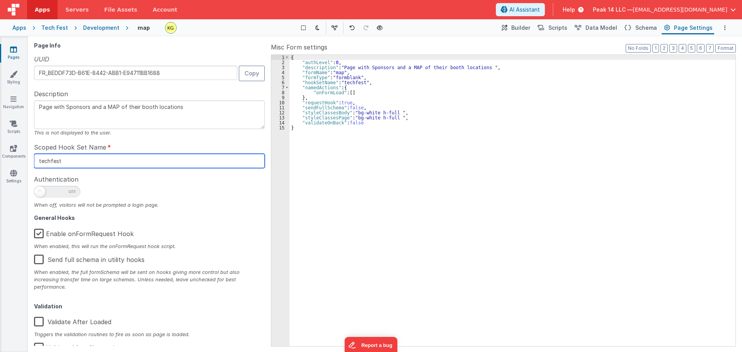
click at [82, 163] on input "techfest" at bounding box center [149, 161] width 231 height 14
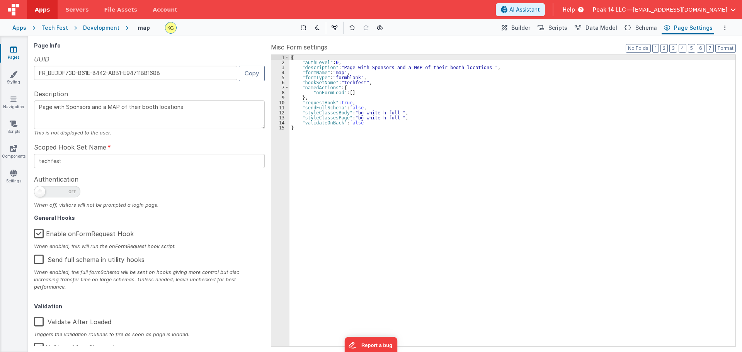
click at [606, 159] on div "{ "authLevel" : 0 , "description" : "Page with Sponsors and a MAP of their boot…" at bounding box center [513, 206] width 446 height 302
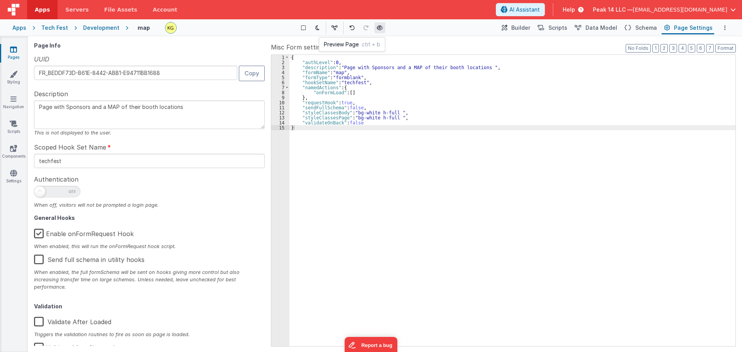
click at [381, 27] on icon at bounding box center [380, 27] width 6 height 5
click at [14, 53] on icon at bounding box center [13, 50] width 7 height 8
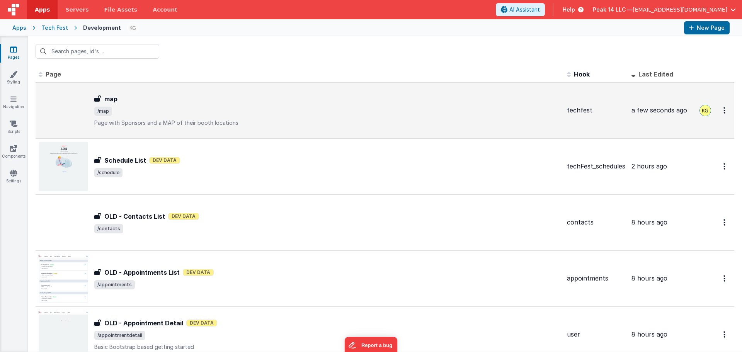
click at [119, 105] on div "map map /map Page with Sponsors and a MAP of their booth locations" at bounding box center [327, 110] width 467 height 32
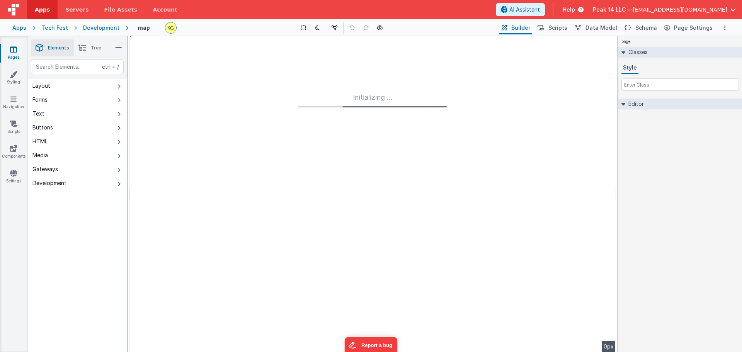
click at [195, 60] on div "Initializing ..." at bounding box center [373, 194] width 486 height 316
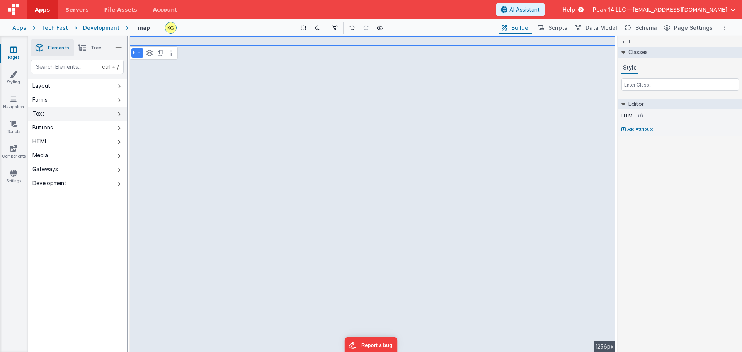
click at [90, 115] on button "Text" at bounding box center [77, 114] width 99 height 14
click at [85, 140] on button "HTML" at bounding box center [77, 142] width 99 height 14
click at [72, 114] on button "Text" at bounding box center [77, 114] width 99 height 14
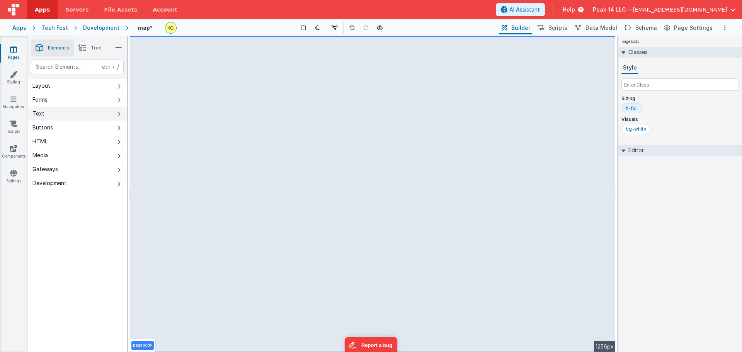
click at [69, 109] on button "Text" at bounding box center [77, 114] width 99 height 14
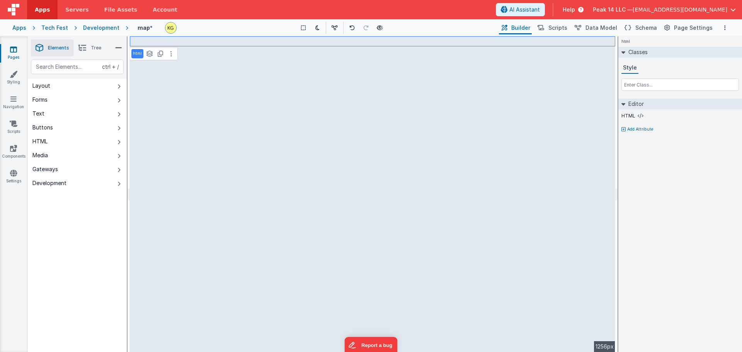
click at [188, 40] on div "Saved Duplicating Page" at bounding box center [399, 39] width 742 height 6
click at [178, 39] on div "Saved Duplicating Page" at bounding box center [399, 39] width 742 height 6
click at [177, 42] on div "Saved Duplicating Page" at bounding box center [399, 39] width 742 height 6
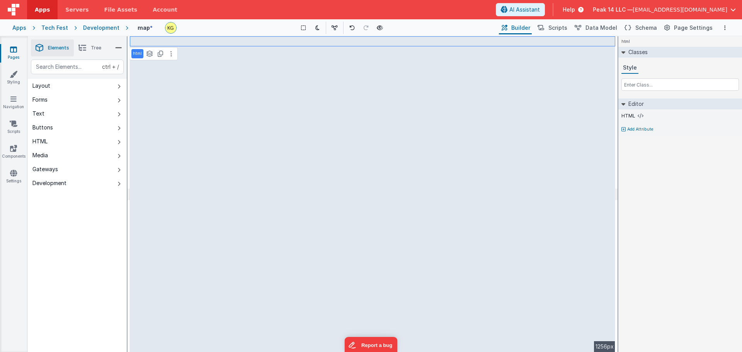
click at [179, 42] on div "Saved Duplicating Page" at bounding box center [399, 39] width 742 height 6
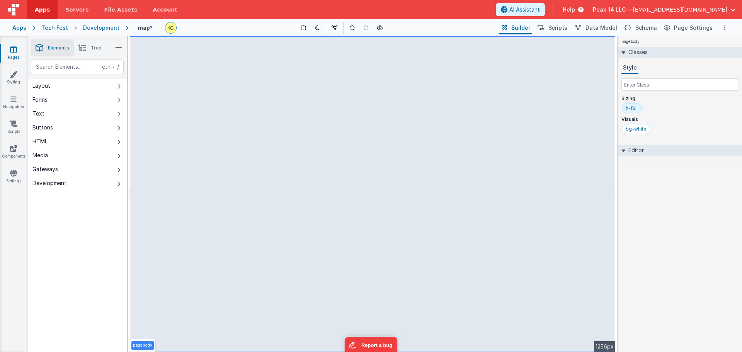
click at [172, 41] on div "Saved Duplicating Page" at bounding box center [399, 39] width 742 height 6
click at [176, 42] on div "Saved Duplicating Page" at bounding box center [399, 39] width 742 height 6
click at [625, 156] on div at bounding box center [681, 159] width 124 height 6
click at [625, 150] on icon at bounding box center [624, 150] width 4 height 6
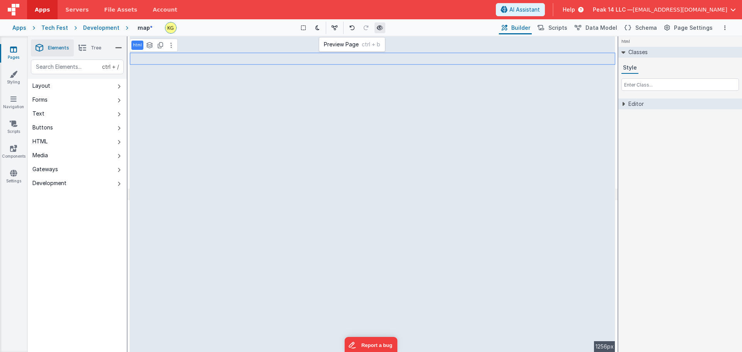
click at [378, 27] on button at bounding box center [380, 27] width 11 height 11
click at [173, 48] on button at bounding box center [171, 45] width 9 height 9
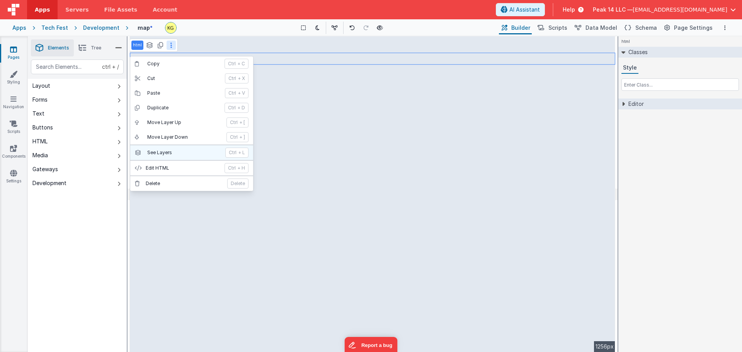
click at [181, 154] on p "See Layers" at bounding box center [183, 153] width 73 height 6
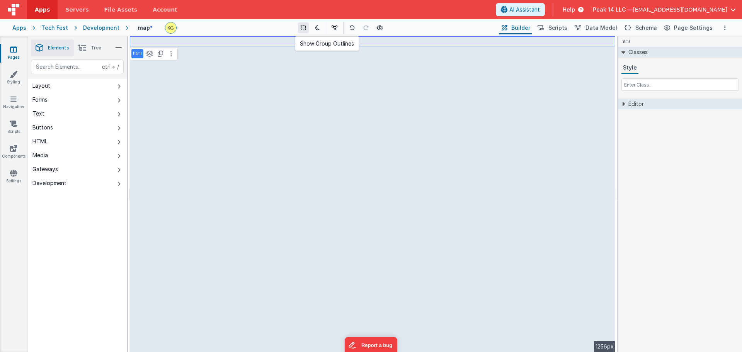
click at [306, 26] on icon at bounding box center [303, 27] width 5 height 5
click at [84, 98] on button "Forms" at bounding box center [77, 100] width 99 height 14
click at [90, 98] on button "Forms" at bounding box center [77, 100] width 99 height 14
click at [90, 86] on button "Layout" at bounding box center [77, 86] width 99 height 14
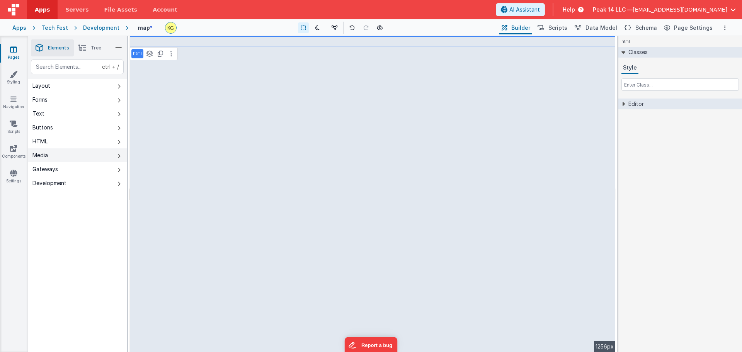
click at [75, 155] on button "Media" at bounding box center [77, 155] width 99 height 14
click at [76, 141] on button "HTML" at bounding box center [77, 142] width 99 height 14
click at [159, 41] on div "Saved Duplicating Page" at bounding box center [399, 39] width 742 height 6
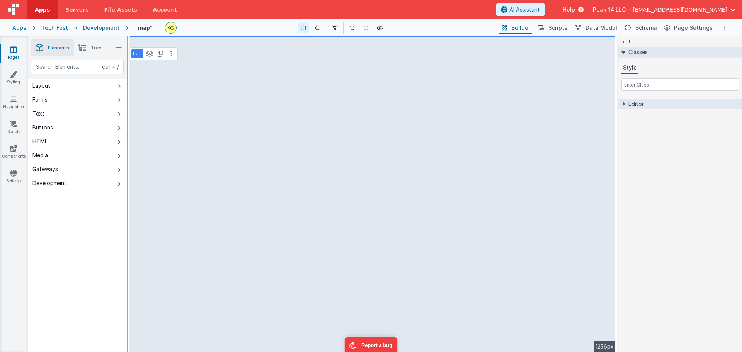
click at [174, 42] on div "Saved Duplicating Page" at bounding box center [399, 39] width 742 height 6
click at [174, 41] on div "Saved Duplicating Page" at bounding box center [399, 39] width 742 height 6
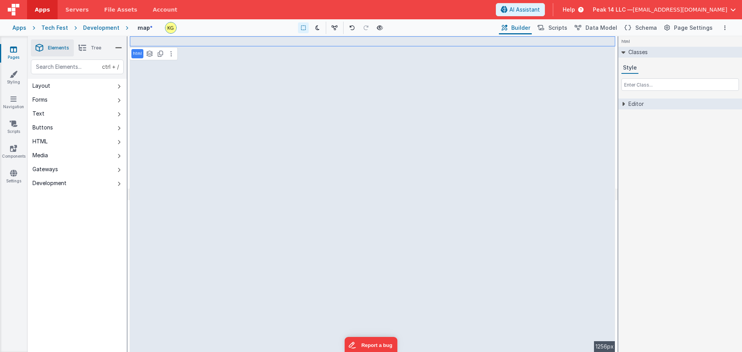
click at [174, 41] on div "Saved Duplicating Page" at bounding box center [399, 39] width 742 height 6
click at [727, 27] on button "Options" at bounding box center [725, 27] width 9 height 9
click at [725, 27] on button at bounding box center [371, 176] width 742 height 352
click at [644, 86] on input "text" at bounding box center [681, 85] width 118 height 12
click at [17, 78] on icon at bounding box center [14, 74] width 8 height 8
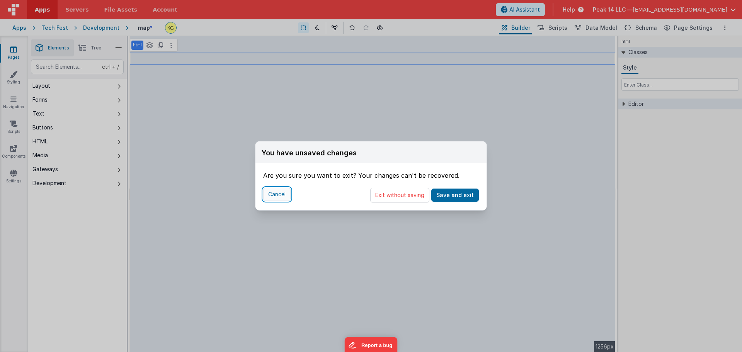
click at [277, 196] on button "Cancel" at bounding box center [276, 194] width 27 height 13
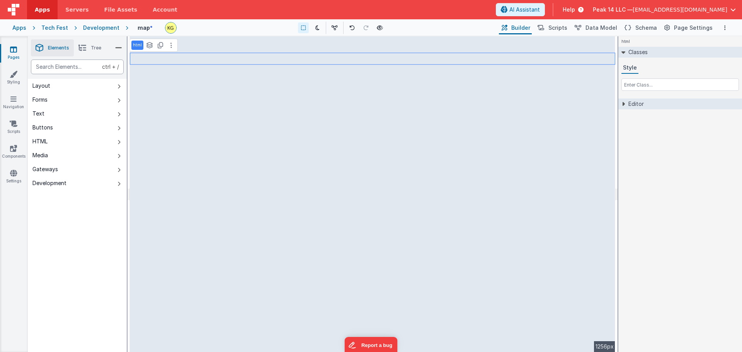
click at [81, 67] on div "text" at bounding box center [77, 67] width 93 height 15
click at [613, 28] on span "Data Model" at bounding box center [602, 28] width 32 height 8
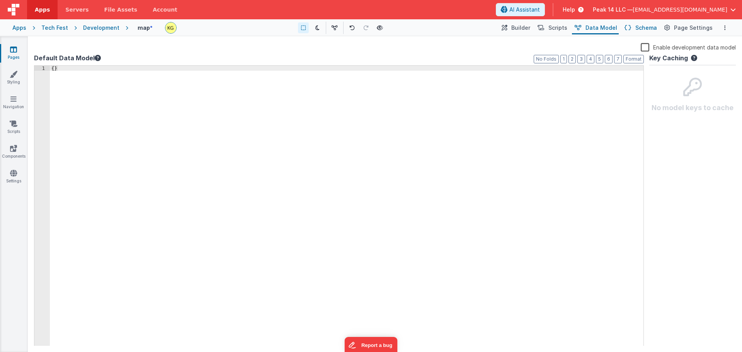
click at [640, 27] on span "Schema" at bounding box center [647, 28] width 22 height 8
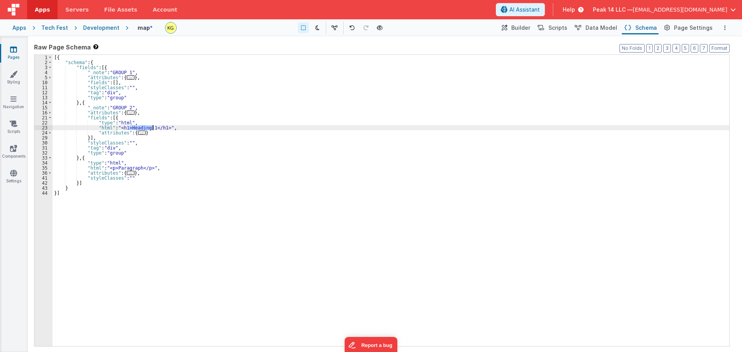
drag, startPoint x: 130, startPoint y: 127, endPoint x: 181, endPoint y: 147, distance: 54.5
click at [154, 126] on div "[{ "schema" : { "fields" : [{ "_note" : "GROUP 1" , "attributes" : { ... } , "f…" at bounding box center [391, 206] width 677 height 302
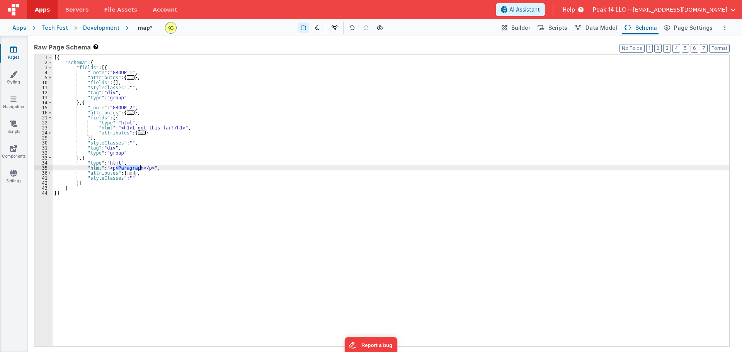
drag, startPoint x: 117, startPoint y: 168, endPoint x: 141, endPoint y: 168, distance: 24.0
click at [141, 168] on div "[{ "schema" : { "fields" : [{ "_note" : "GROUP 1" , "attributes" : { ... } , "f…" at bounding box center [391, 206] width 677 height 302
click at [556, 106] on div "[{ "schema" : { "fields" : [{ "_note" : "GROUP 1" , "attributes" : { ... } , "f…" at bounding box center [391, 206] width 677 height 302
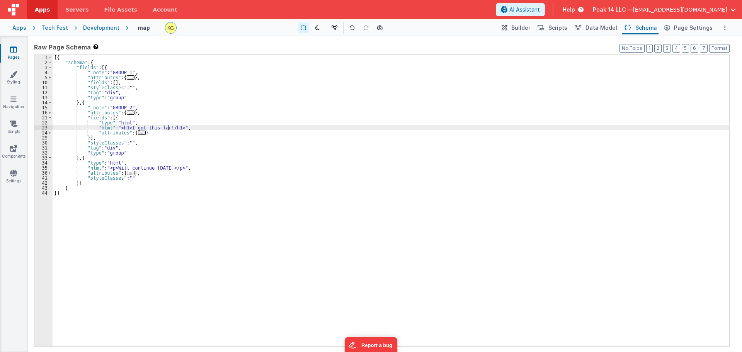
click at [169, 126] on div "[{ "schema" : { "fields" : [{ "_note" : "GROUP 1" , "attributes" : { ... } , "f…" at bounding box center [391, 206] width 677 height 302
click at [171, 128] on div "[{ "schema" : { "fields" : [{ "_note" : "GROUP 1" , "attributes" : { ... } , "f…" at bounding box center [391, 206] width 677 height 302
